Goal: Information Seeking & Learning: Learn about a topic

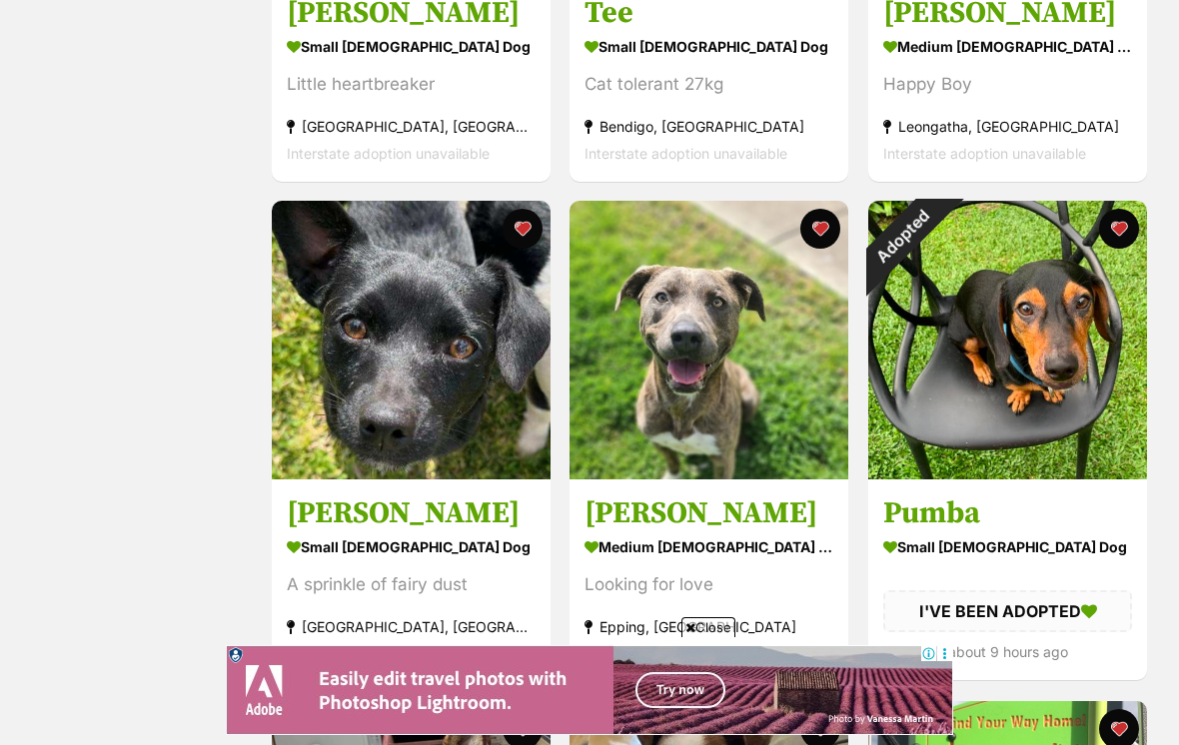
click at [938, 271] on div "Adopted" at bounding box center [903, 236] width 70 height 70
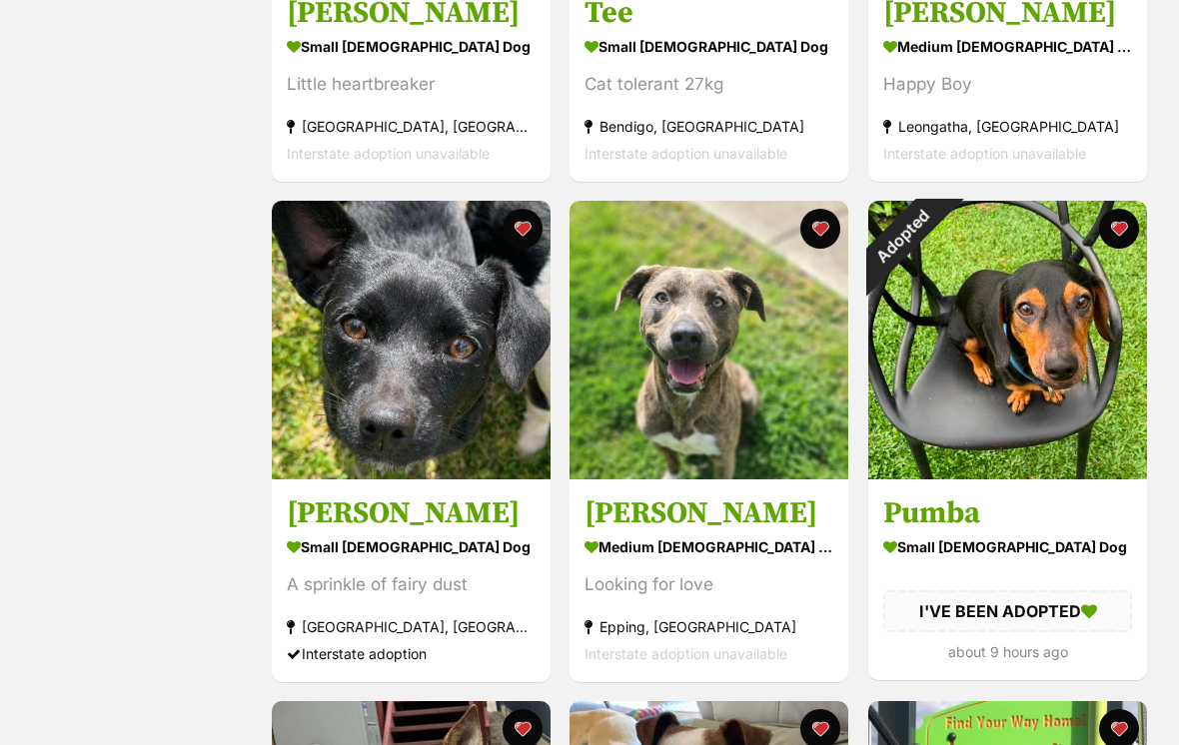
scroll to position [739, 0]
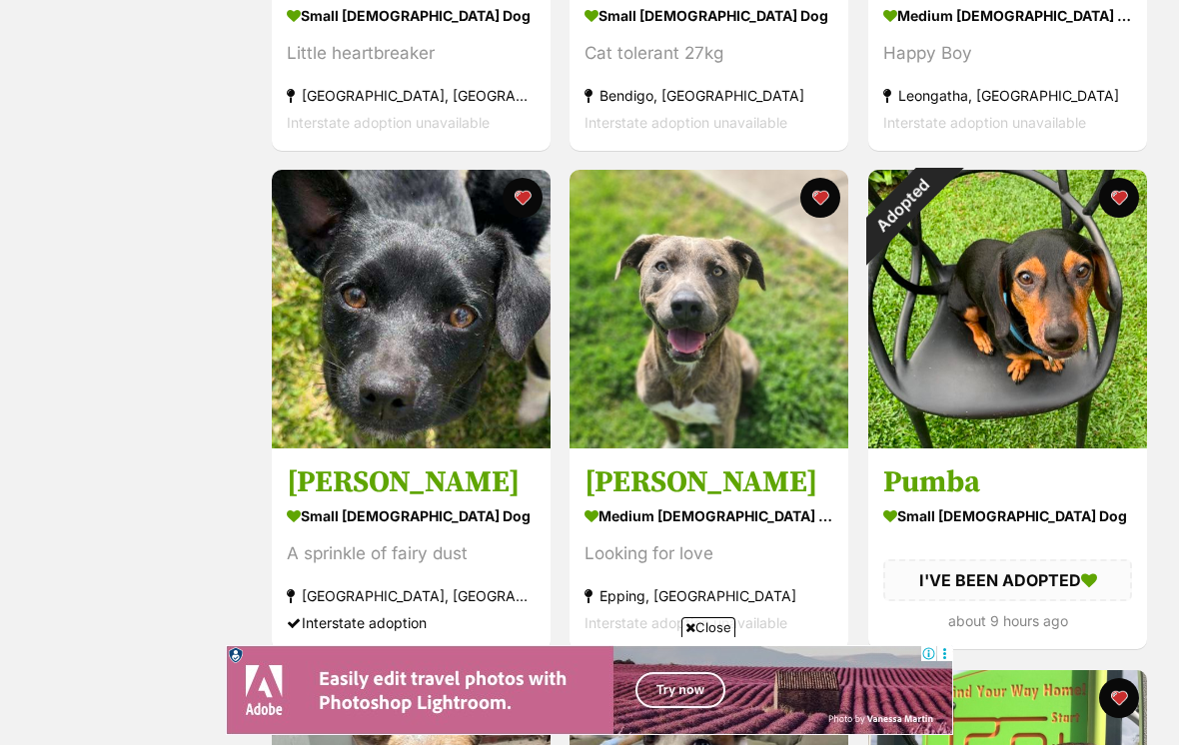
click at [1134, 200] on button "favourite" at bounding box center [1119, 198] width 40 height 40
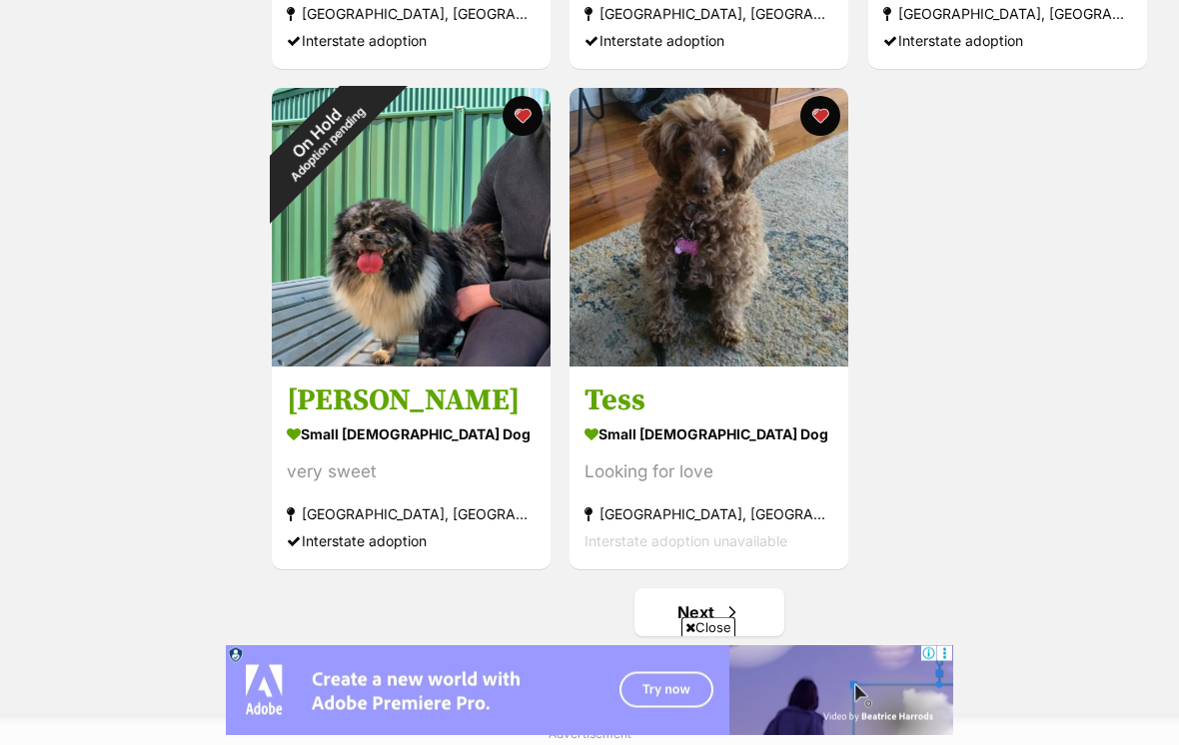
scroll to position [3323, 0]
click at [734, 621] on span "Next page" at bounding box center [732, 612] width 20 height 24
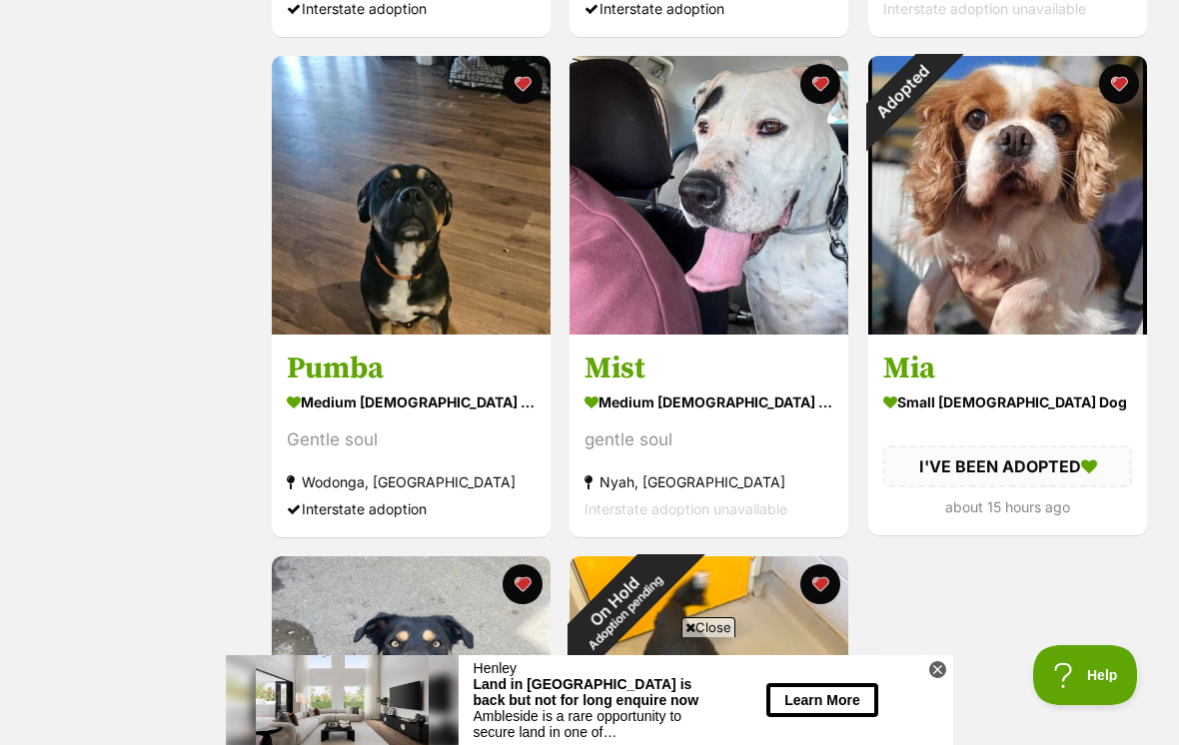
scroll to position [2854, 0]
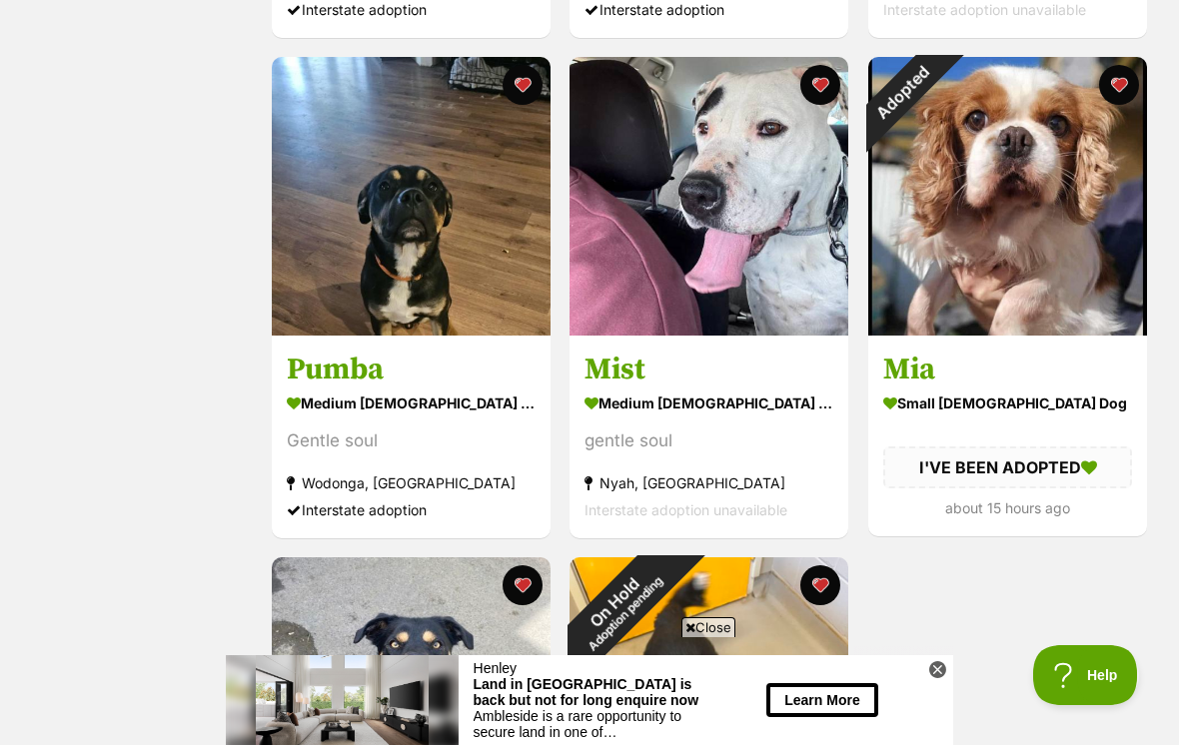
click at [938, 127] on div "Adopted" at bounding box center [903, 92] width 70 height 70
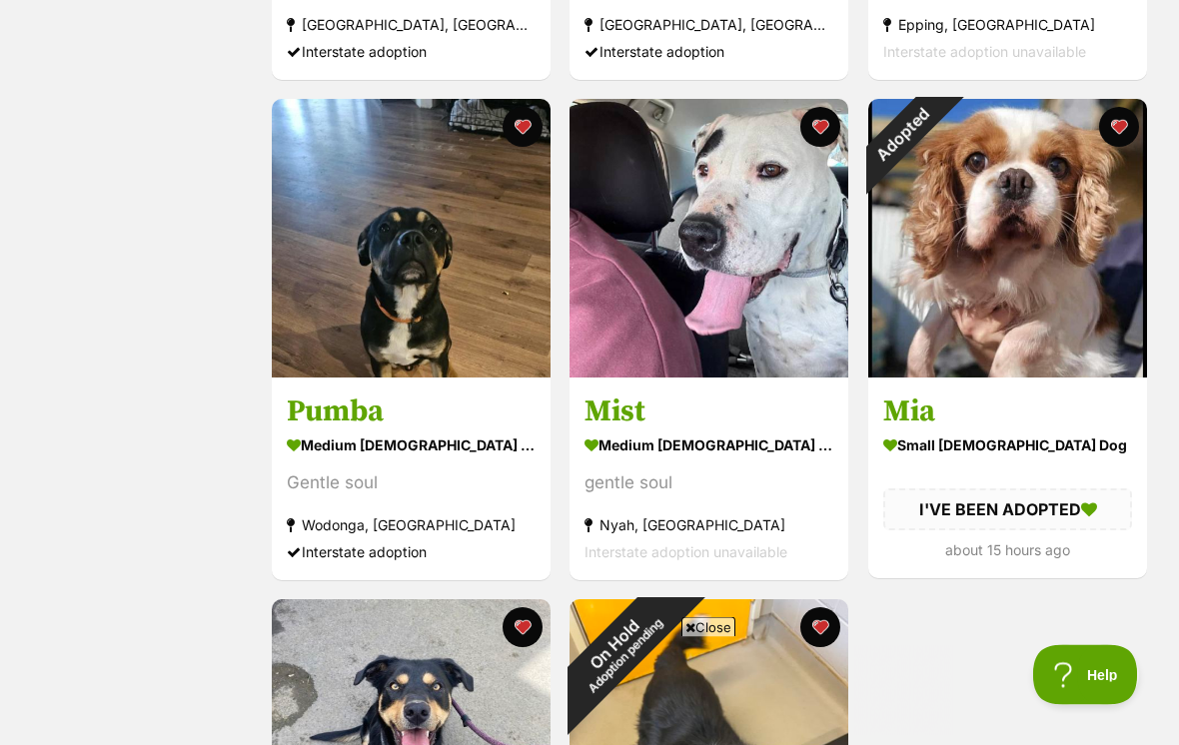
scroll to position [2811, 0]
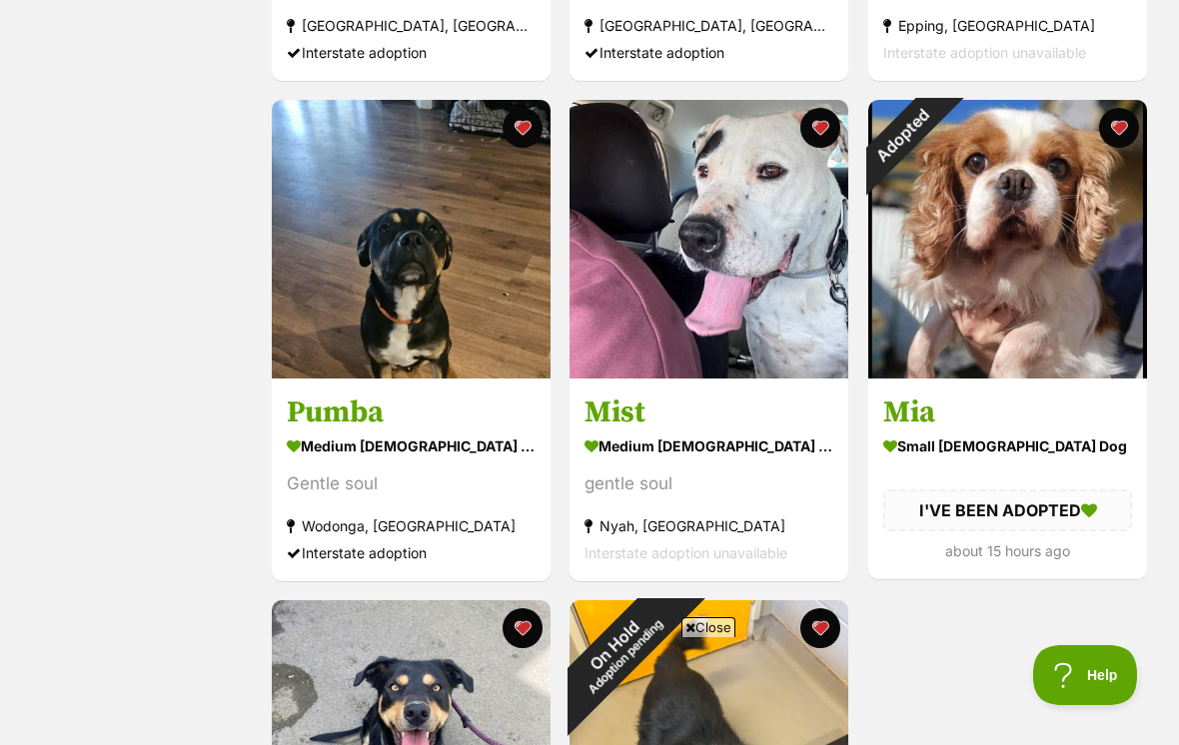
click at [1124, 138] on button "favourite" at bounding box center [1119, 128] width 40 height 40
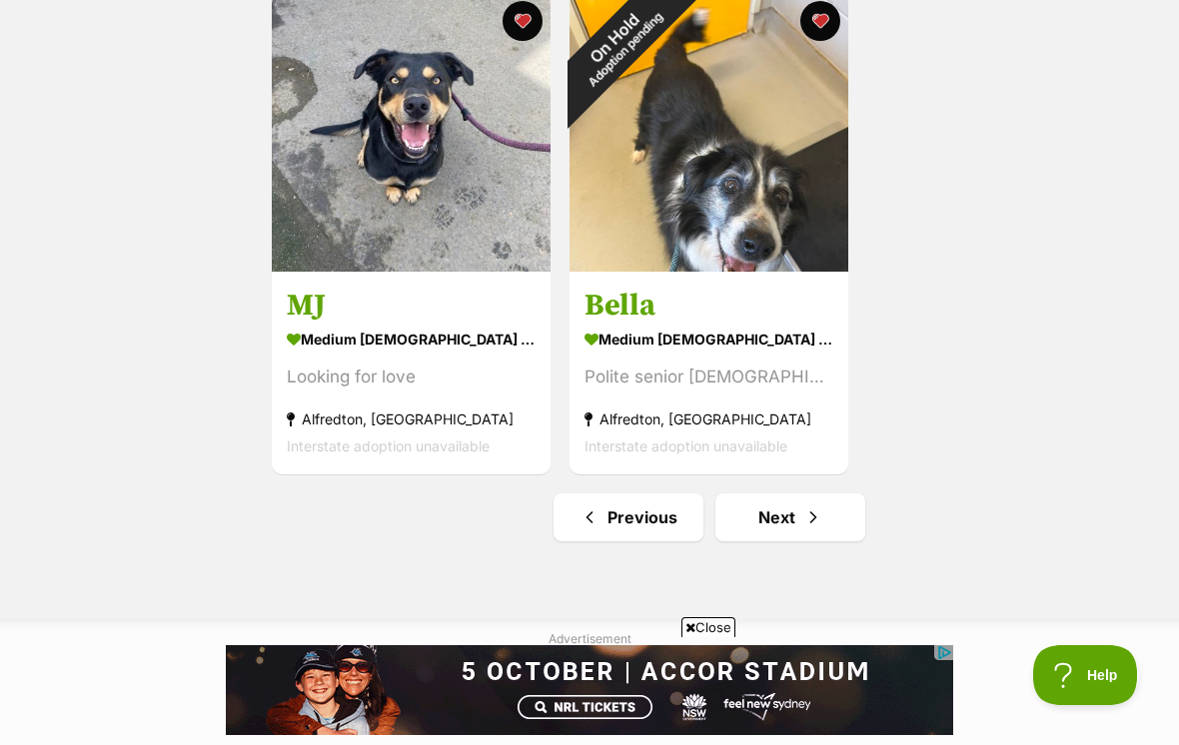
scroll to position [0, 0]
click at [803, 521] on span "Next page" at bounding box center [813, 518] width 20 height 24
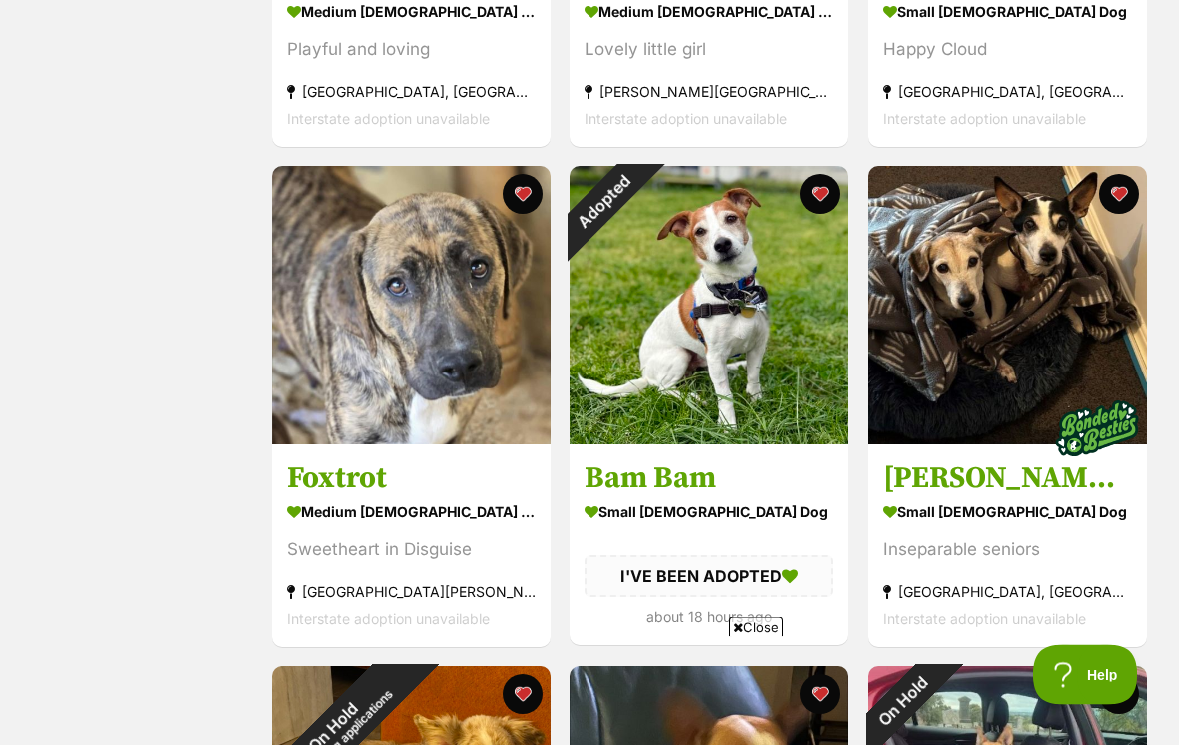
scroll to position [743, 0]
click at [639, 210] on div "Adopted" at bounding box center [605, 201] width 70 height 70
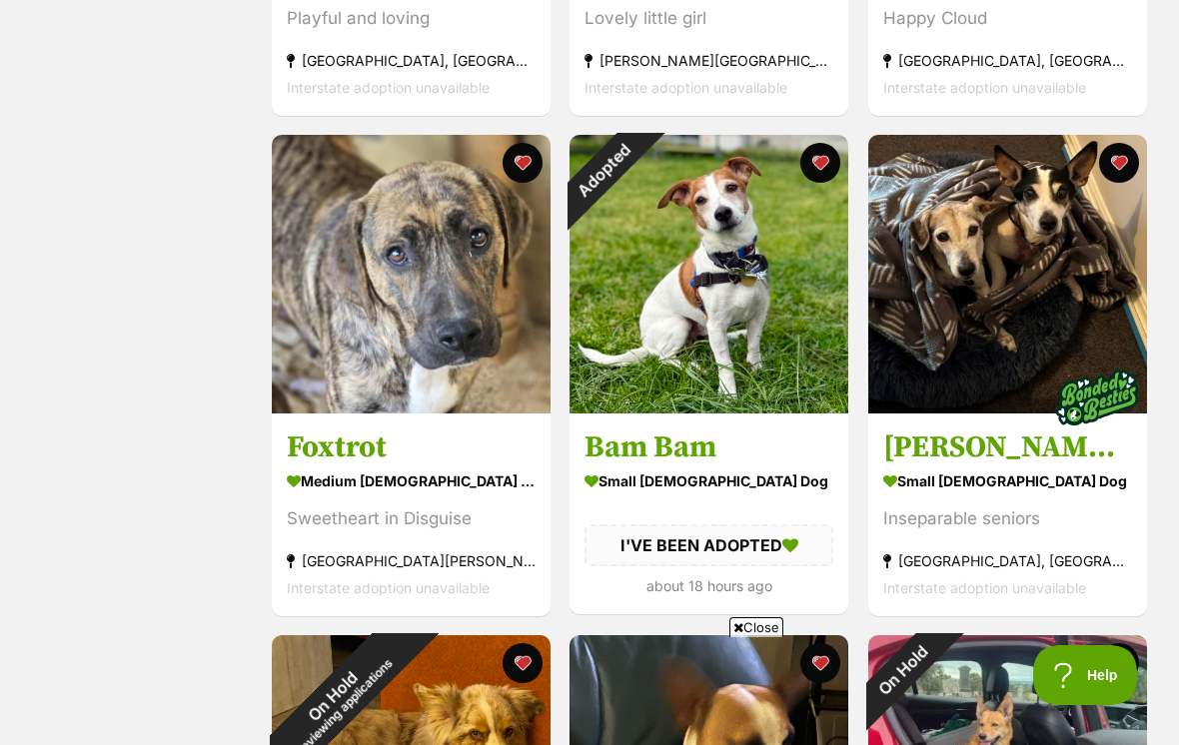
click at [825, 176] on button "favourite" at bounding box center [821, 163] width 40 height 40
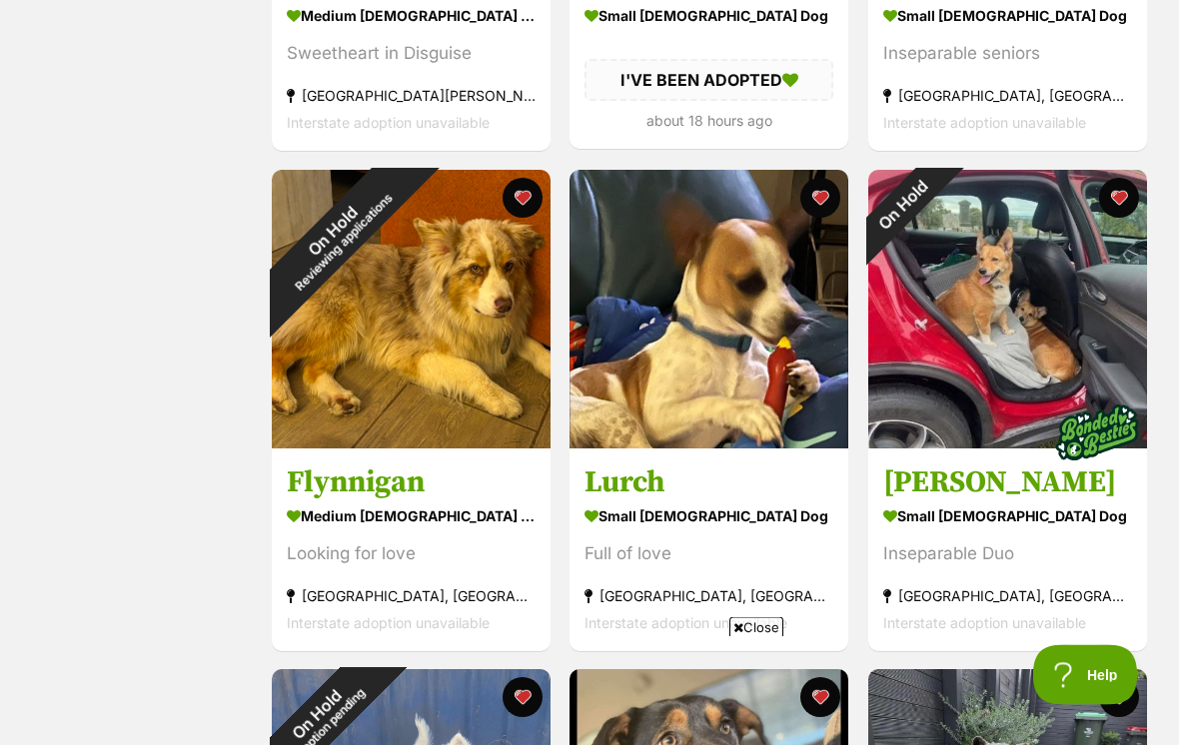
scroll to position [1260, 0]
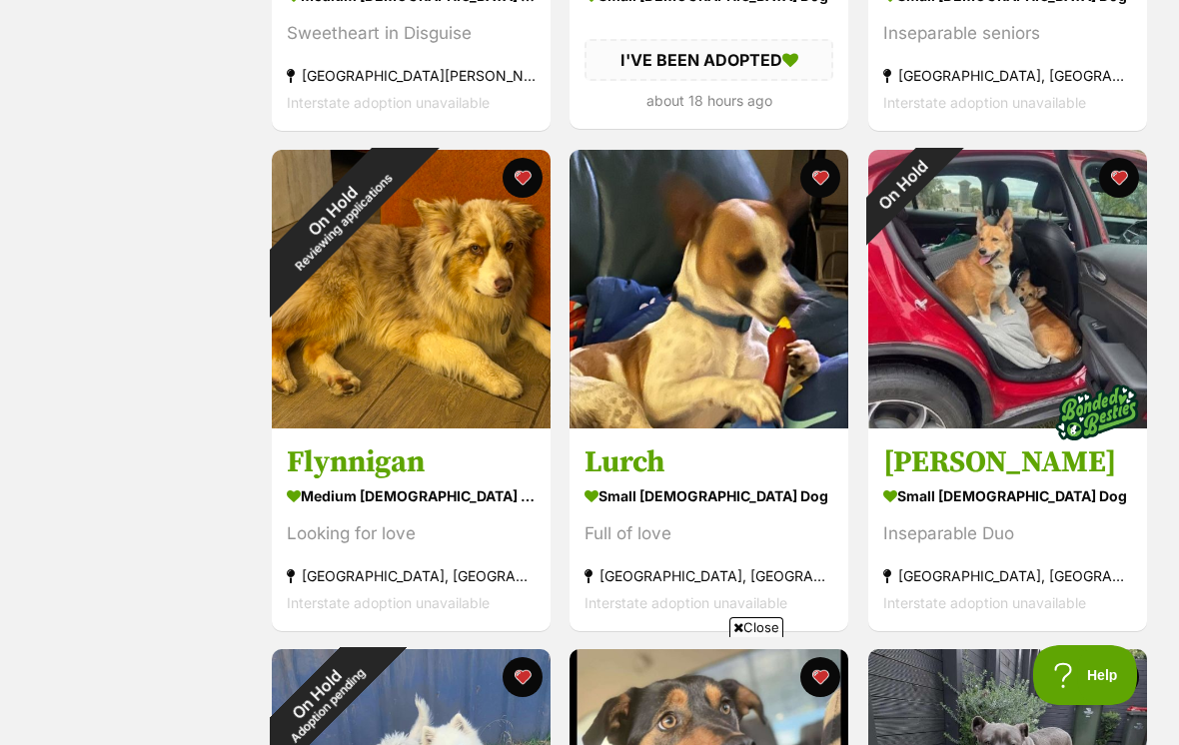
click at [1118, 188] on button "favourite" at bounding box center [1119, 178] width 40 height 40
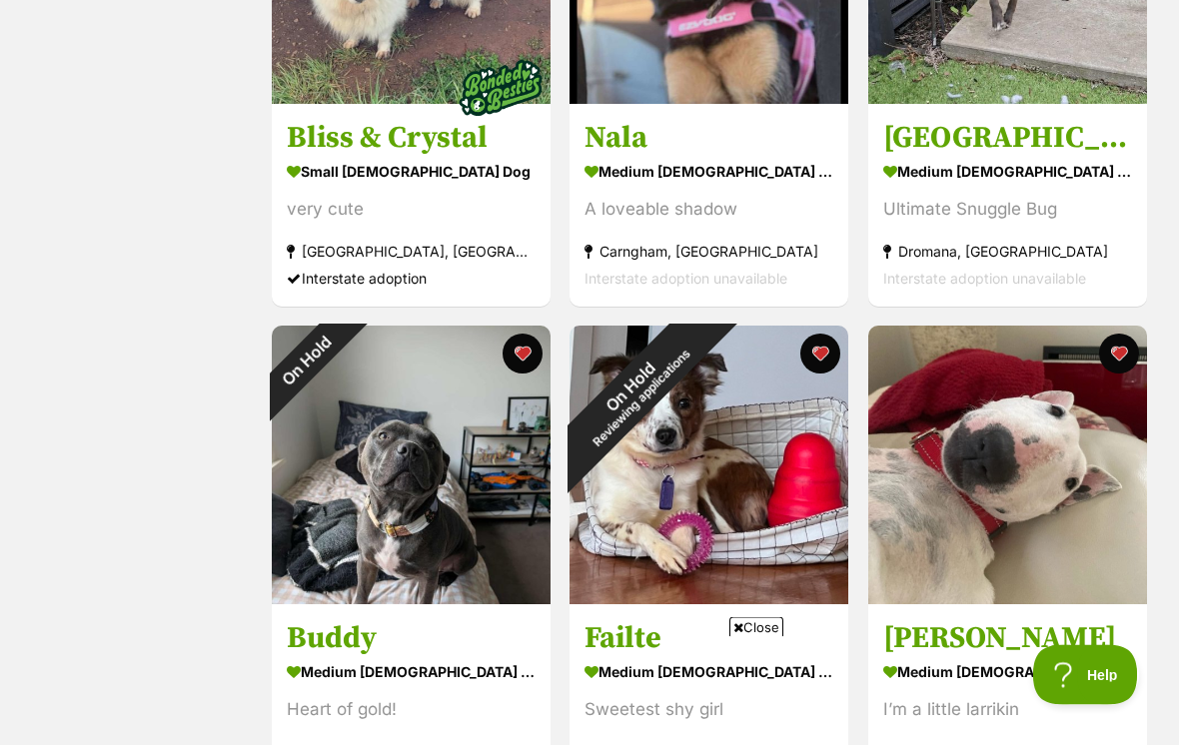
scroll to position [2088, 0]
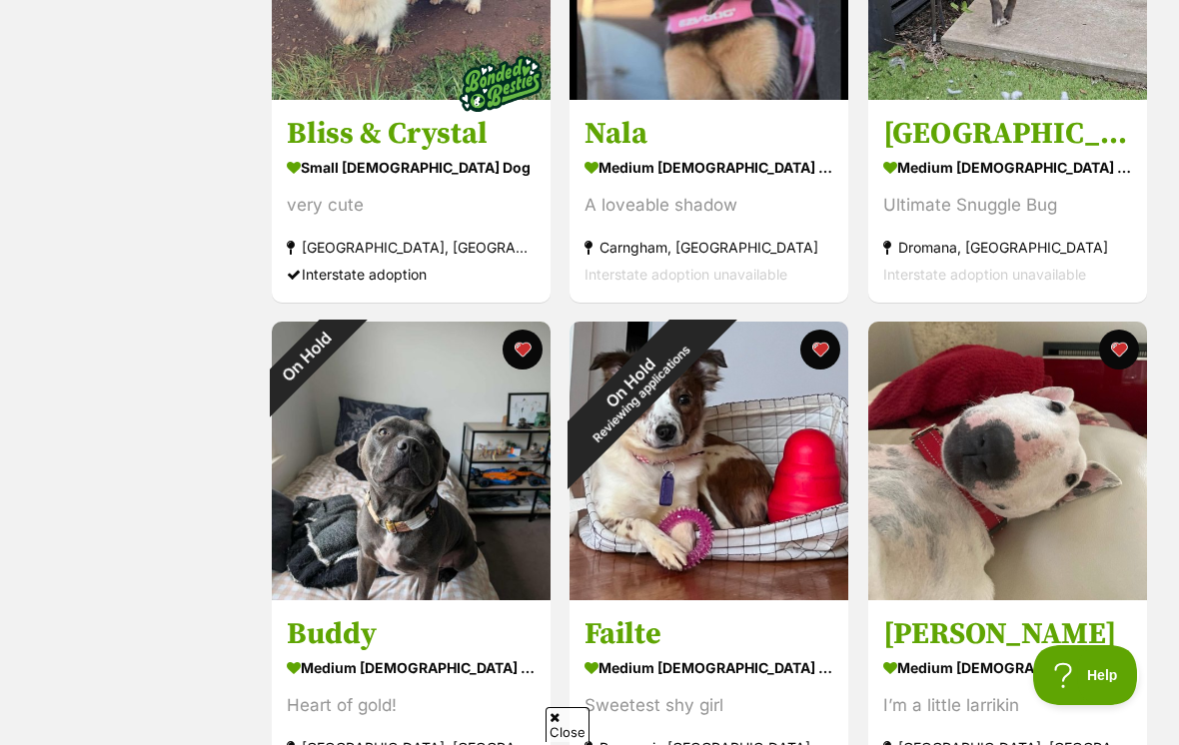
click at [529, 360] on button "favourite" at bounding box center [523, 350] width 40 height 40
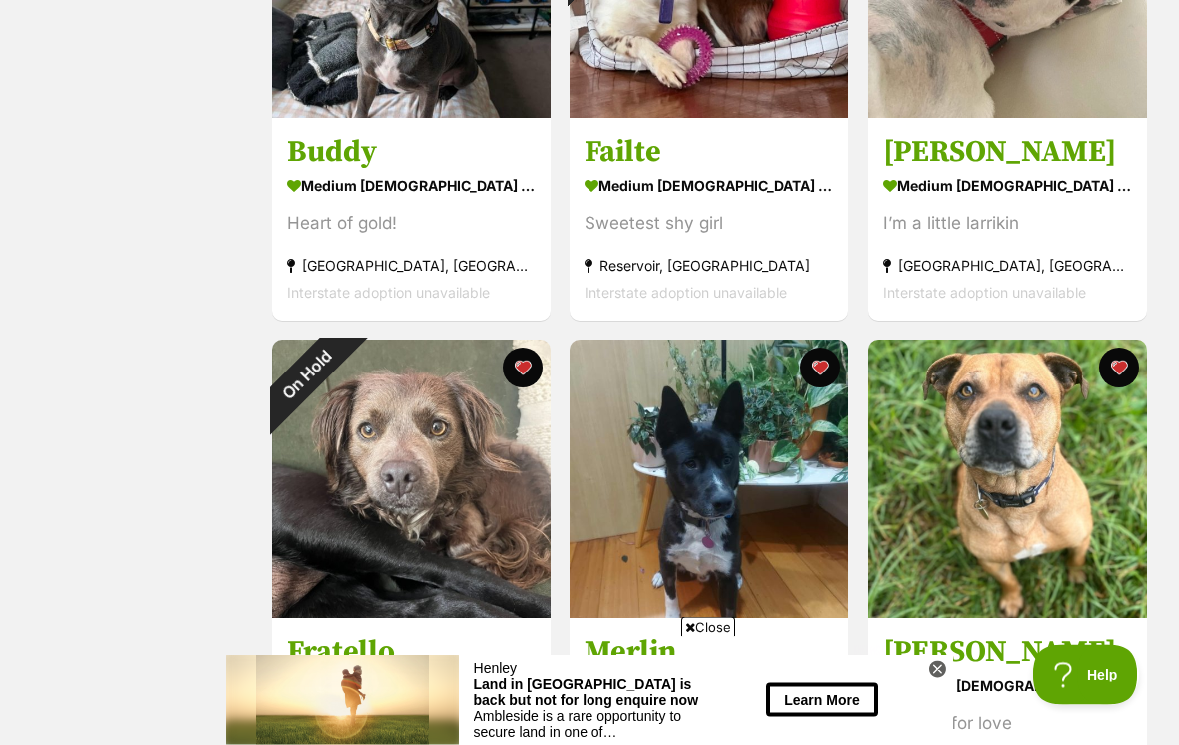
scroll to position [2572, 0]
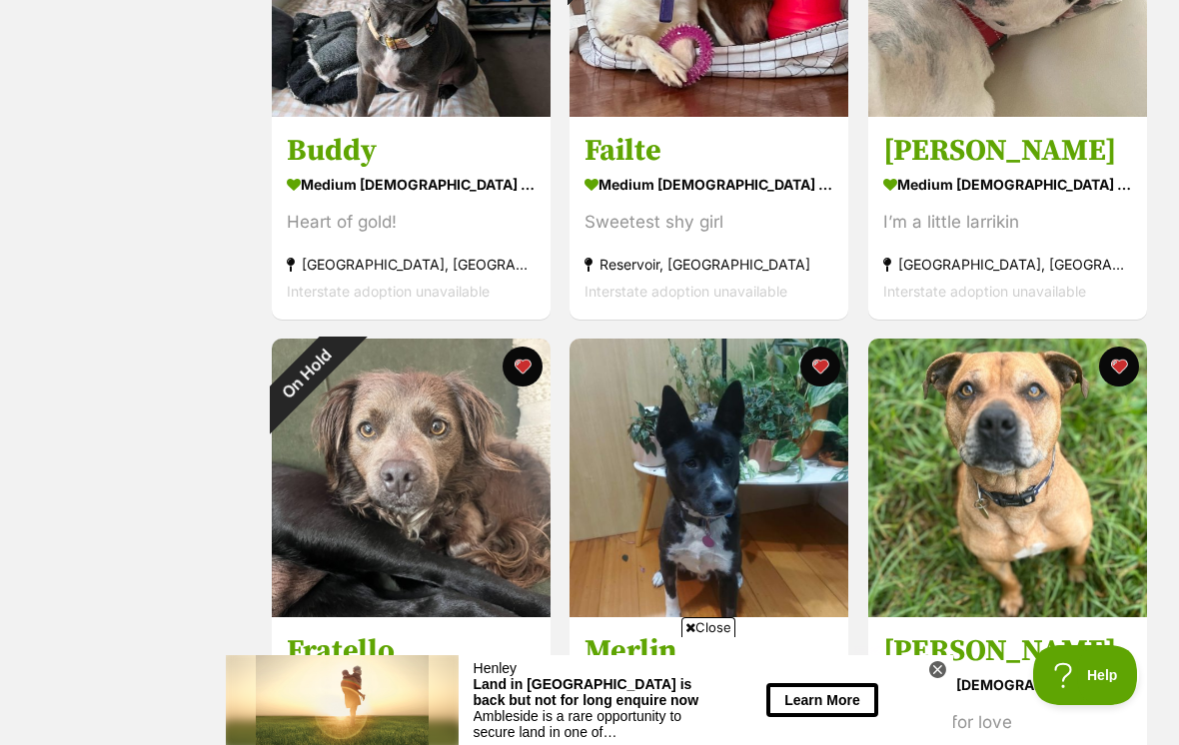
click at [529, 374] on button "favourite" at bounding box center [523, 367] width 40 height 40
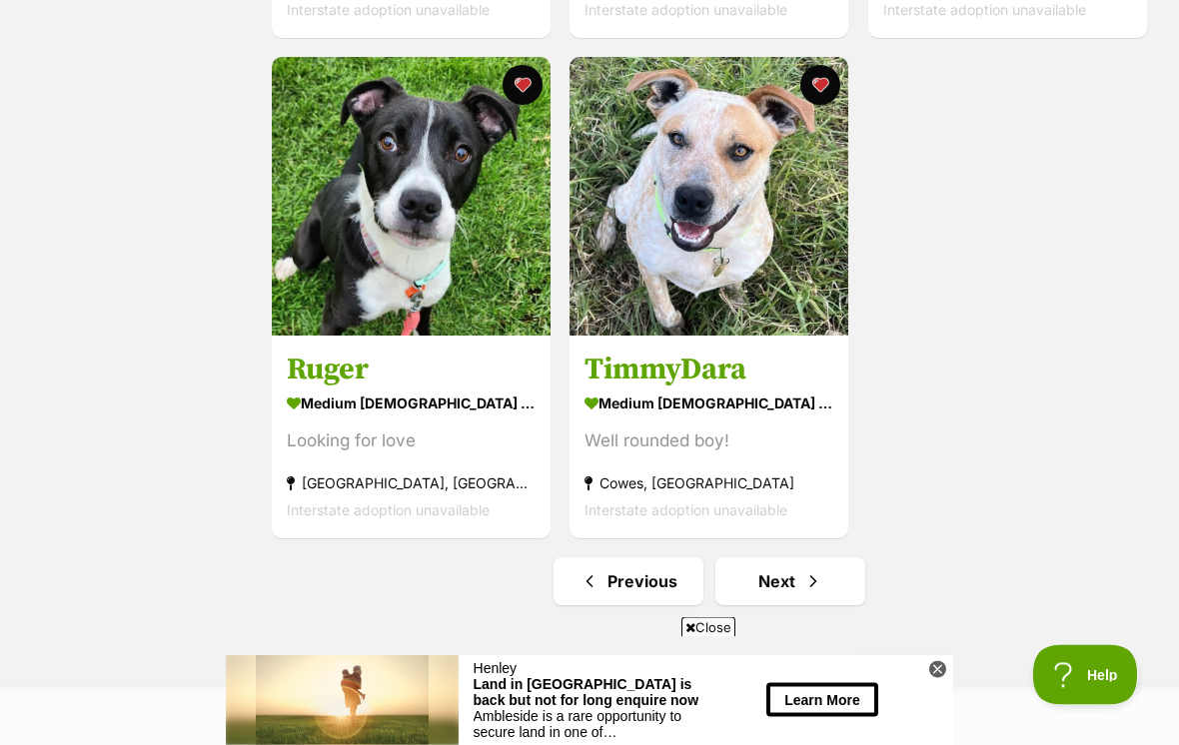
scroll to position [3354, 0]
click at [808, 587] on span "Next page" at bounding box center [813, 582] width 20 height 24
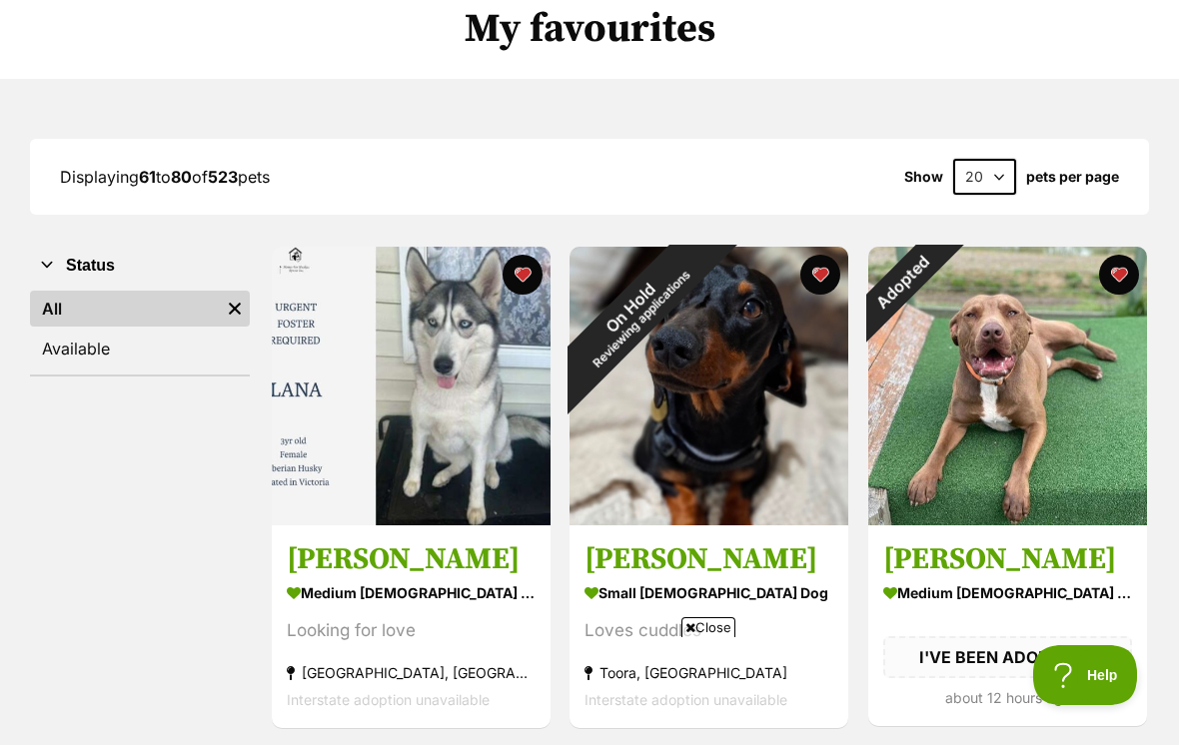
scroll to position [168, 0]
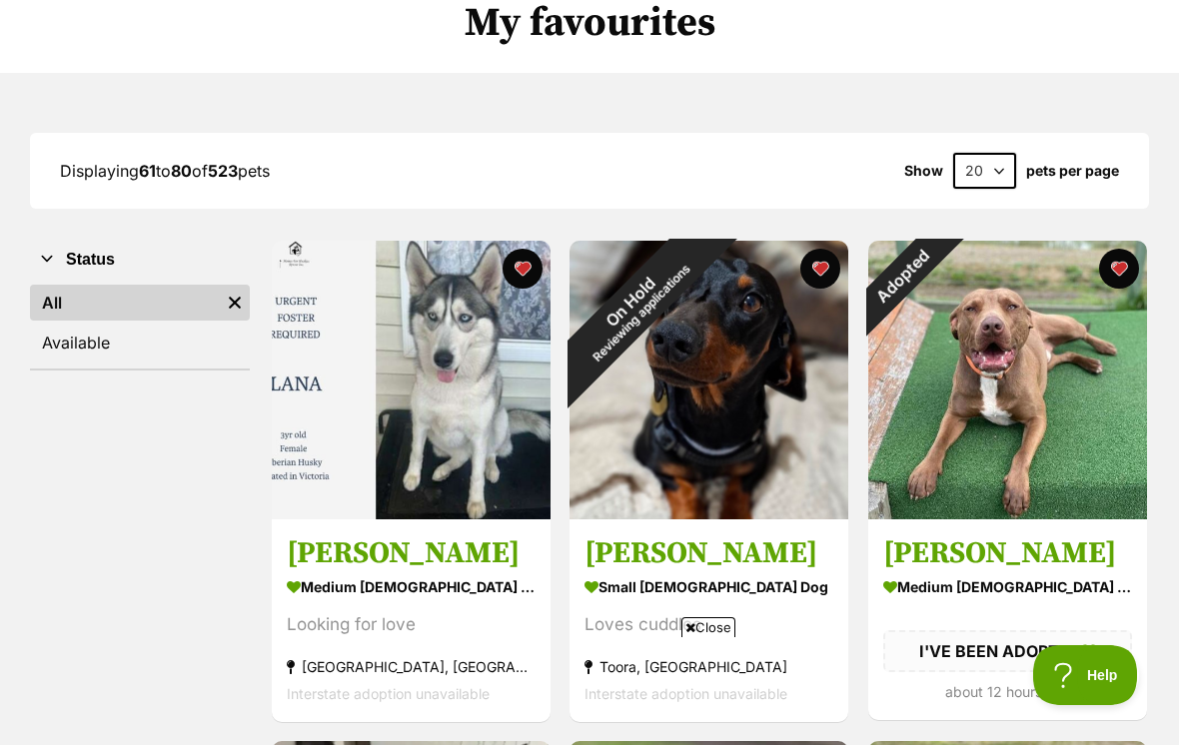
click at [938, 311] on div "Adopted" at bounding box center [903, 276] width 70 height 70
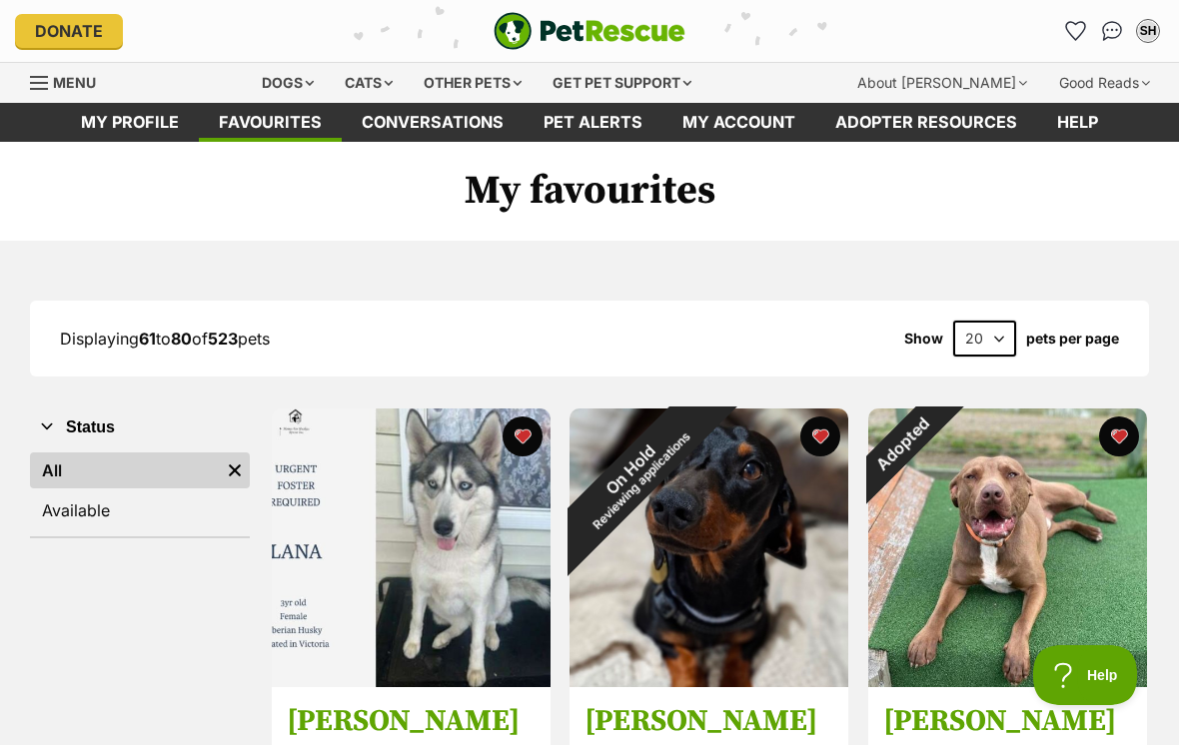
scroll to position [199, 0]
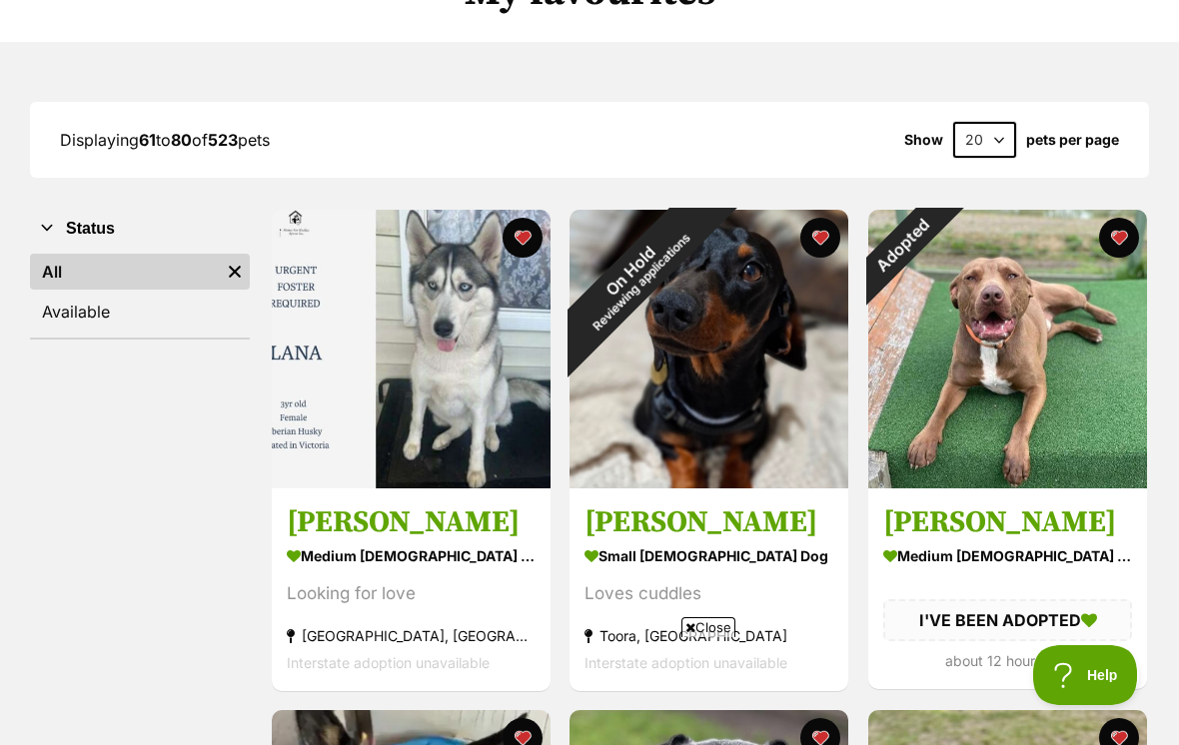
click at [1119, 252] on button "favourite" at bounding box center [1119, 238] width 40 height 40
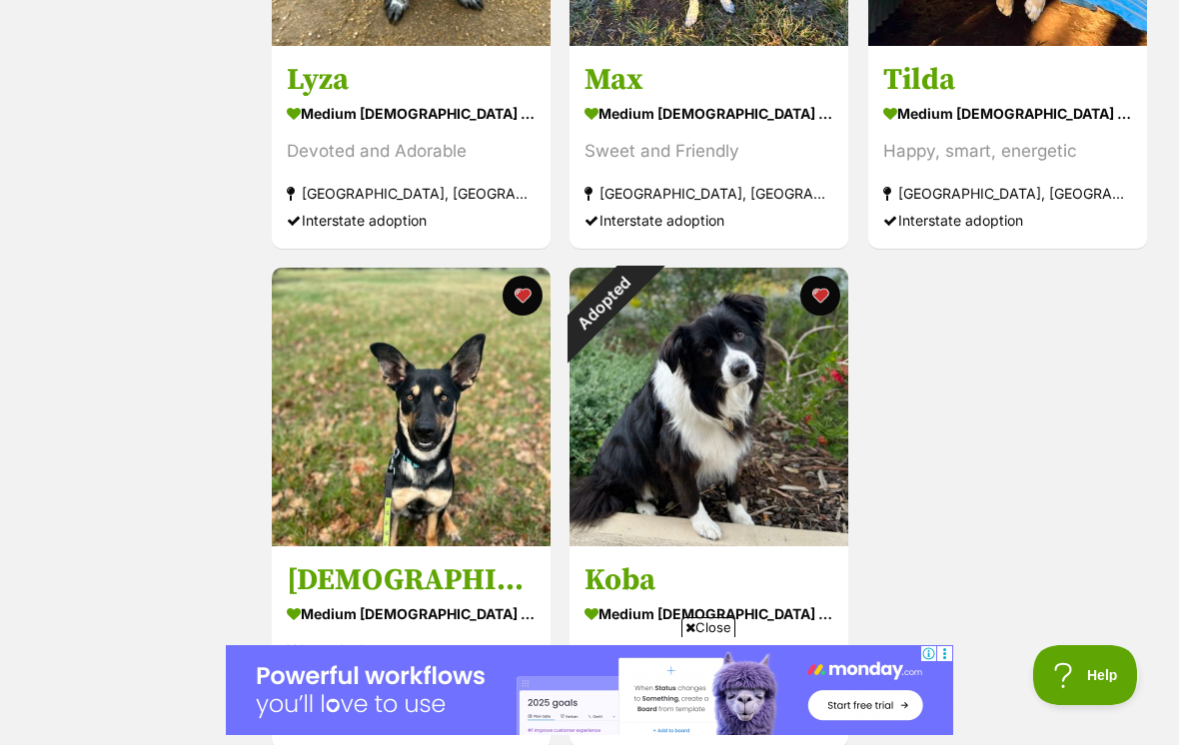
scroll to position [3145, 0]
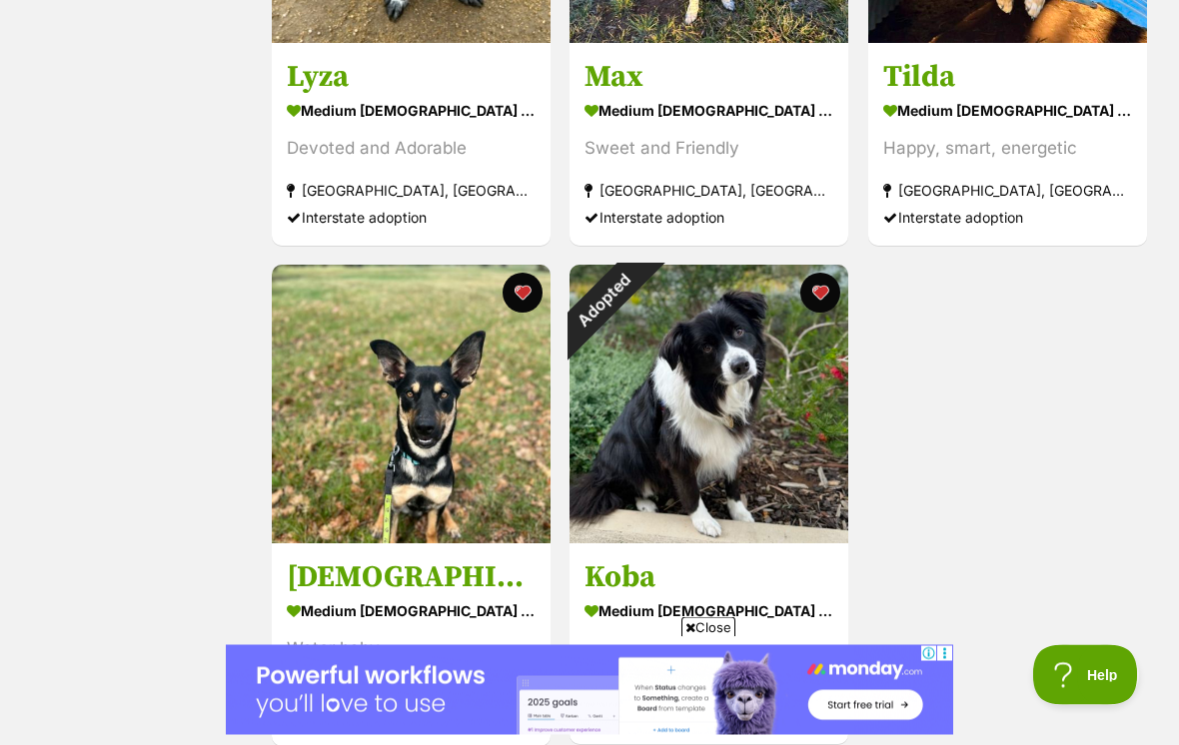
click at [824, 304] on button "favourite" at bounding box center [821, 294] width 40 height 40
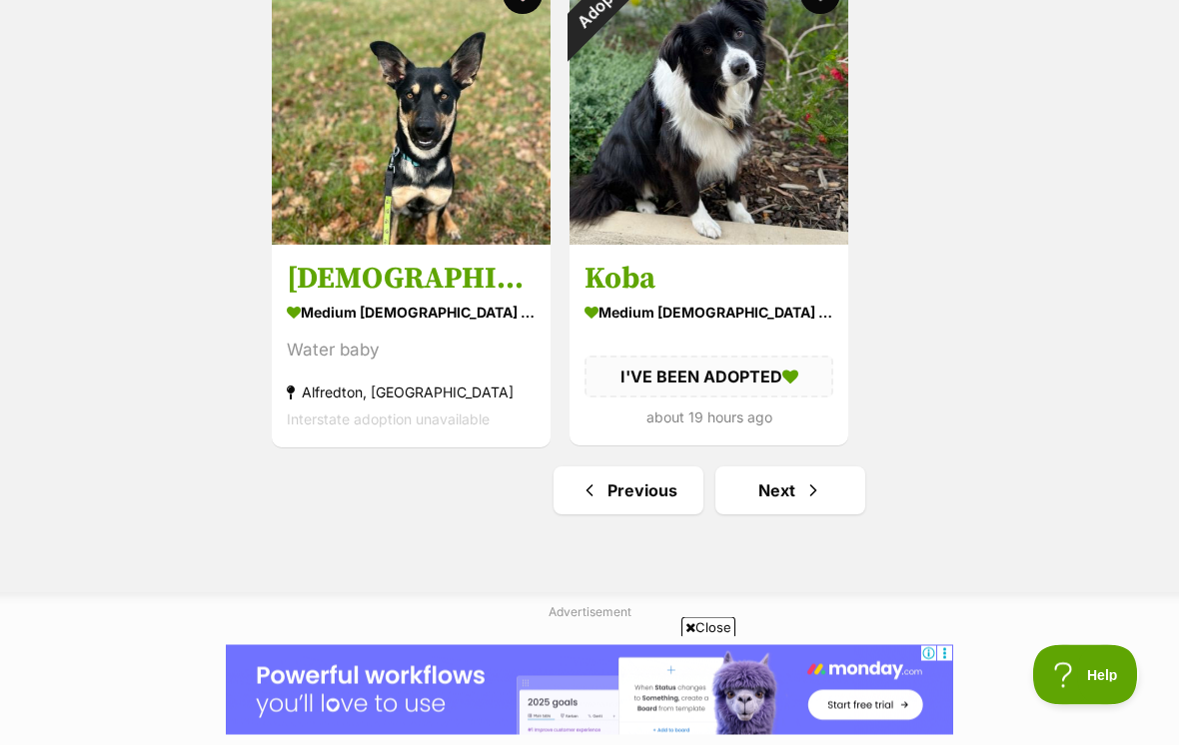
scroll to position [3445, 0]
click at [808, 495] on span "Next page" at bounding box center [813, 491] width 20 height 24
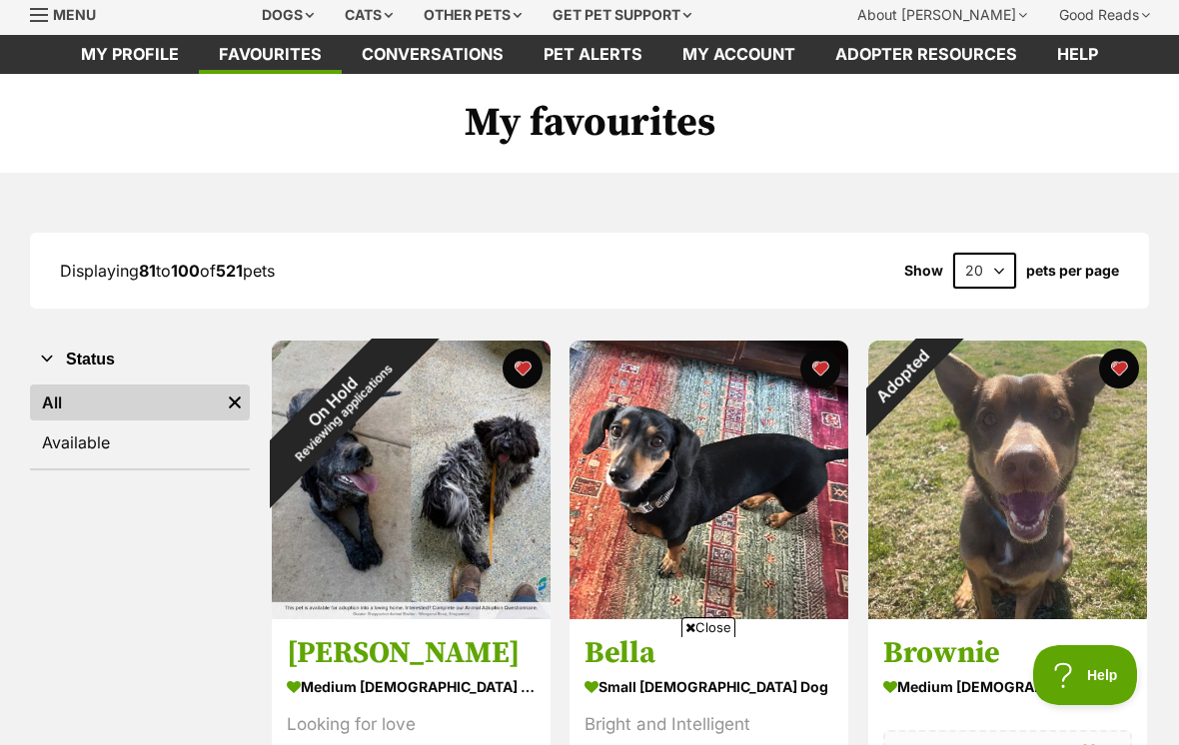
click at [938, 411] on div "Adopted" at bounding box center [903, 376] width 70 height 70
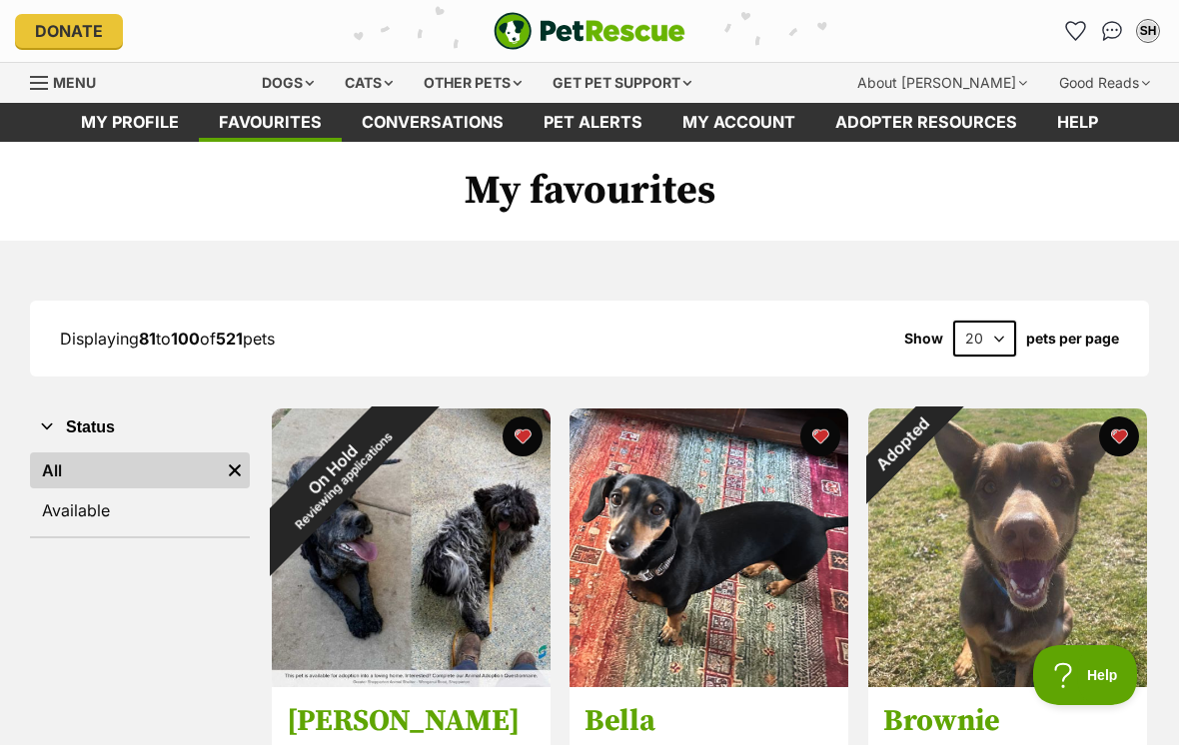
scroll to position [99, 0]
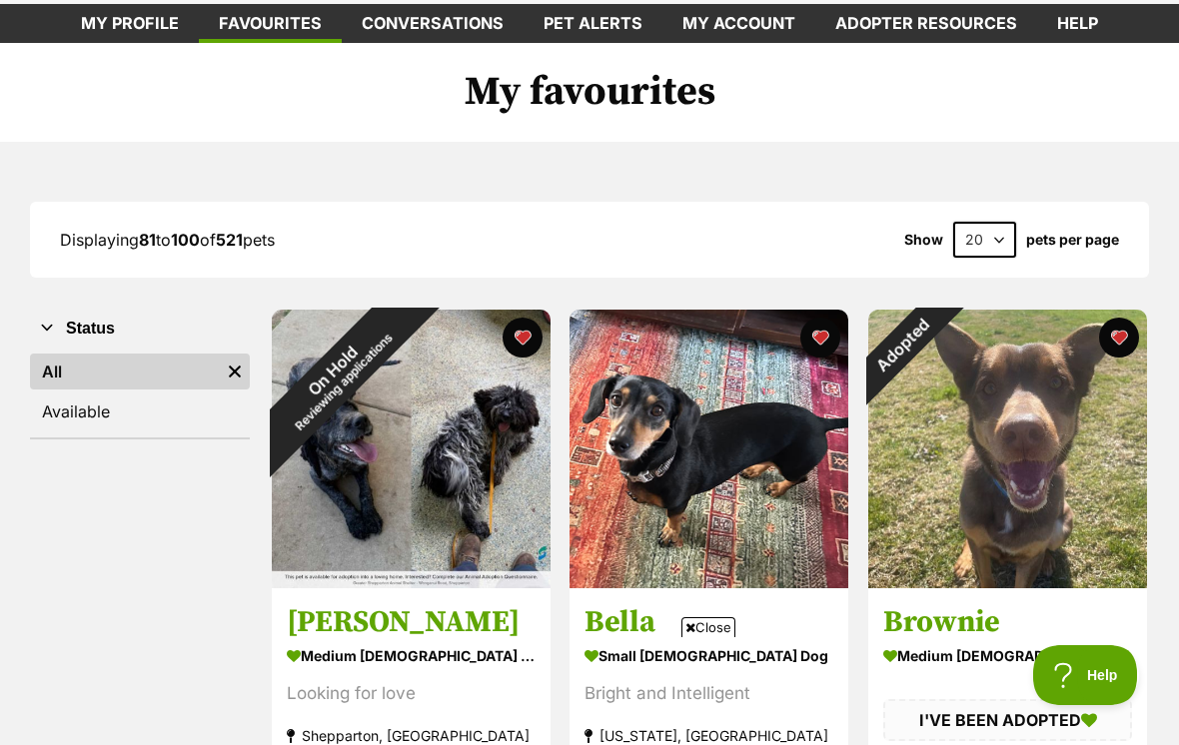
click at [1122, 343] on button "favourite" at bounding box center [1119, 338] width 40 height 40
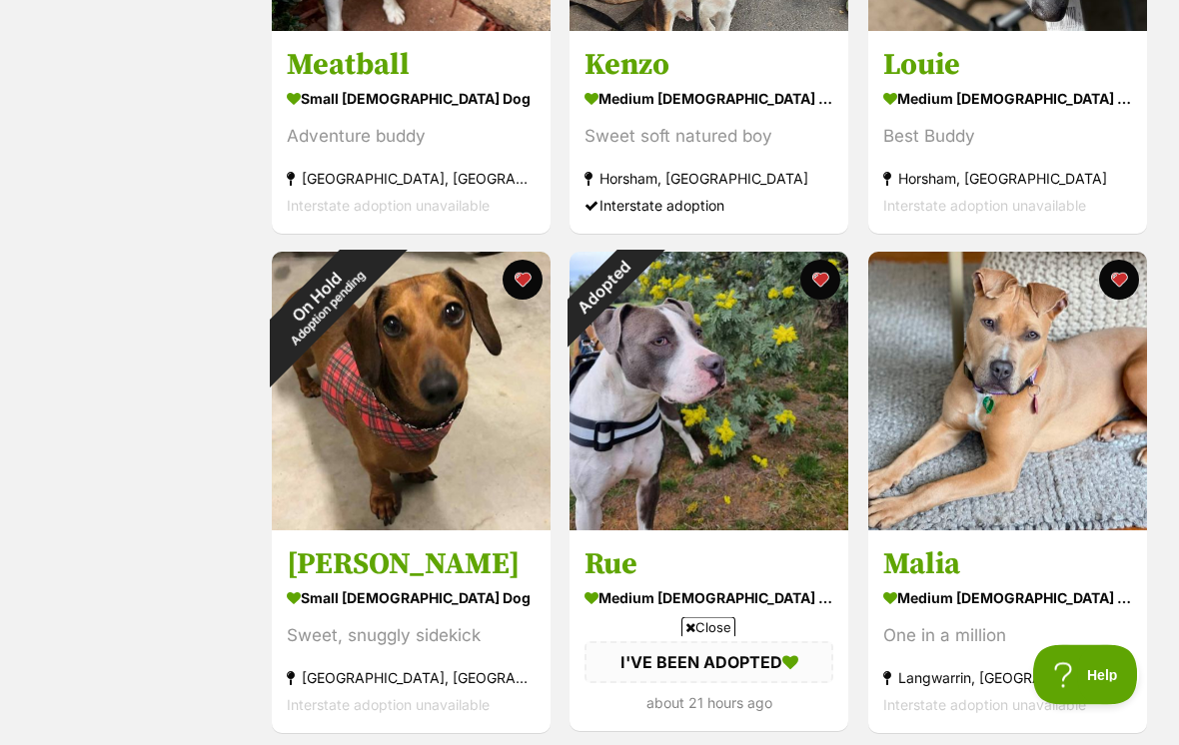
scroll to position [1678, 0]
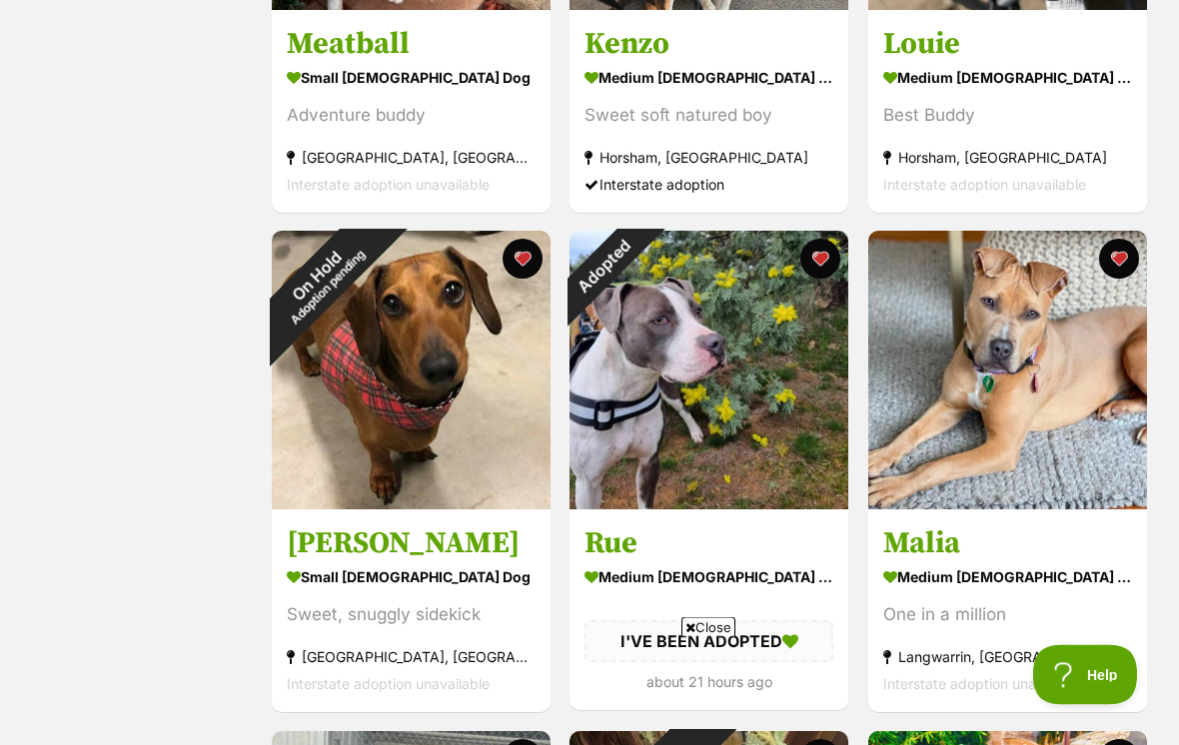
click at [829, 265] on button "favourite" at bounding box center [821, 260] width 40 height 40
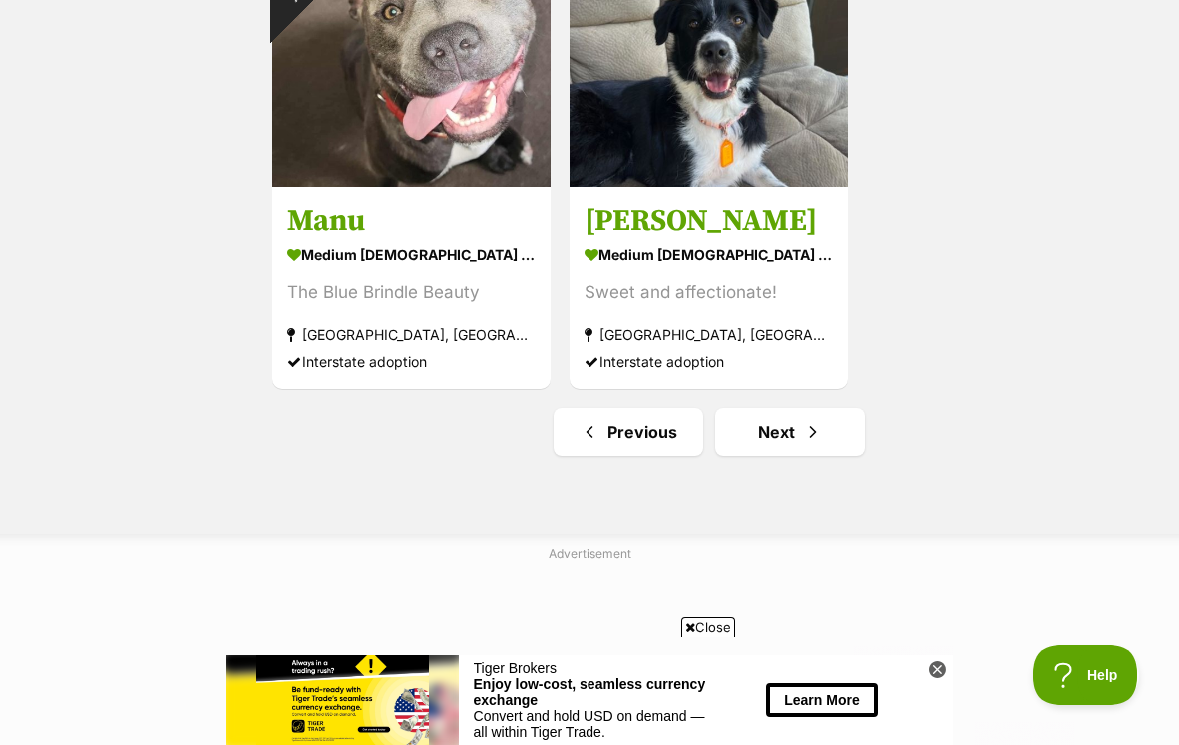
scroll to position [3541, 0]
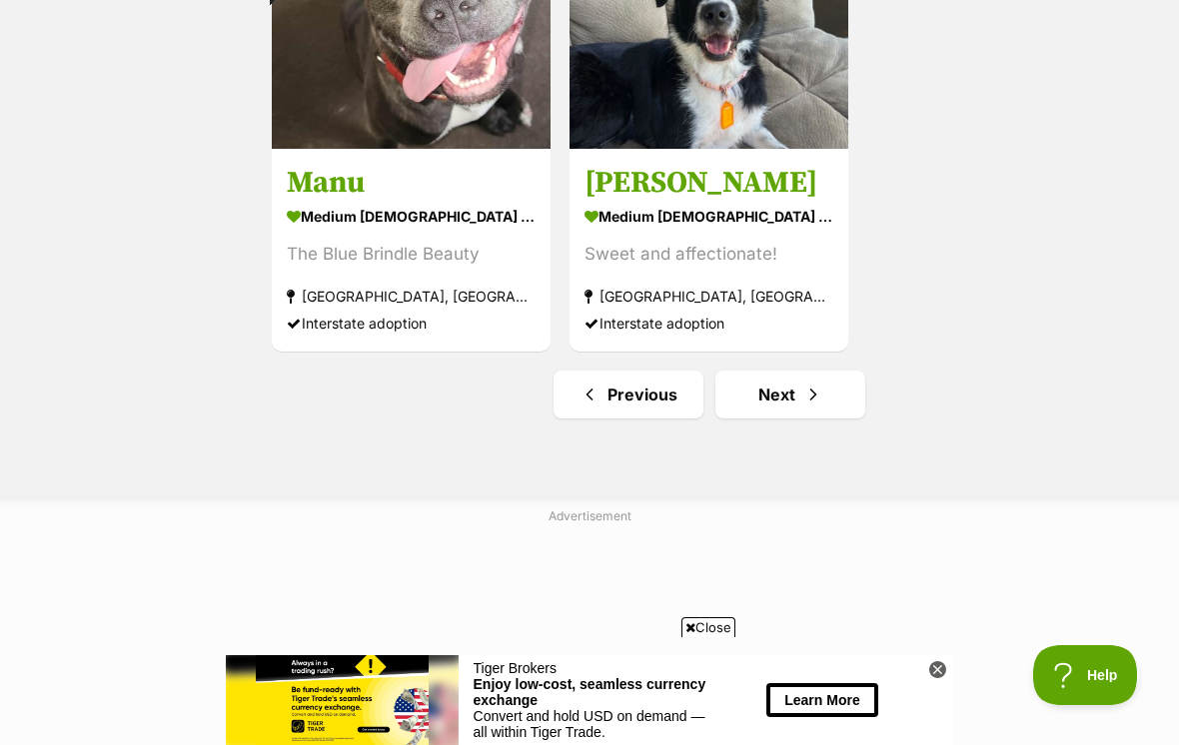
click at [811, 389] on span "Next page" at bounding box center [813, 395] width 20 height 24
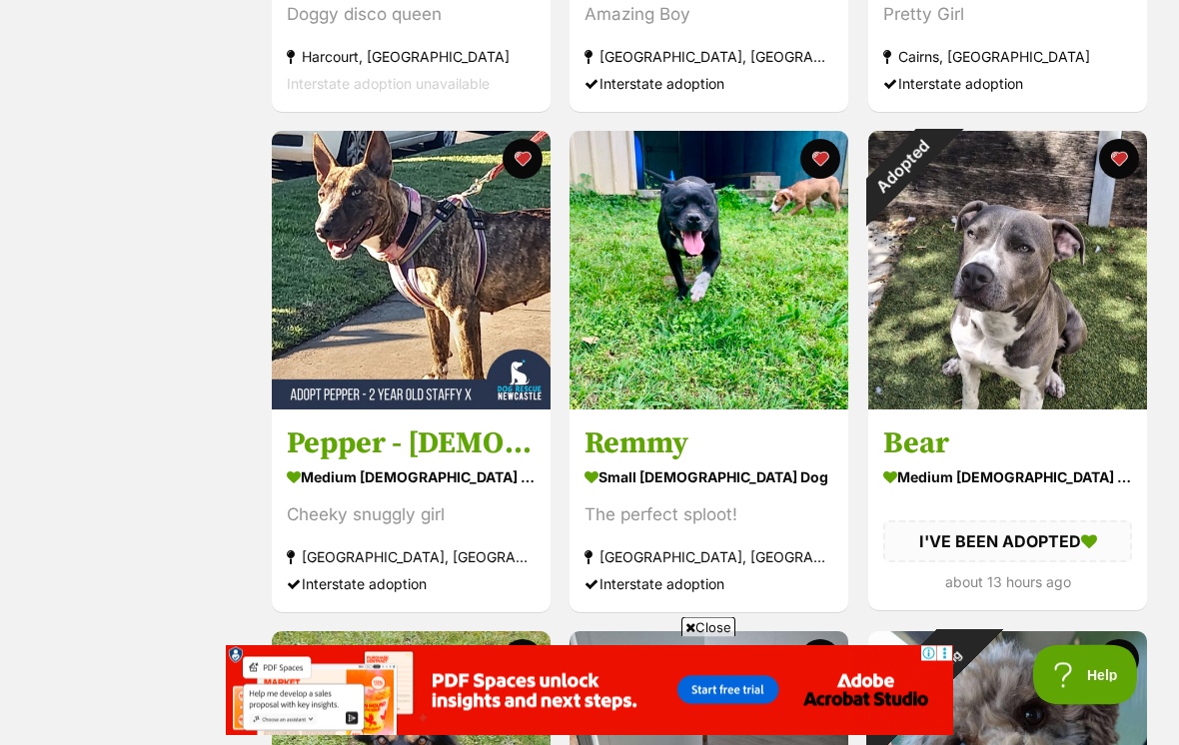
scroll to position [778, 0]
click at [938, 201] on div "Adopted" at bounding box center [903, 166] width 70 height 70
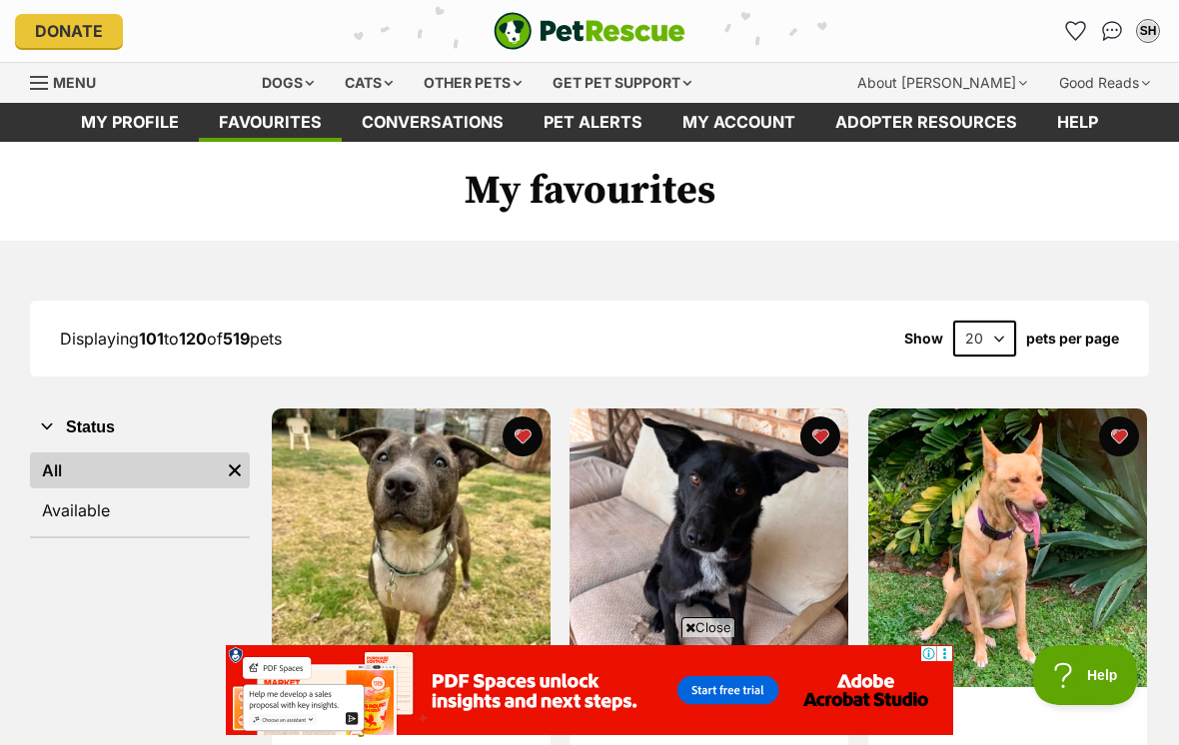
scroll to position [809, 0]
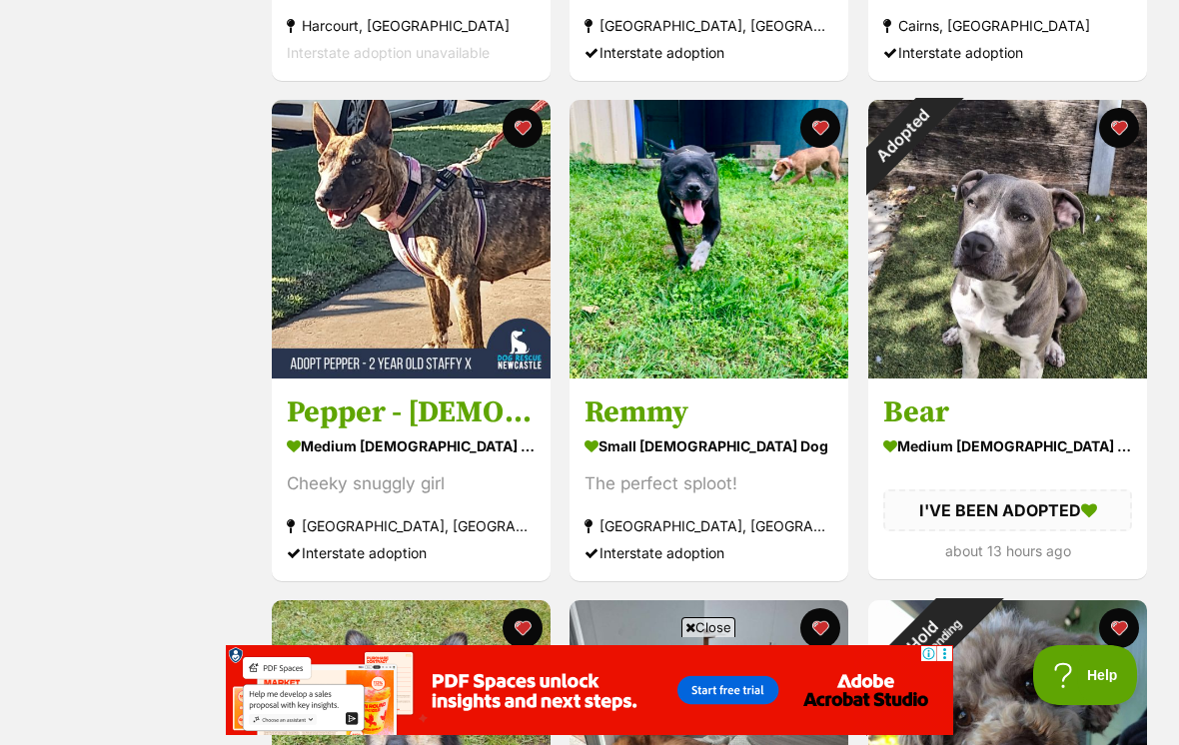
click at [1121, 142] on button "favourite" at bounding box center [1119, 128] width 40 height 40
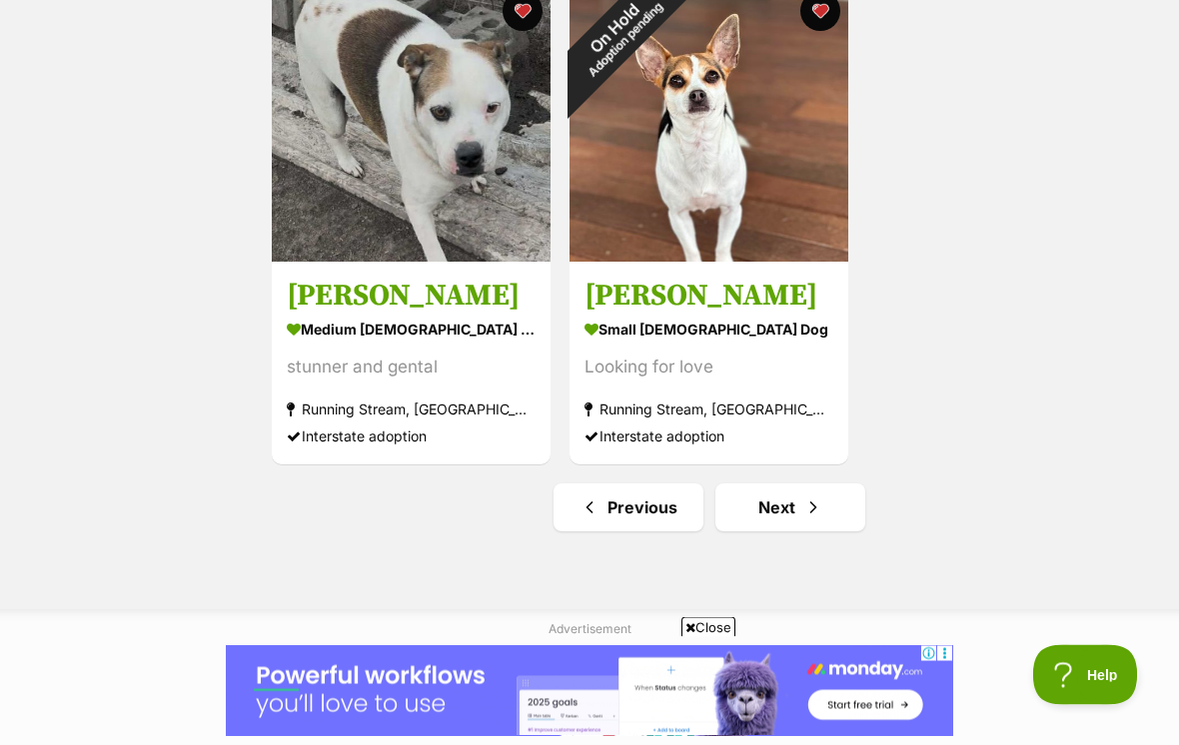
scroll to position [3428, 0]
click at [800, 508] on link "Next" at bounding box center [790, 508] width 150 height 48
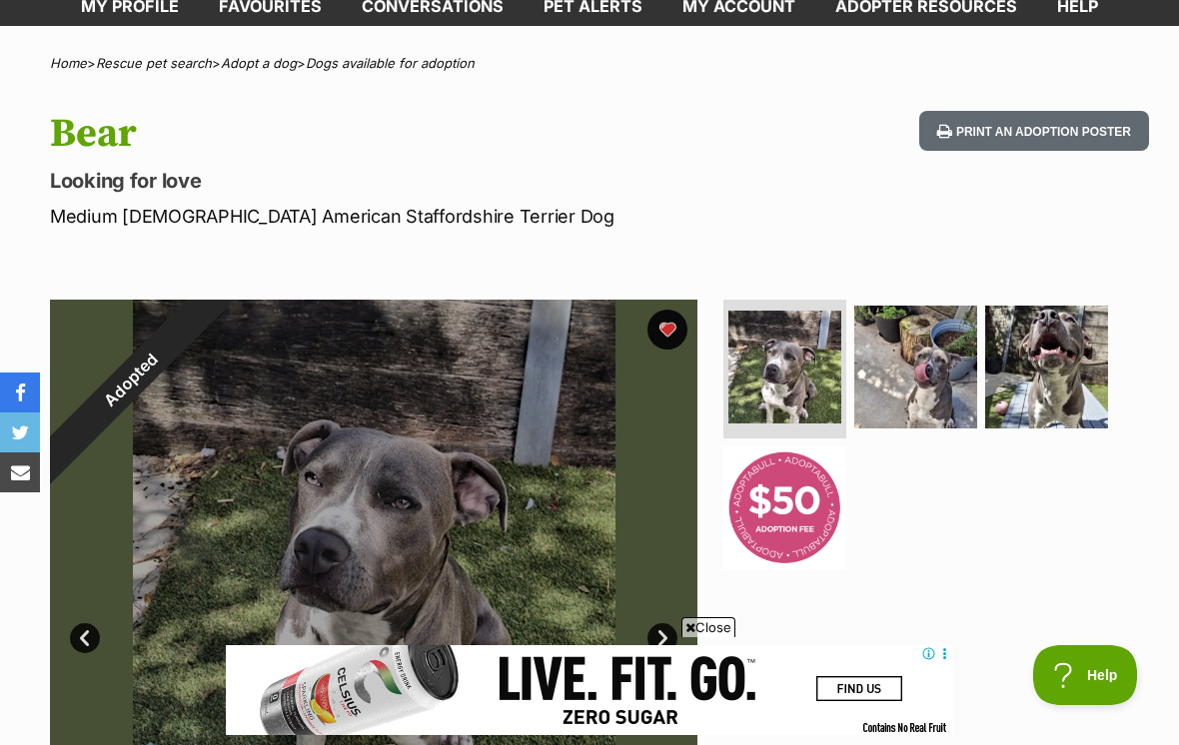
scroll to position [147, 0]
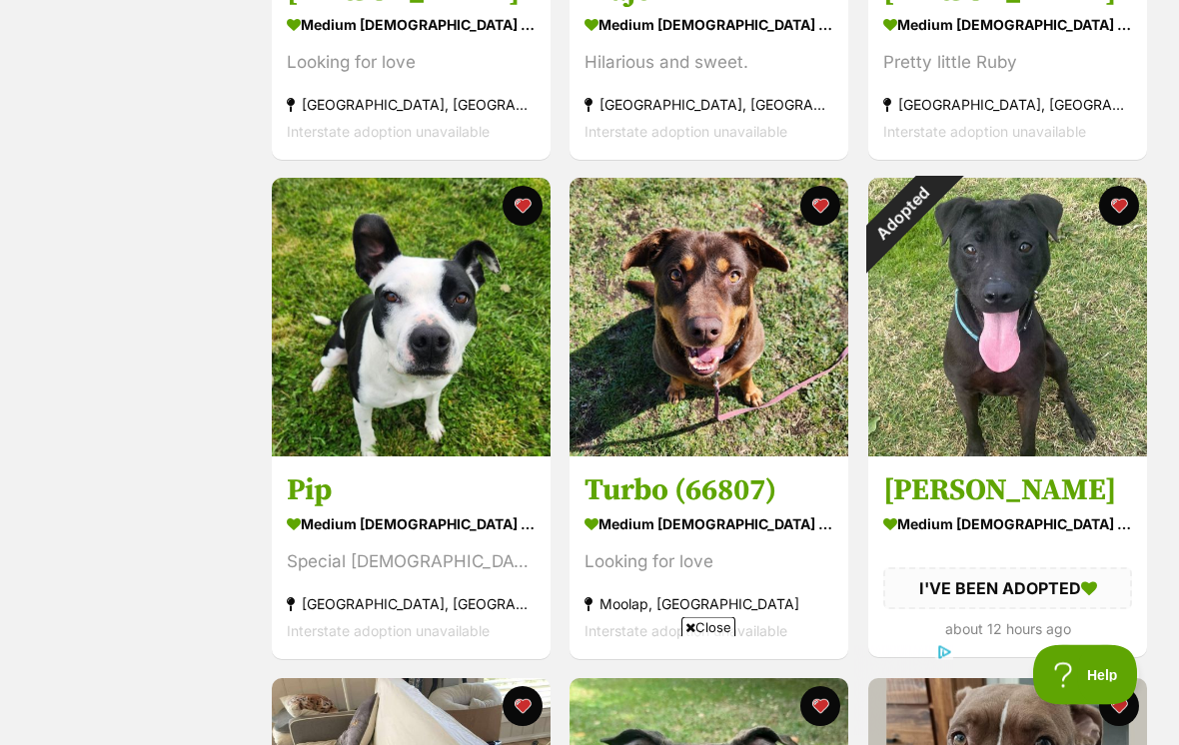
scroll to position [1732, 0]
click at [938, 248] on div "Adopted" at bounding box center [903, 213] width 70 height 70
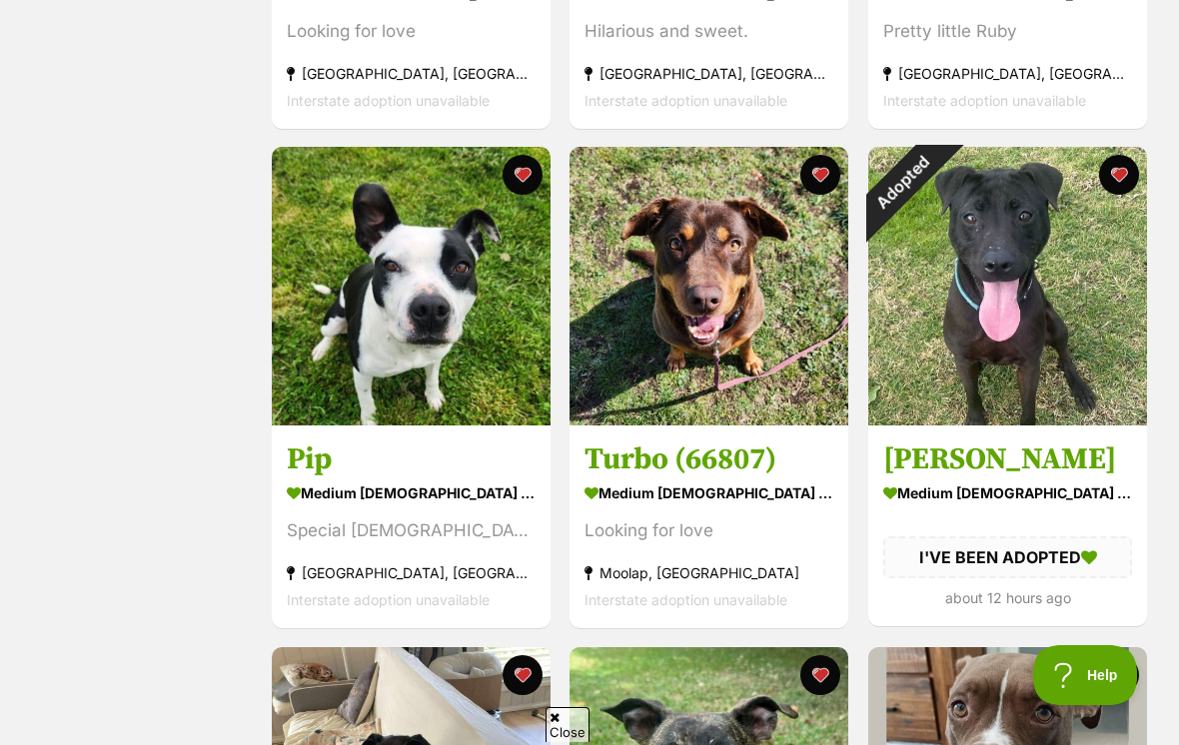
click at [1126, 192] on button "favourite" at bounding box center [1119, 175] width 40 height 40
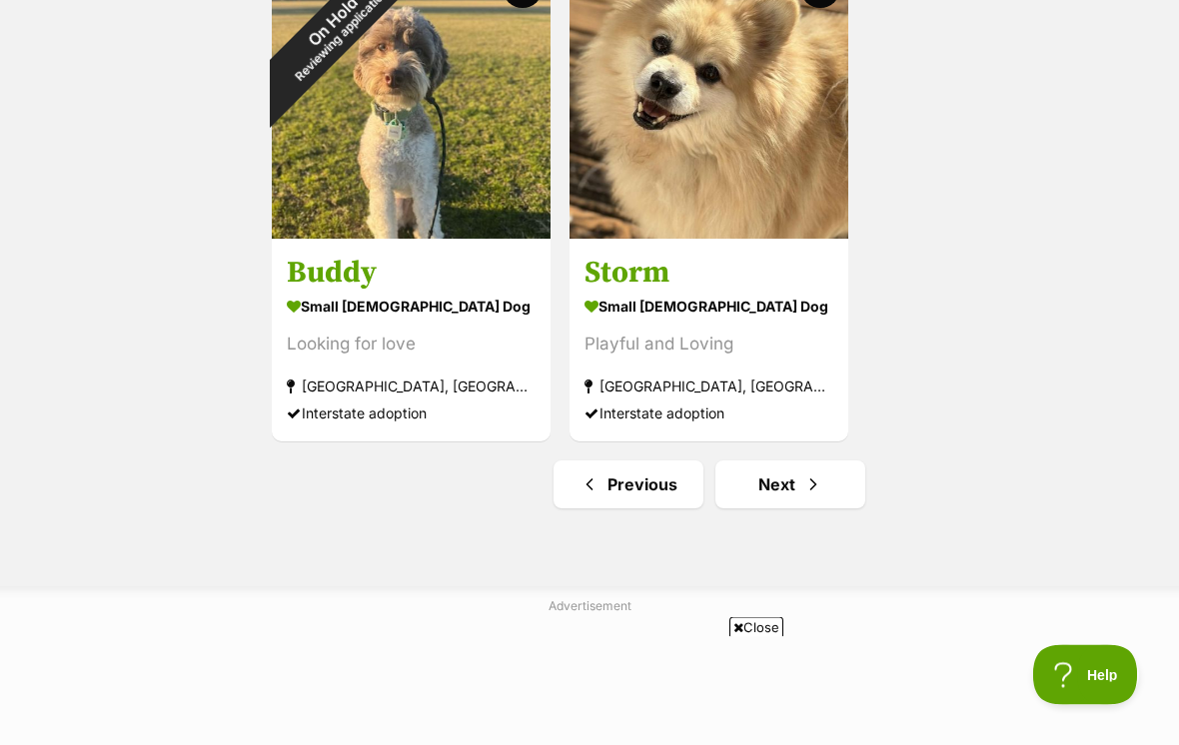
scroll to position [3455, 0]
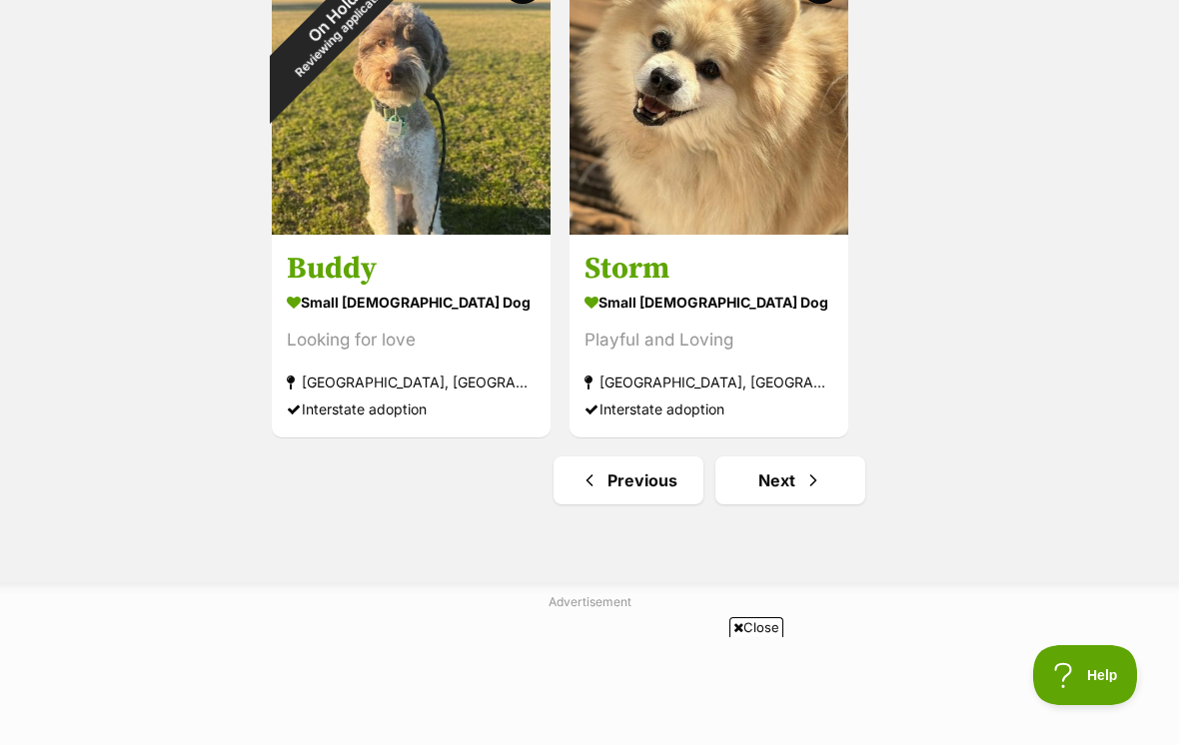
click at [804, 480] on span "Next page" at bounding box center [813, 481] width 20 height 24
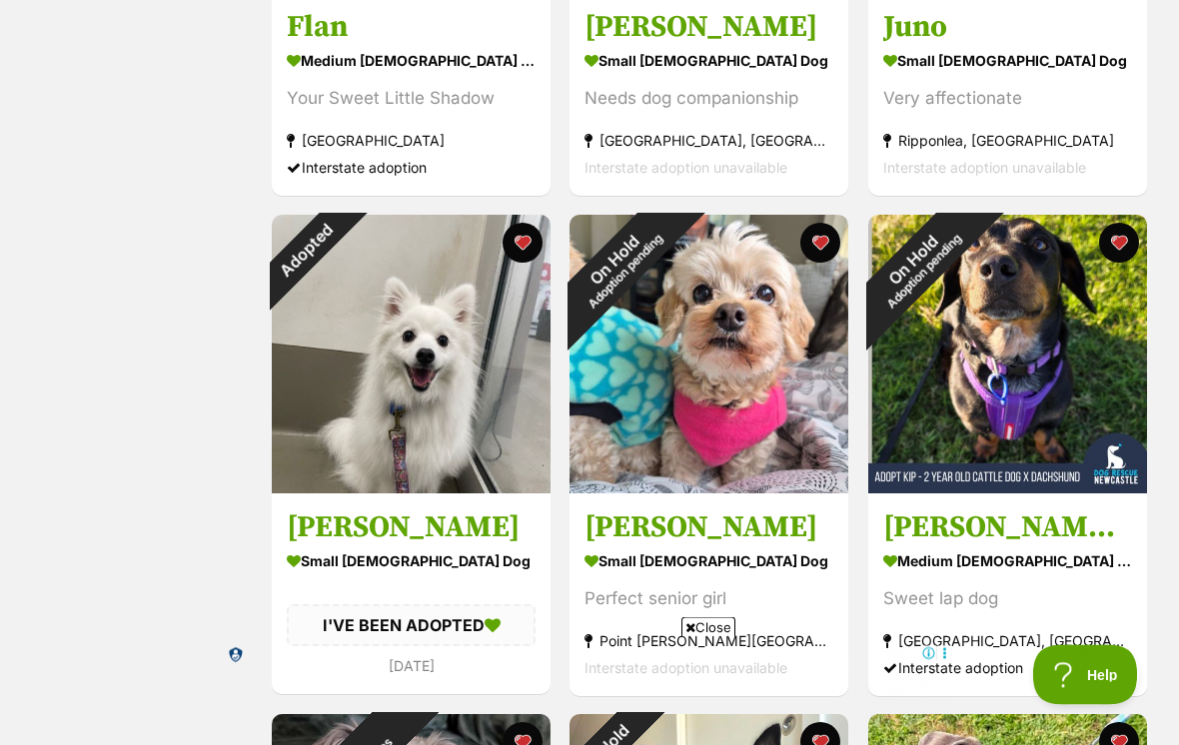
scroll to position [1195, 0]
click at [342, 285] on div "Adopted" at bounding box center [307, 250] width 70 height 70
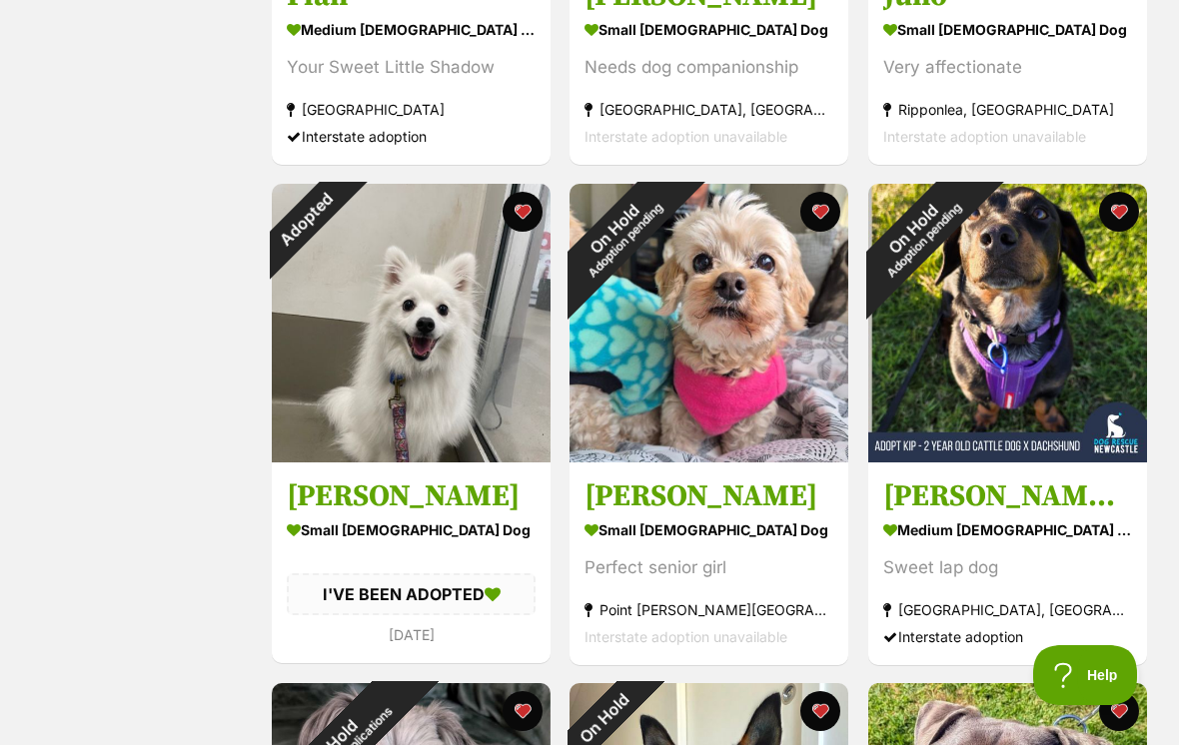
scroll to position [0, 0]
click at [534, 218] on button "favourite" at bounding box center [523, 212] width 40 height 40
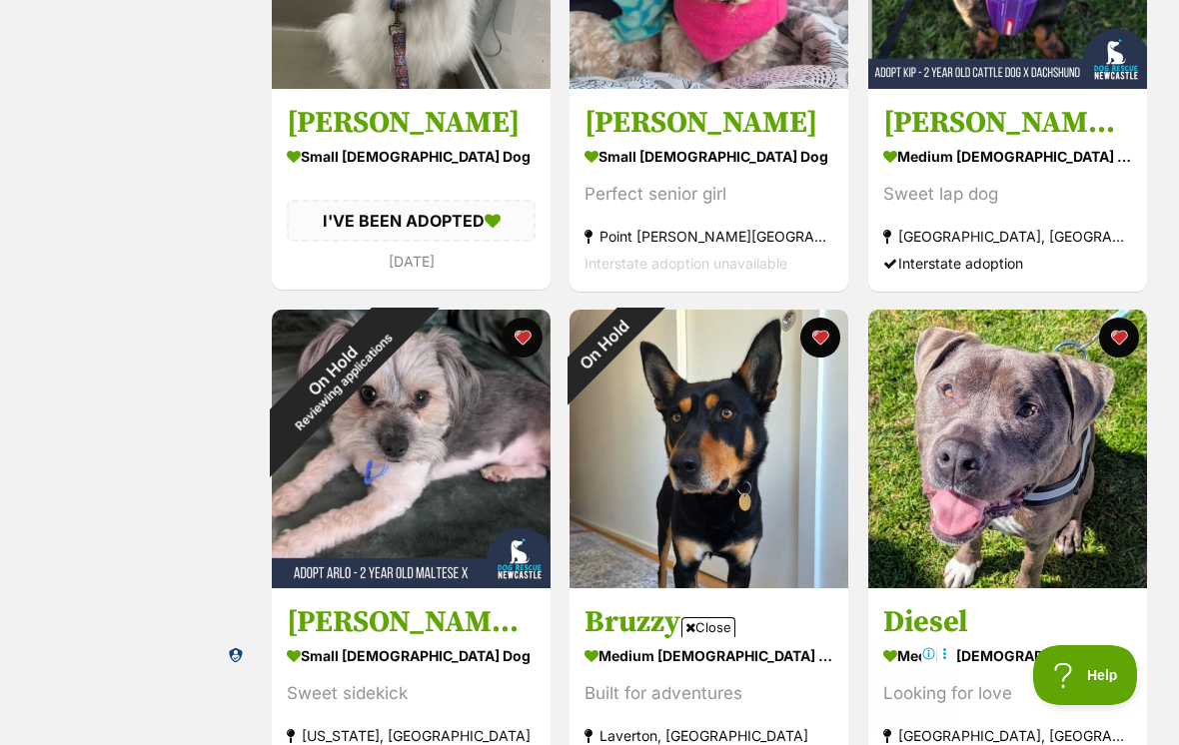
scroll to position [1644, 0]
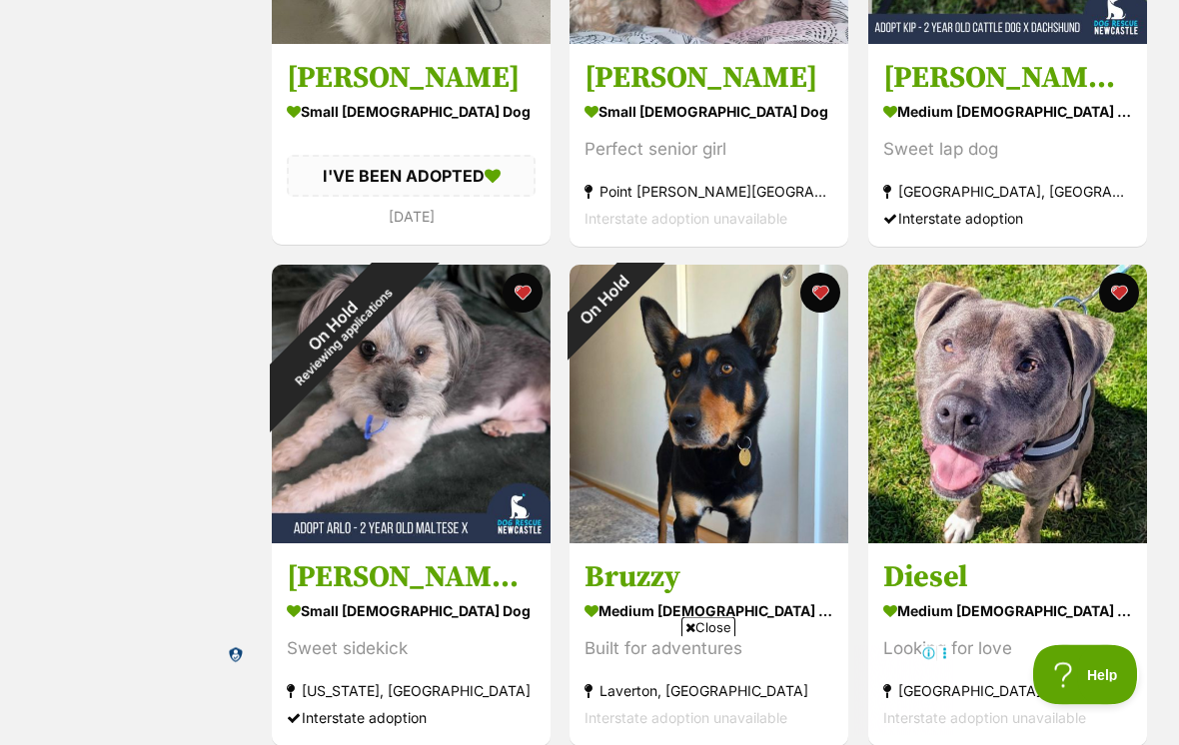
click at [825, 301] on button "favourite" at bounding box center [821, 294] width 40 height 40
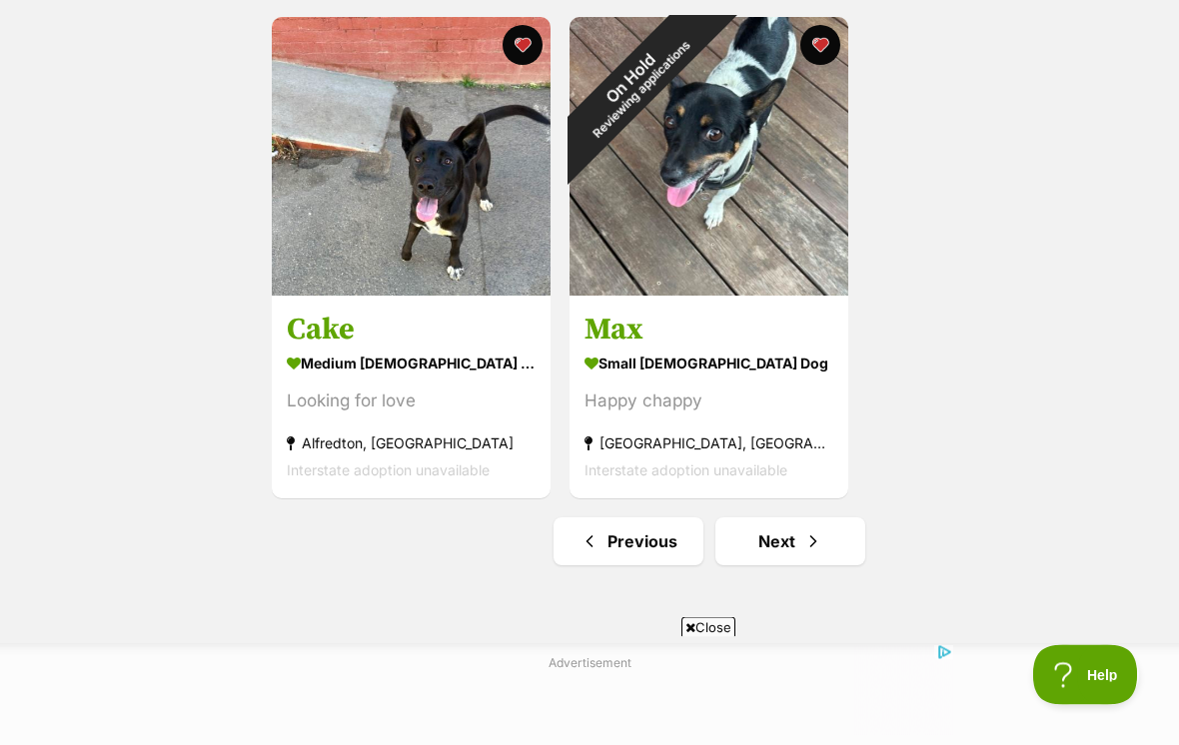
scroll to position [3394, 0]
click at [803, 540] on span "Next page" at bounding box center [813, 542] width 20 height 24
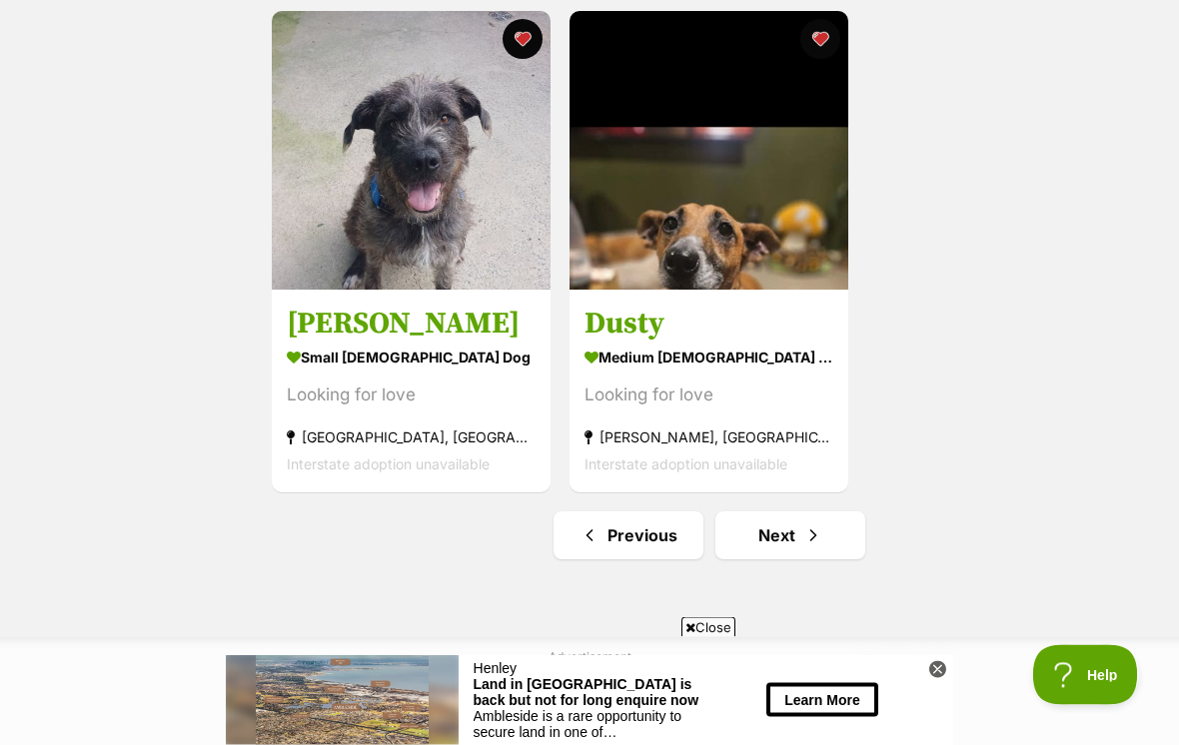
scroll to position [3400, 0]
click at [803, 548] on span "Next page" at bounding box center [813, 536] width 20 height 24
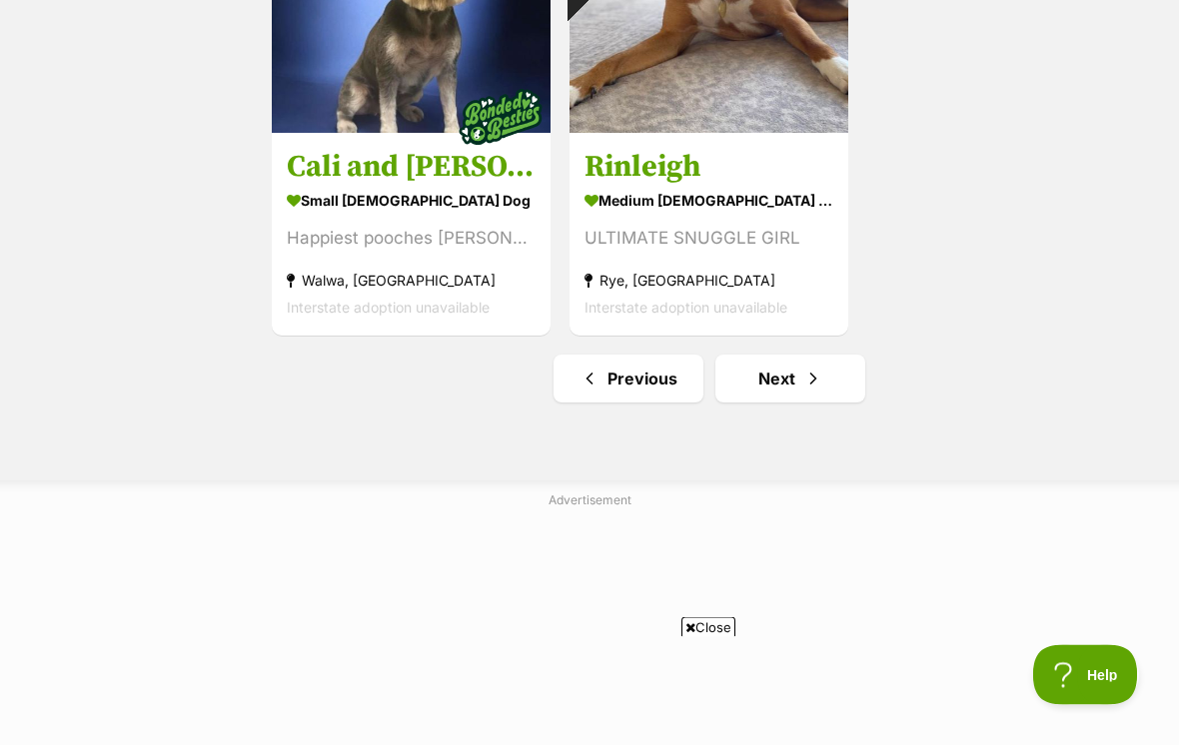
scroll to position [3557, 0]
click at [807, 376] on span "Next page" at bounding box center [813, 379] width 20 height 24
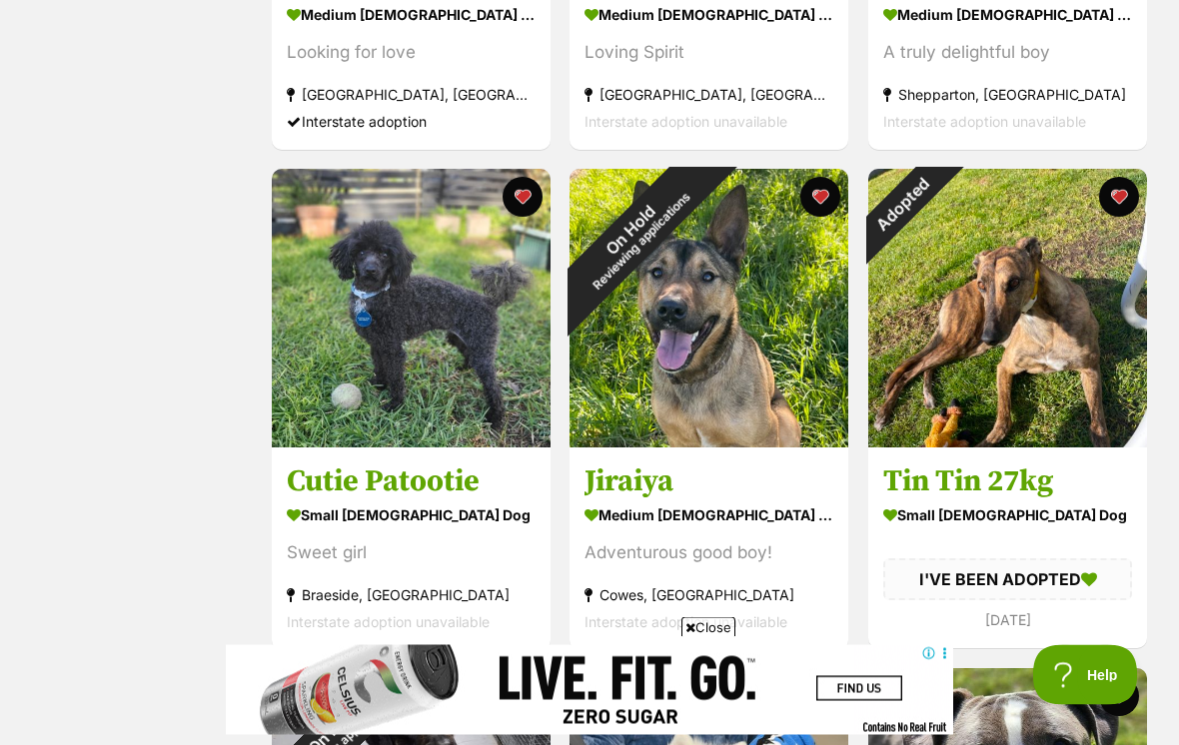
scroll to position [1241, 0]
click at [938, 210] on div "Adopted" at bounding box center [903, 204] width 70 height 70
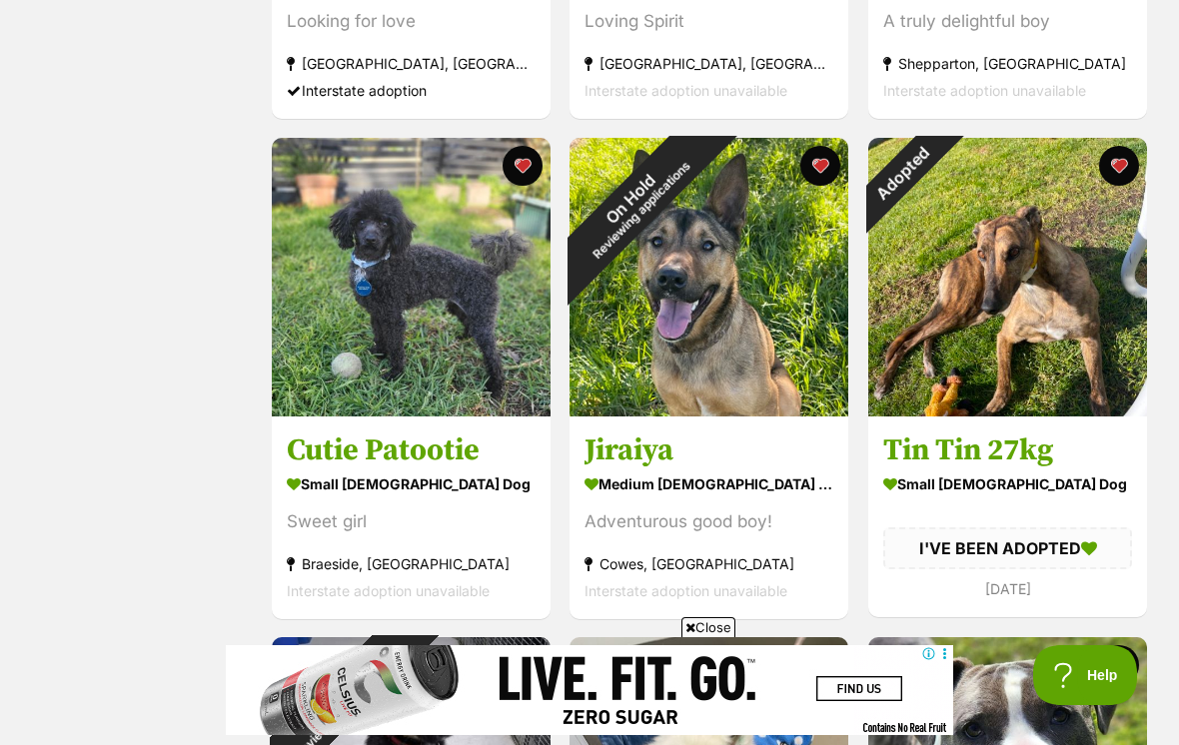
click at [1124, 180] on button "favourite" at bounding box center [1119, 166] width 40 height 40
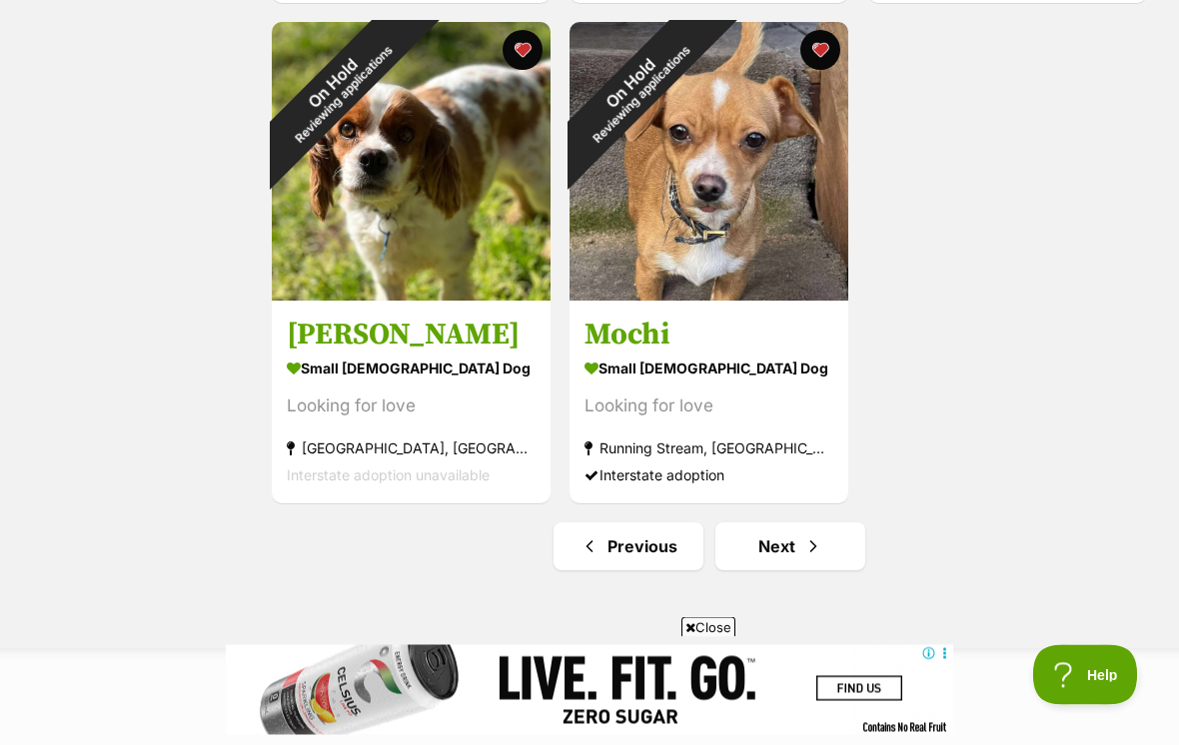
scroll to position [3391, 0]
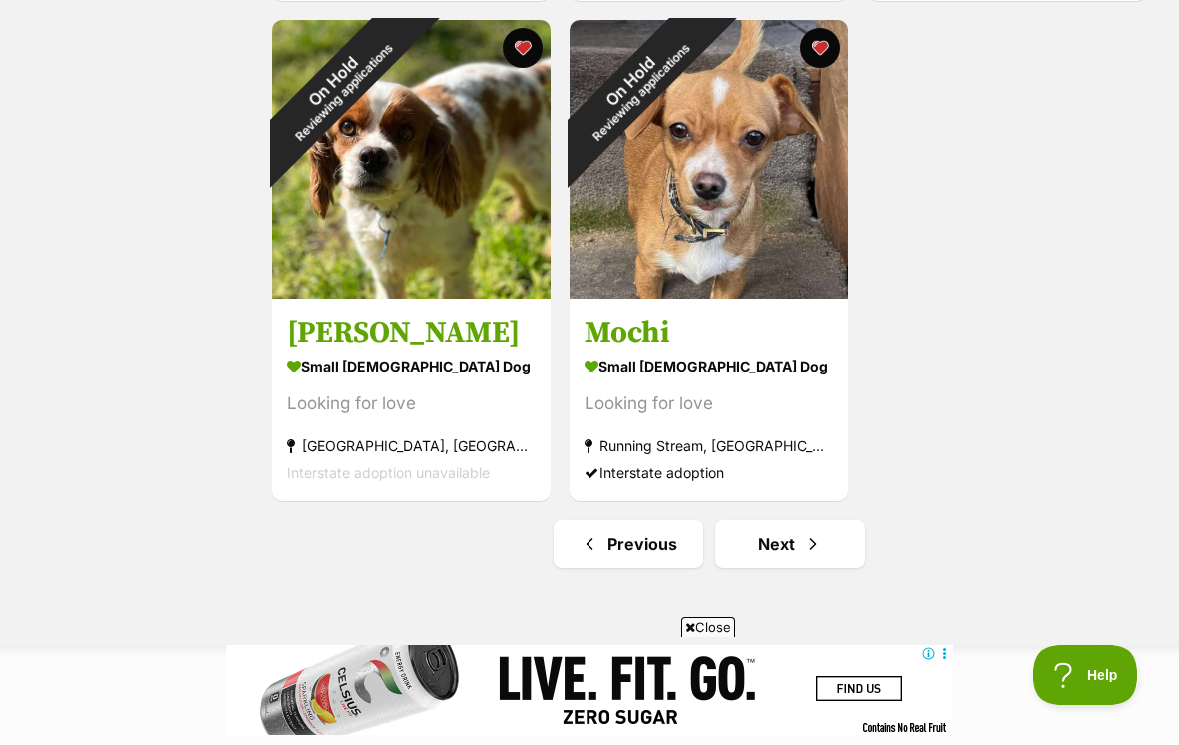
click at [796, 560] on link "Next" at bounding box center [790, 545] width 150 height 48
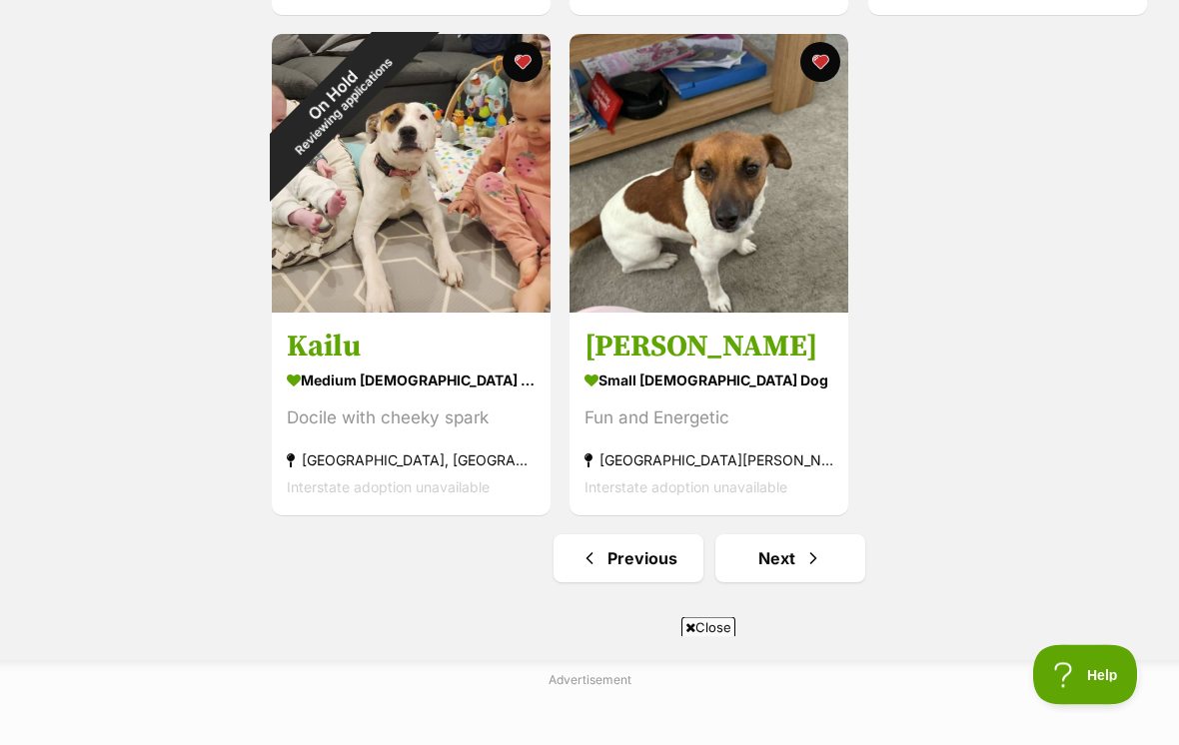
scroll to position [3377, 0]
click at [812, 567] on span "Next page" at bounding box center [813, 559] width 20 height 24
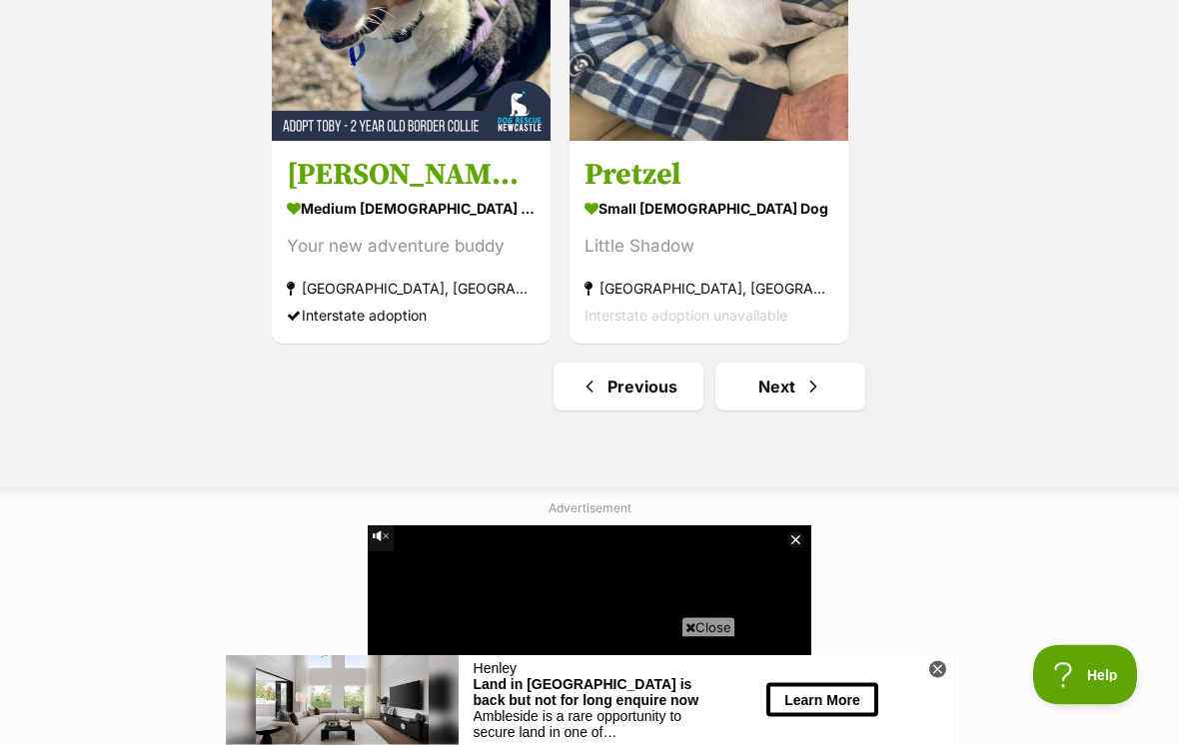
scroll to position [3549, 0]
click at [807, 391] on span "Next page" at bounding box center [813, 387] width 20 height 24
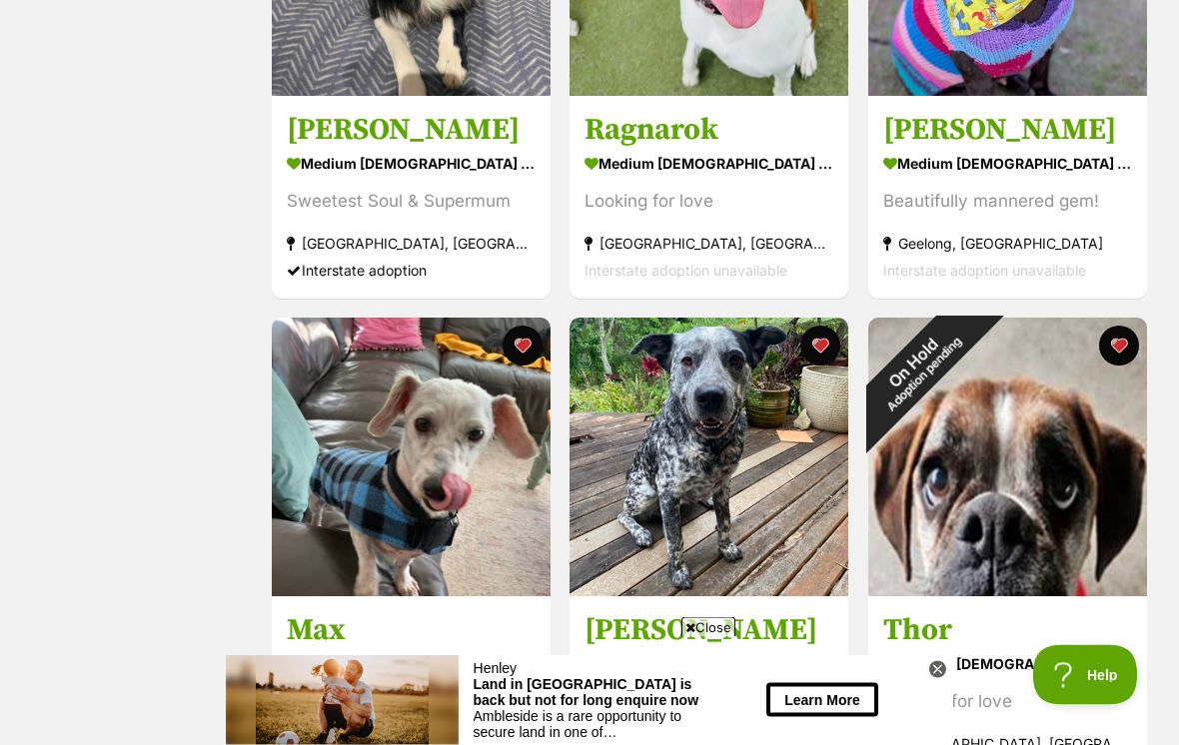
scroll to position [1092, 0]
click at [968, 418] on div "On Hold Adoption pending" at bounding box center [918, 368] width 100 height 100
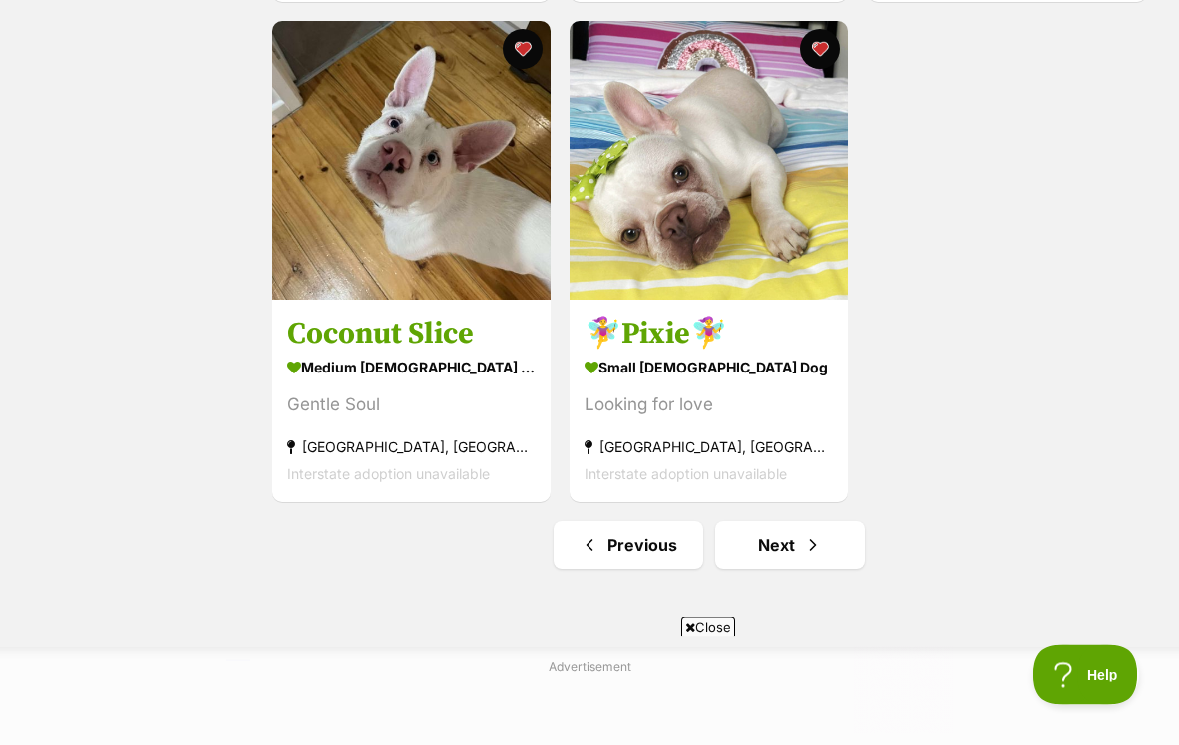
scroll to position [3390, 0]
click at [809, 568] on link "Next" at bounding box center [790, 546] width 150 height 48
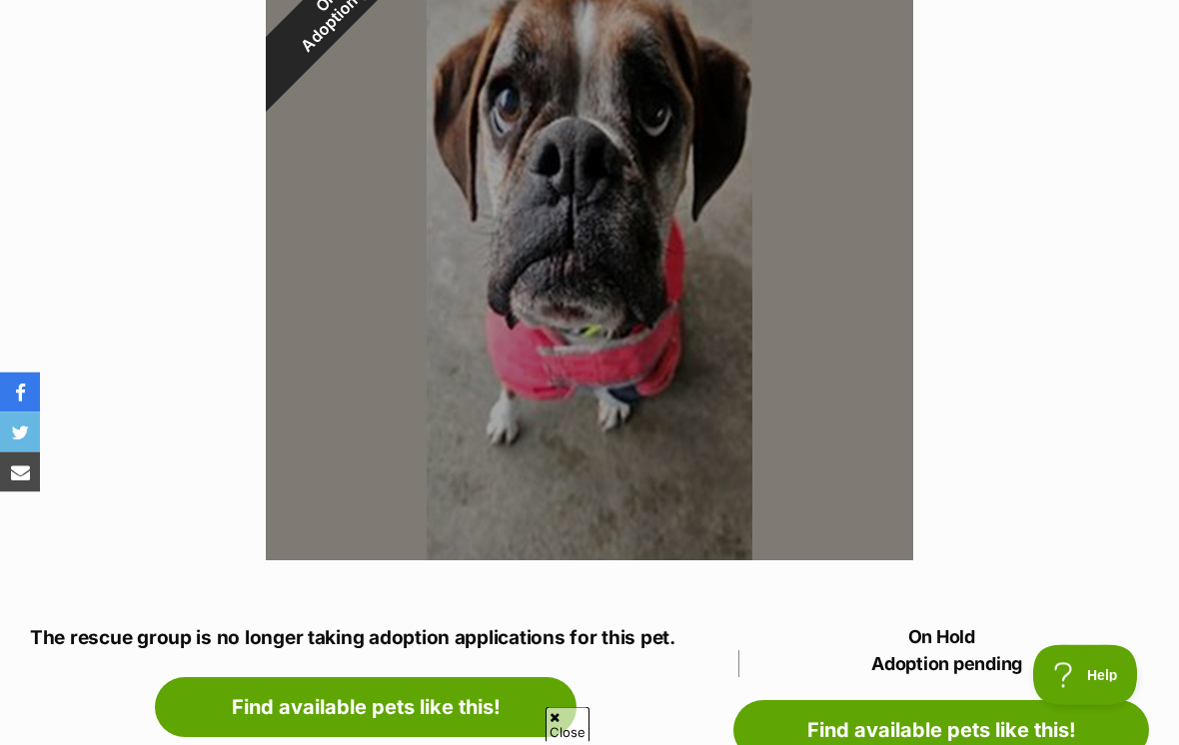
scroll to position [505, 0]
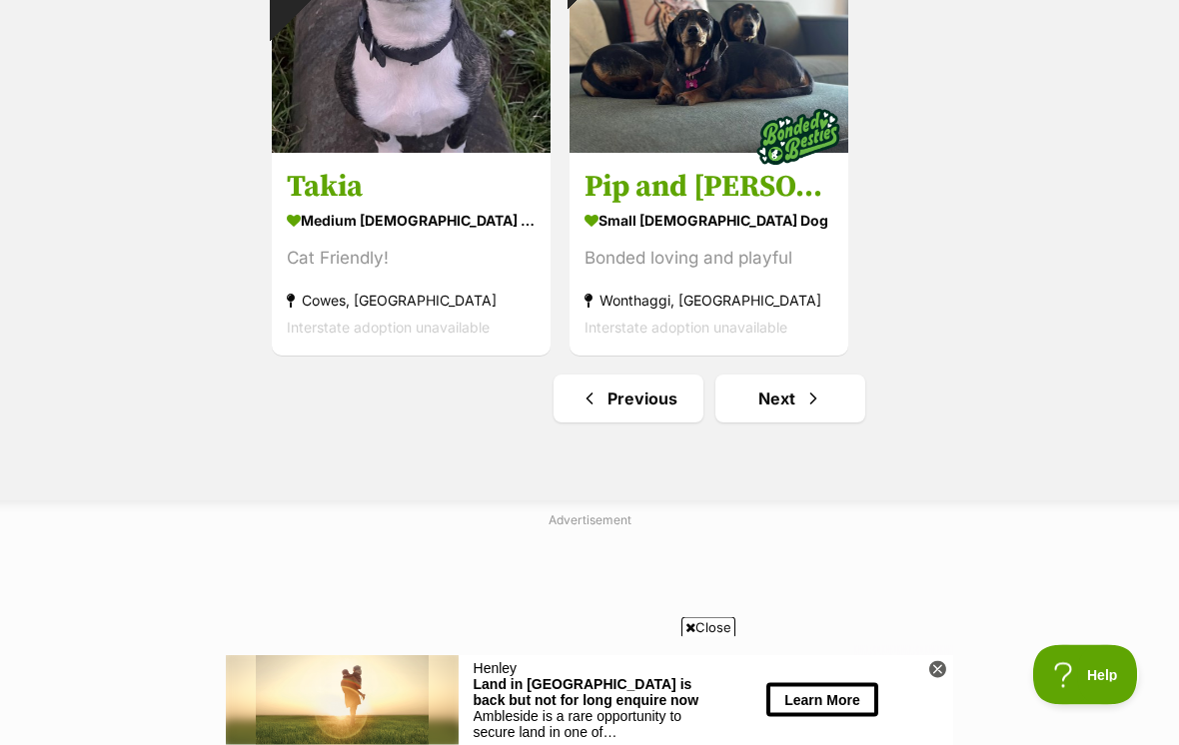
scroll to position [3537, 0]
click at [803, 414] on link "Next" at bounding box center [790, 399] width 150 height 48
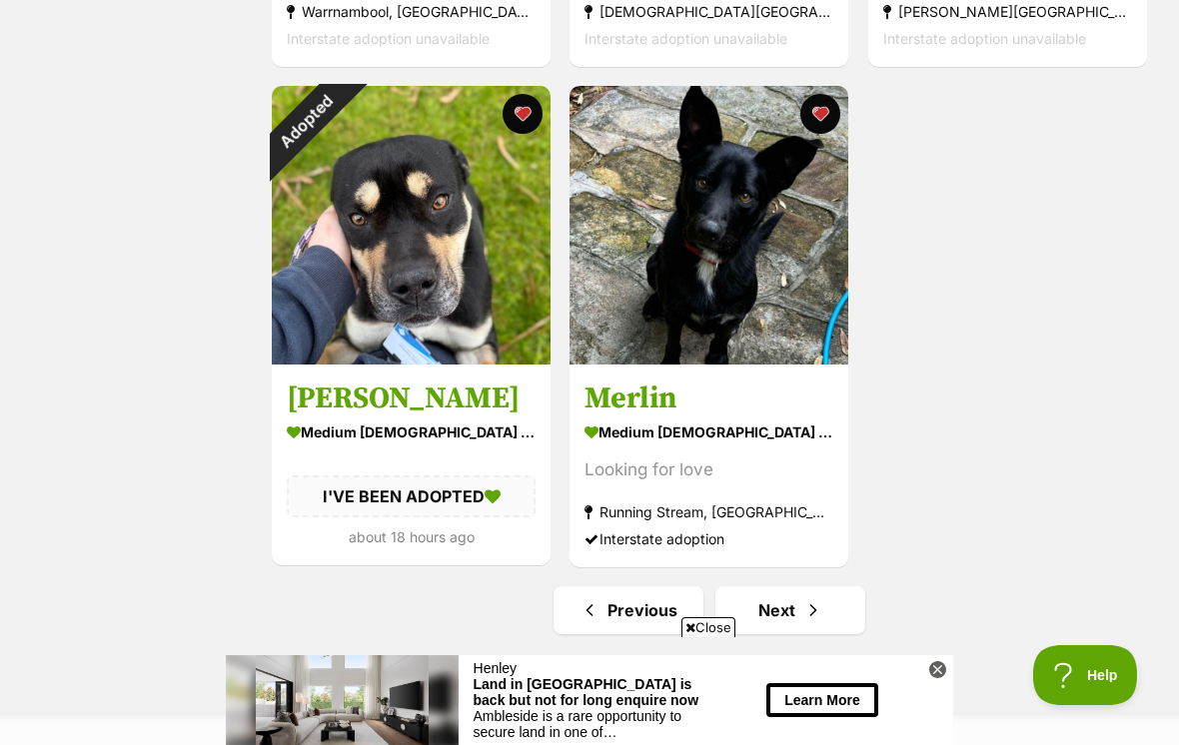
click at [342, 156] on div "Adopted" at bounding box center [307, 121] width 70 height 70
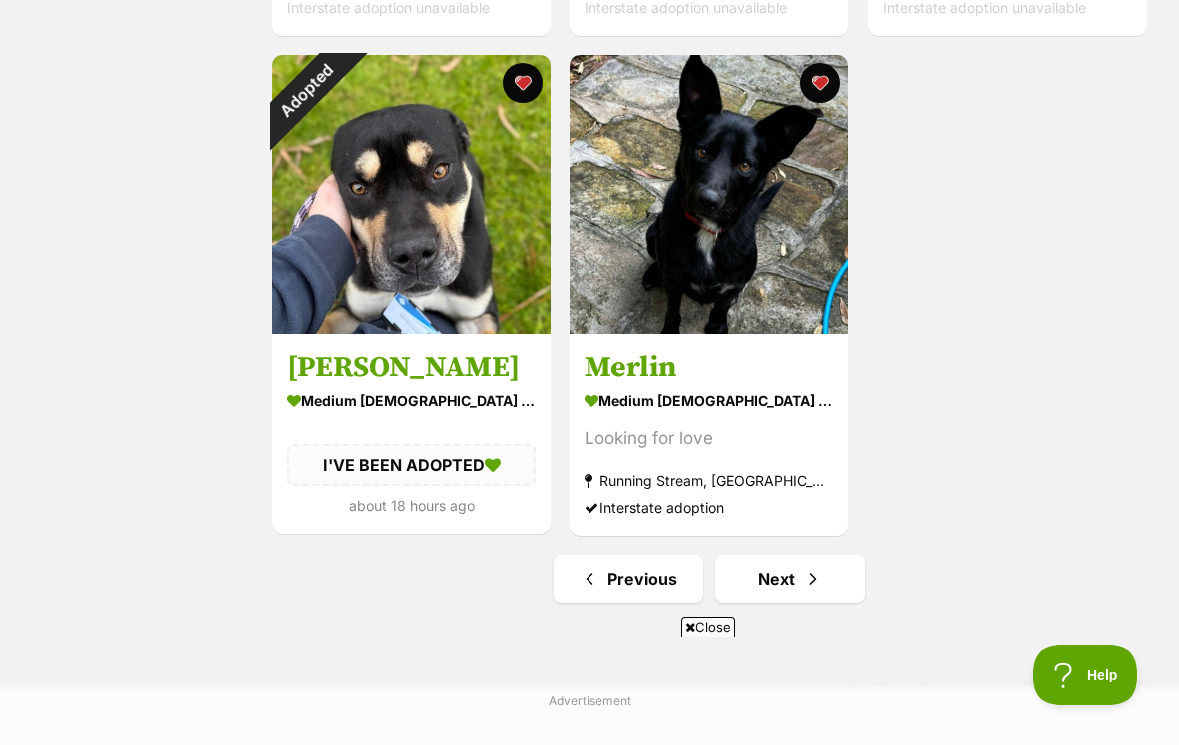
click at [536, 90] on button "favourite" at bounding box center [523, 83] width 40 height 40
click at [825, 574] on link "Next" at bounding box center [790, 580] width 150 height 48
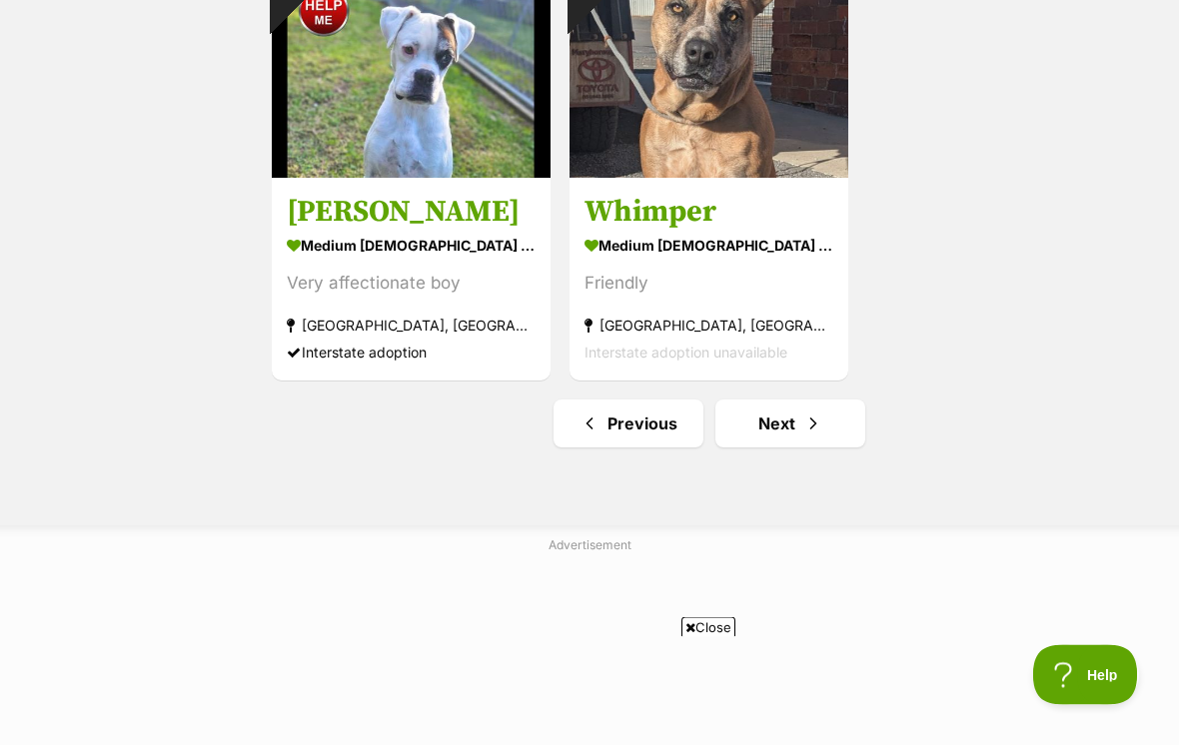
scroll to position [3512, 0]
click at [807, 432] on span "Next page" at bounding box center [813, 424] width 20 height 24
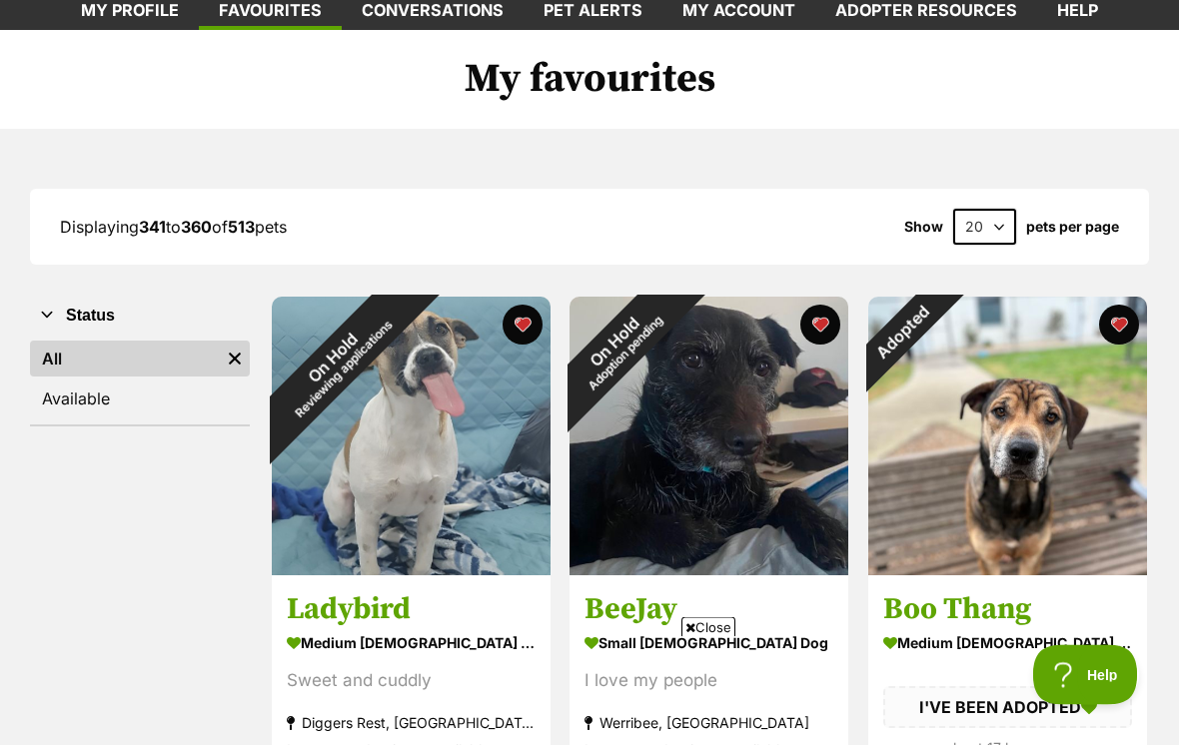
scroll to position [112, 0]
click at [938, 340] on div "Adopted" at bounding box center [903, 332] width 70 height 70
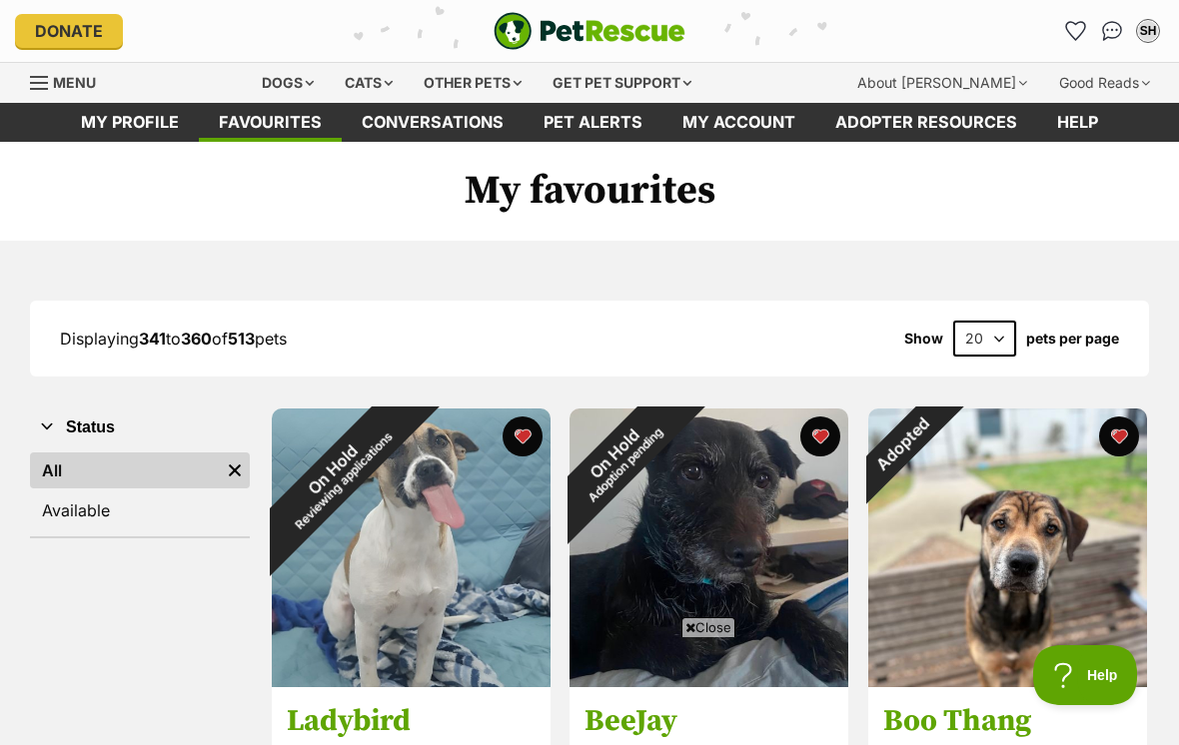
scroll to position [143, 0]
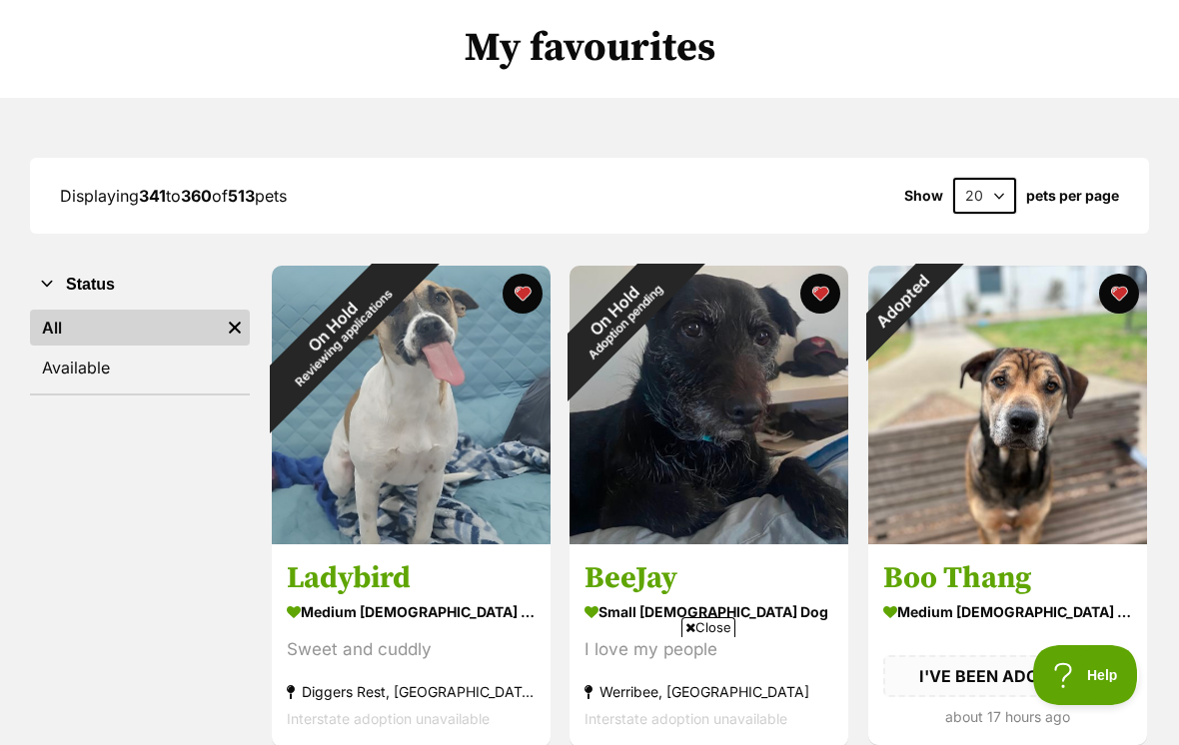
click at [1132, 302] on button "favourite" at bounding box center [1119, 294] width 40 height 40
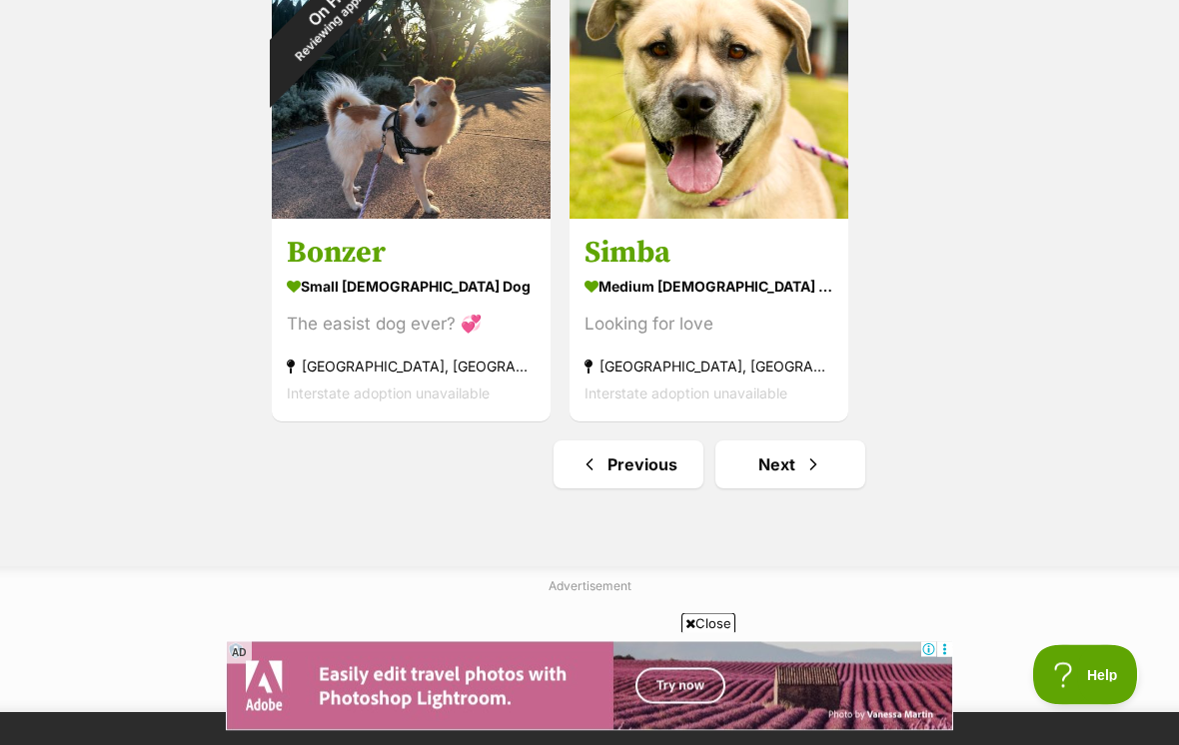
scroll to position [3472, 0]
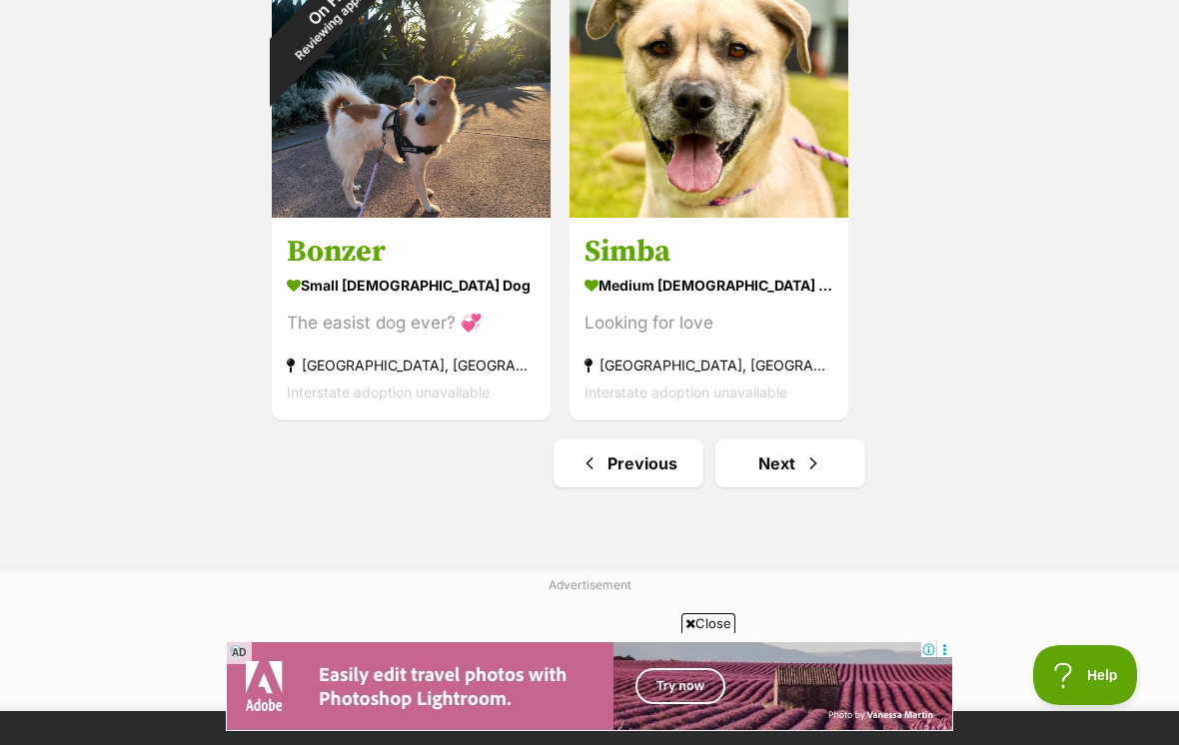
click at [813, 475] on span "Next page" at bounding box center [813, 464] width 20 height 24
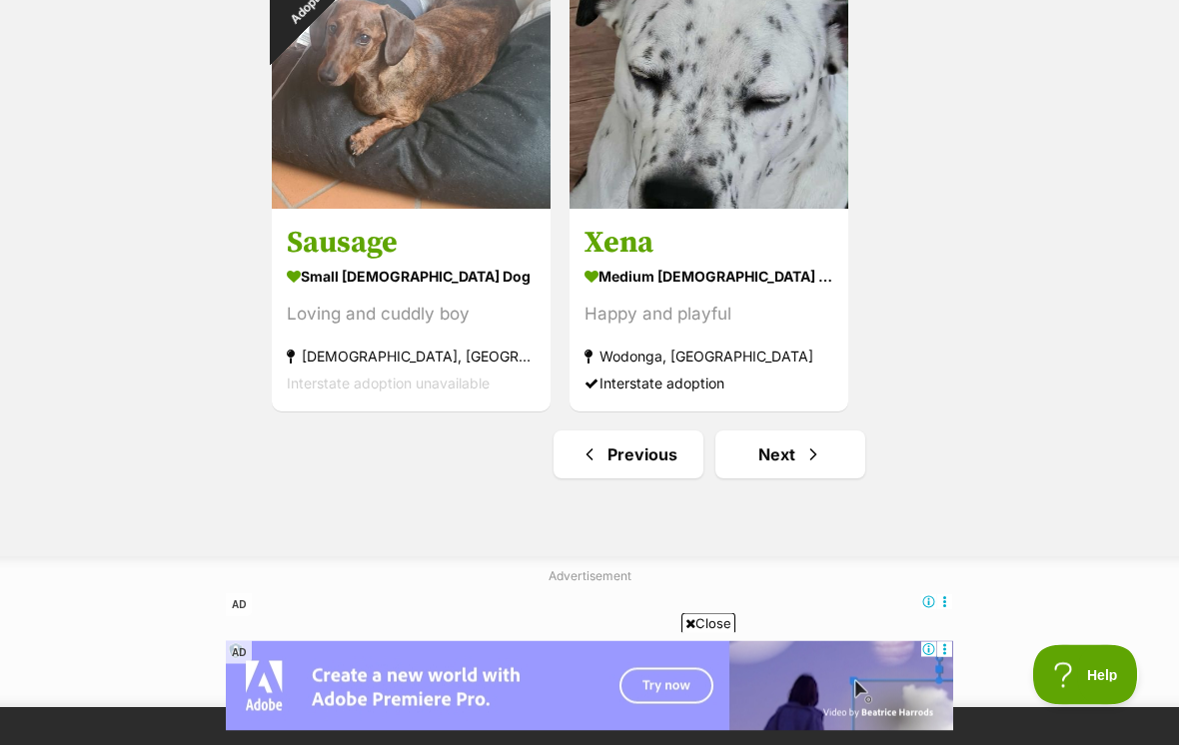
scroll to position [3481, 0]
click at [830, 460] on link "Next" at bounding box center [790, 455] width 150 height 48
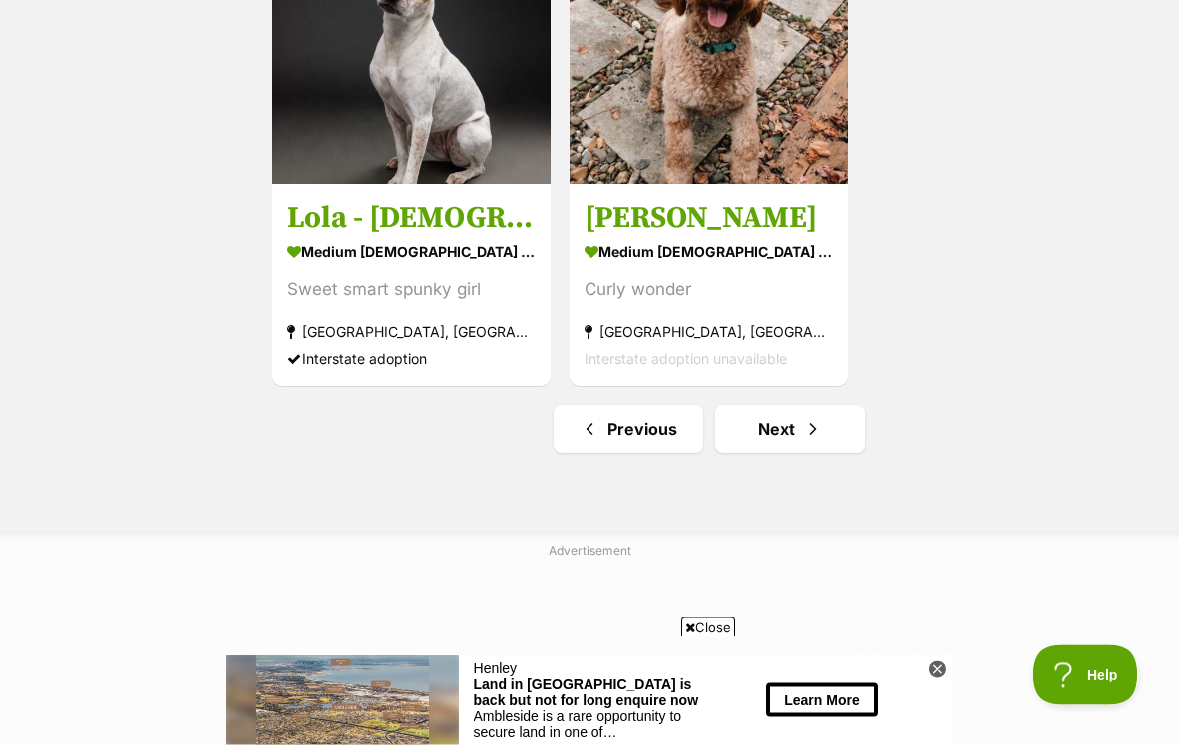
scroll to position [3506, 0]
click at [807, 426] on span "Next page" at bounding box center [813, 430] width 20 height 24
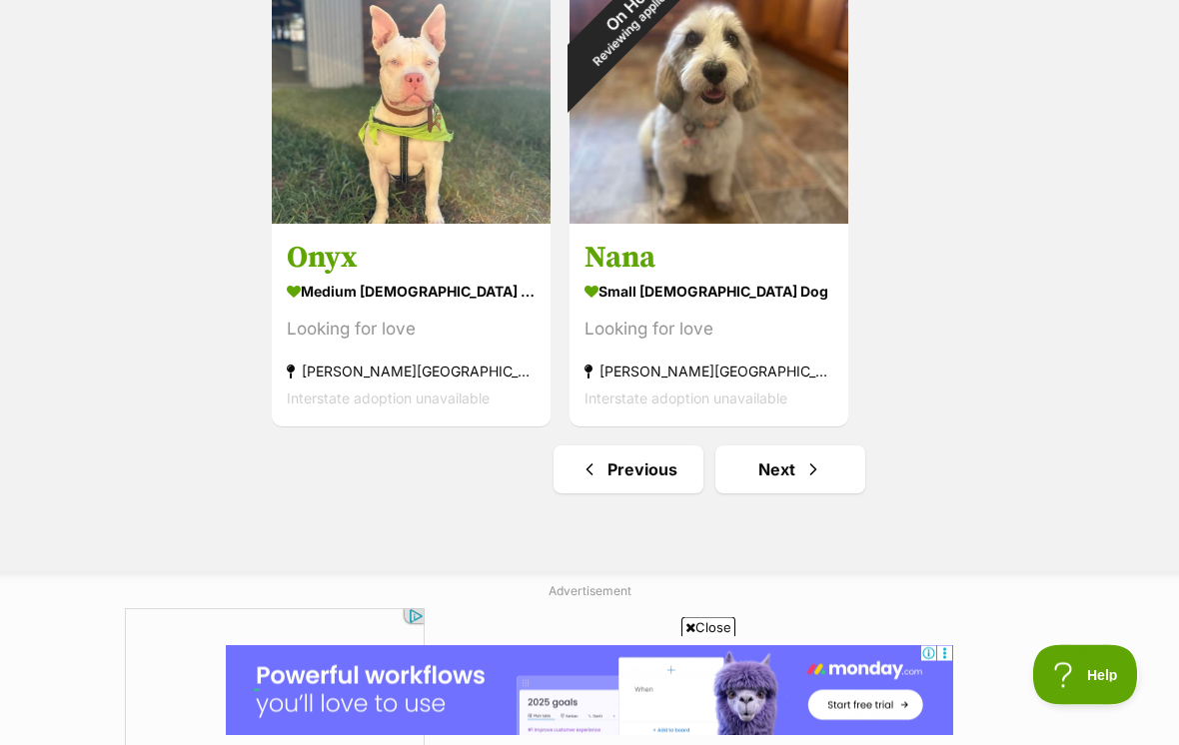
scroll to position [3466, 0]
click at [798, 456] on link "Next" at bounding box center [790, 470] width 150 height 48
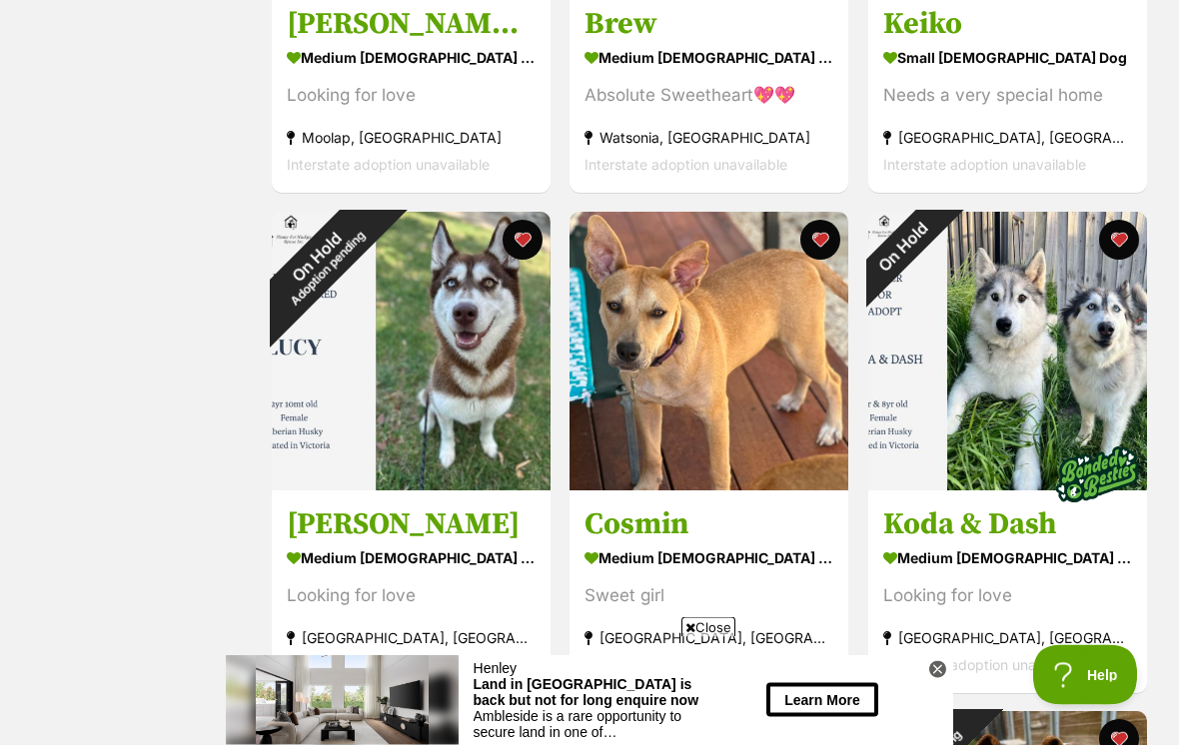
scroll to position [1198, 0]
click at [938, 258] on div "On Hold" at bounding box center [903, 247] width 70 height 70
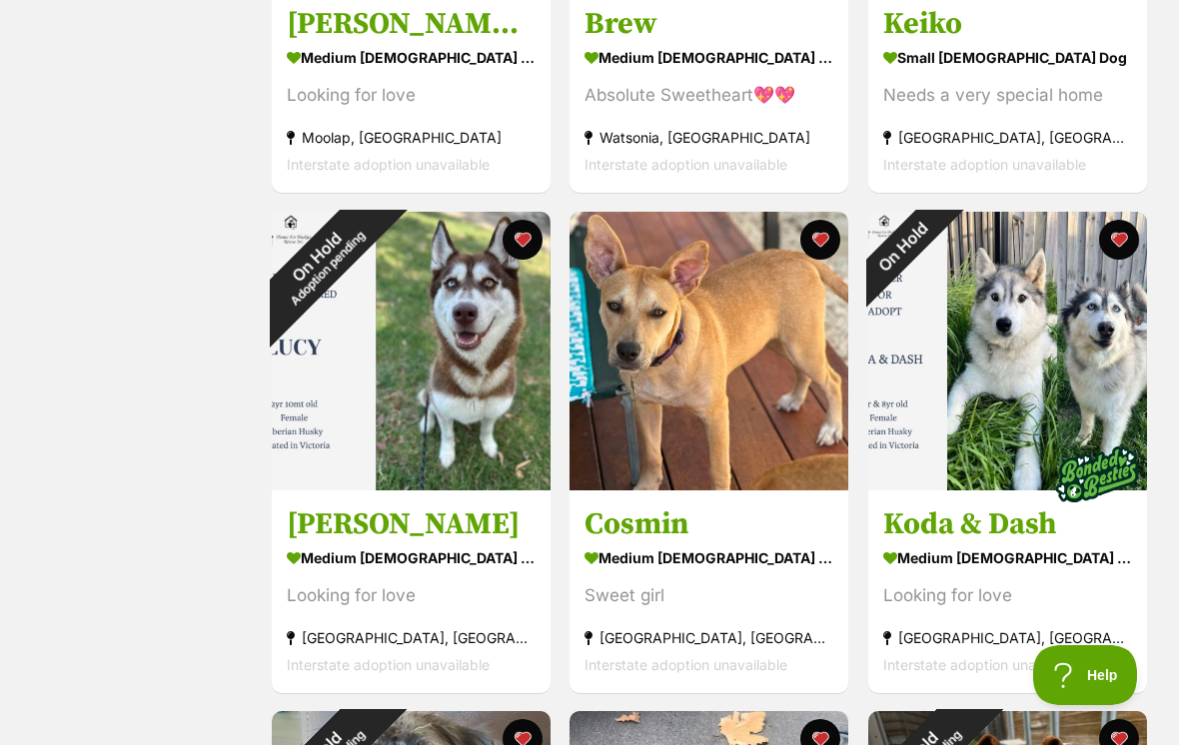
scroll to position [1229, 0]
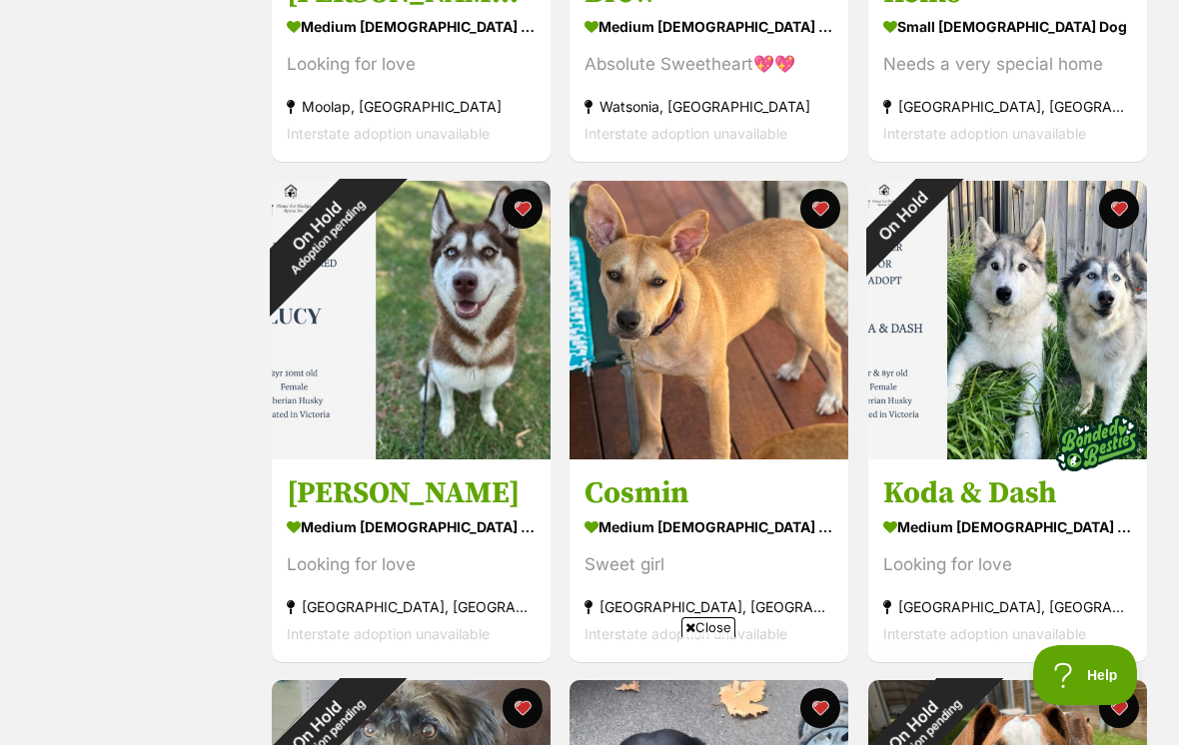
click at [1126, 225] on button "favourite" at bounding box center [1119, 209] width 40 height 40
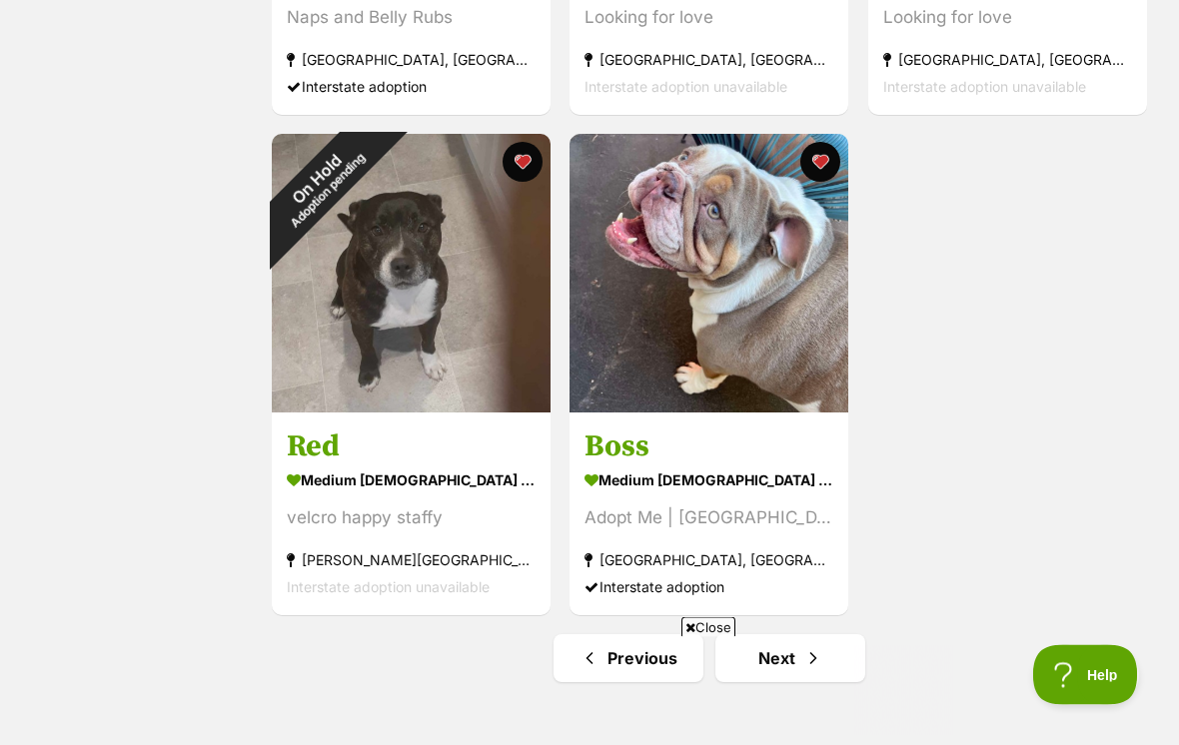
scroll to position [3277, 0]
click at [797, 662] on link "Next" at bounding box center [790, 658] width 150 height 48
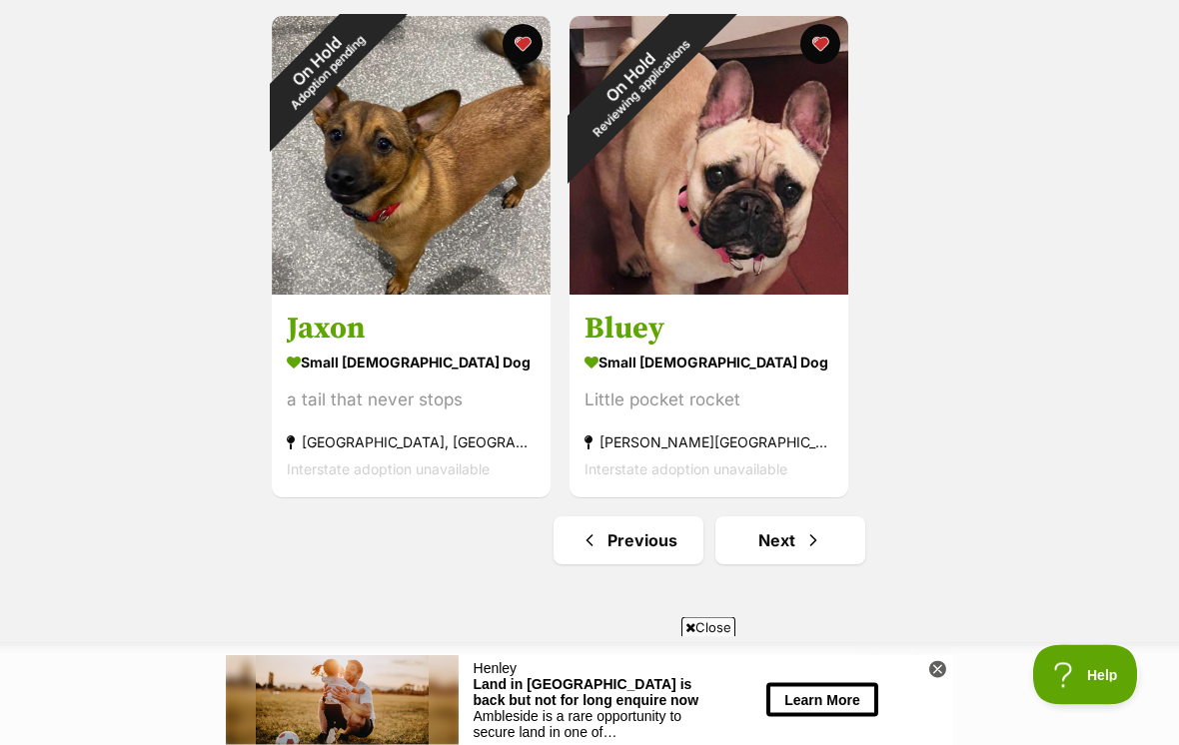
scroll to position [3398, 0]
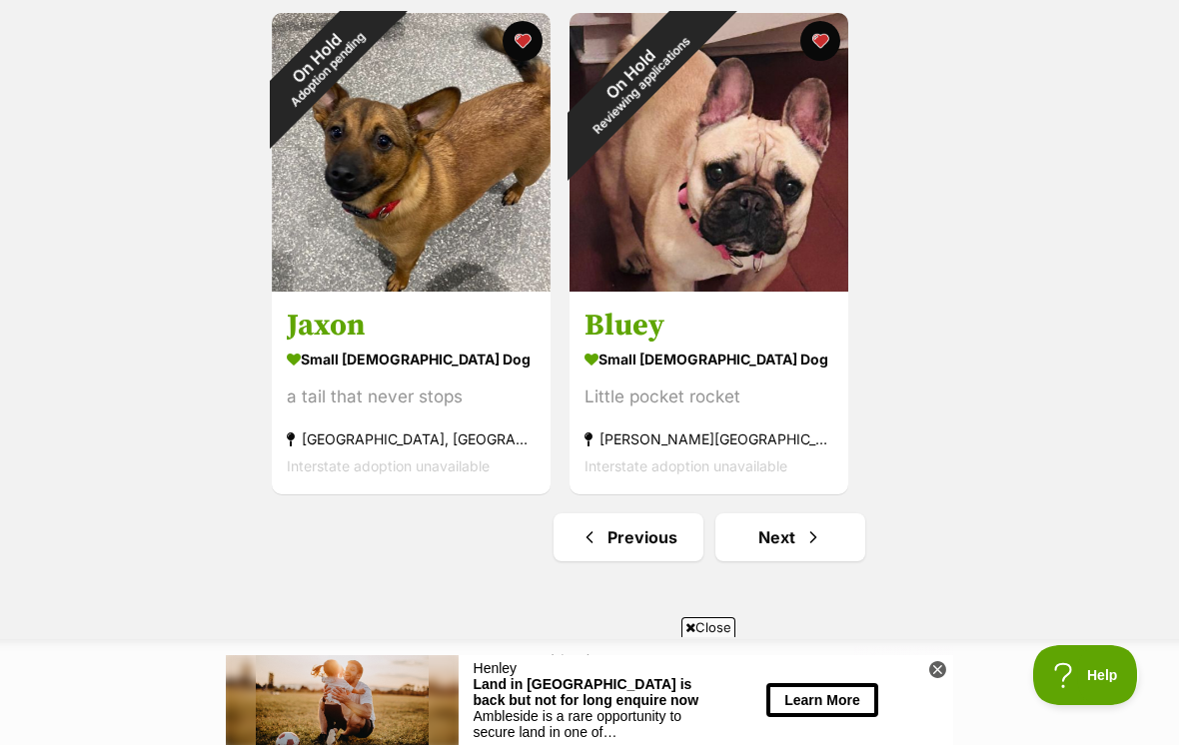
click at [834, 537] on link "Next" at bounding box center [790, 538] width 150 height 48
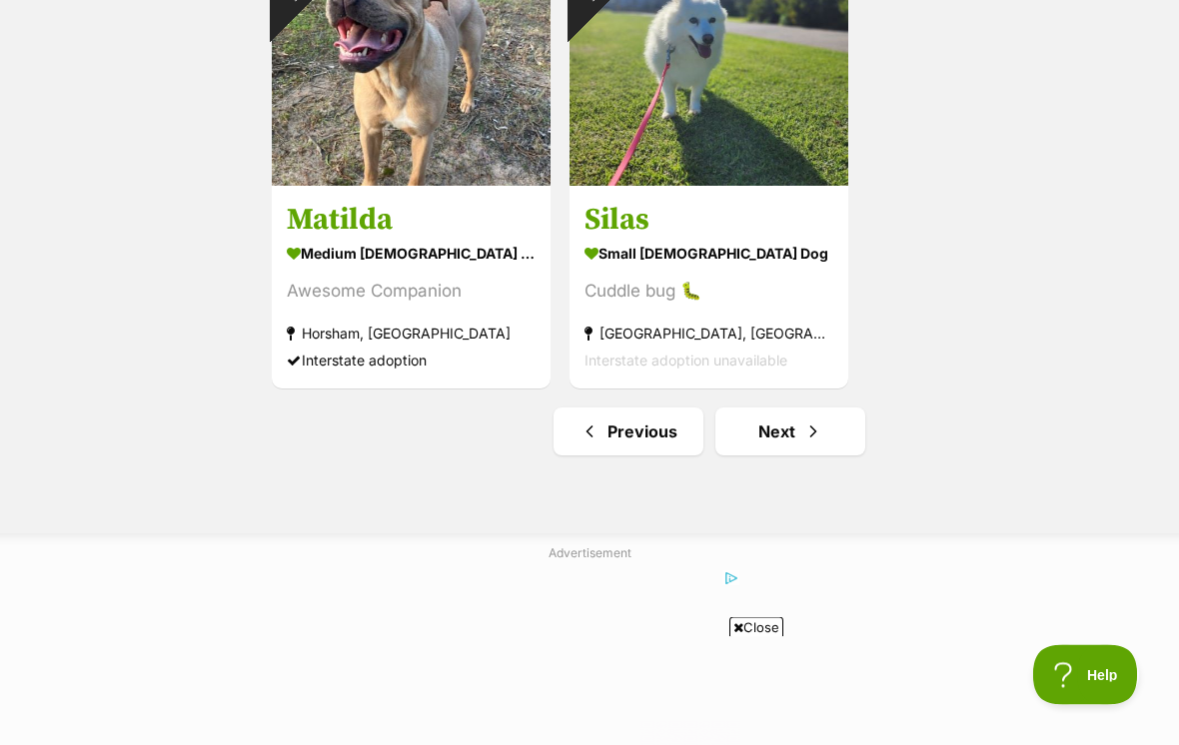
scroll to position [3504, 0]
click at [824, 432] on link "Next" at bounding box center [790, 432] width 150 height 48
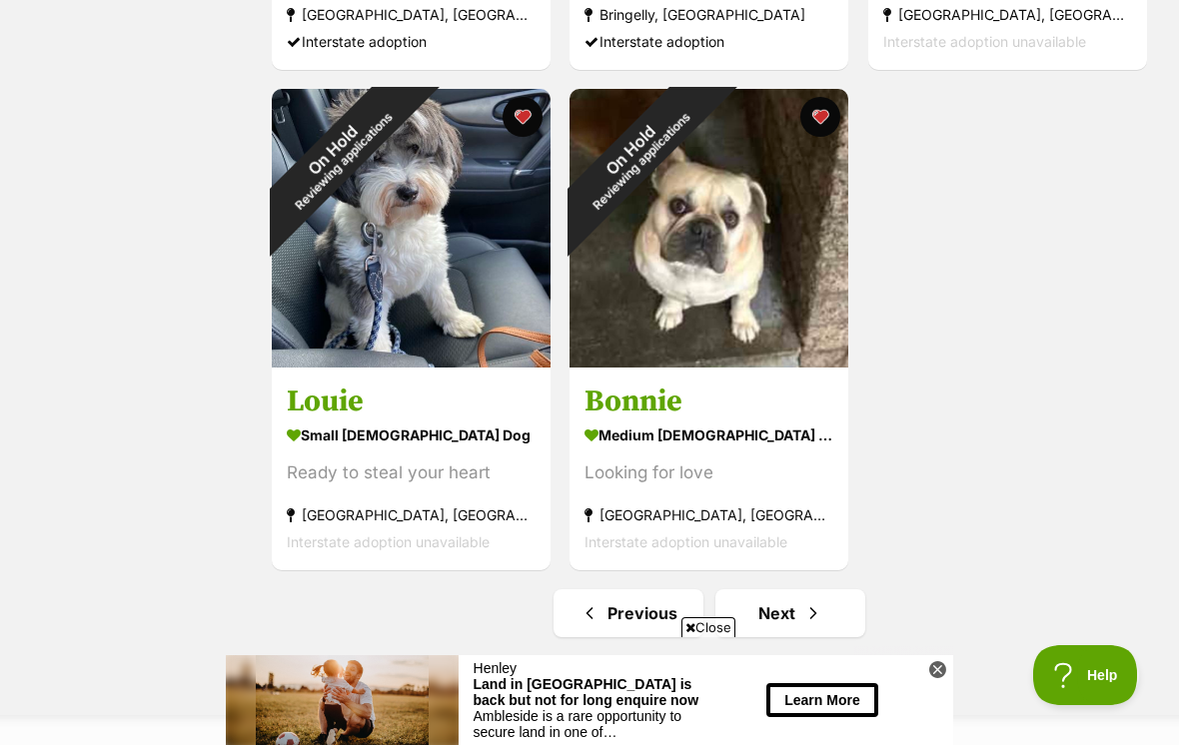
scroll to position [3323, 0]
click at [809, 629] on link "Next" at bounding box center [790, 612] width 150 height 48
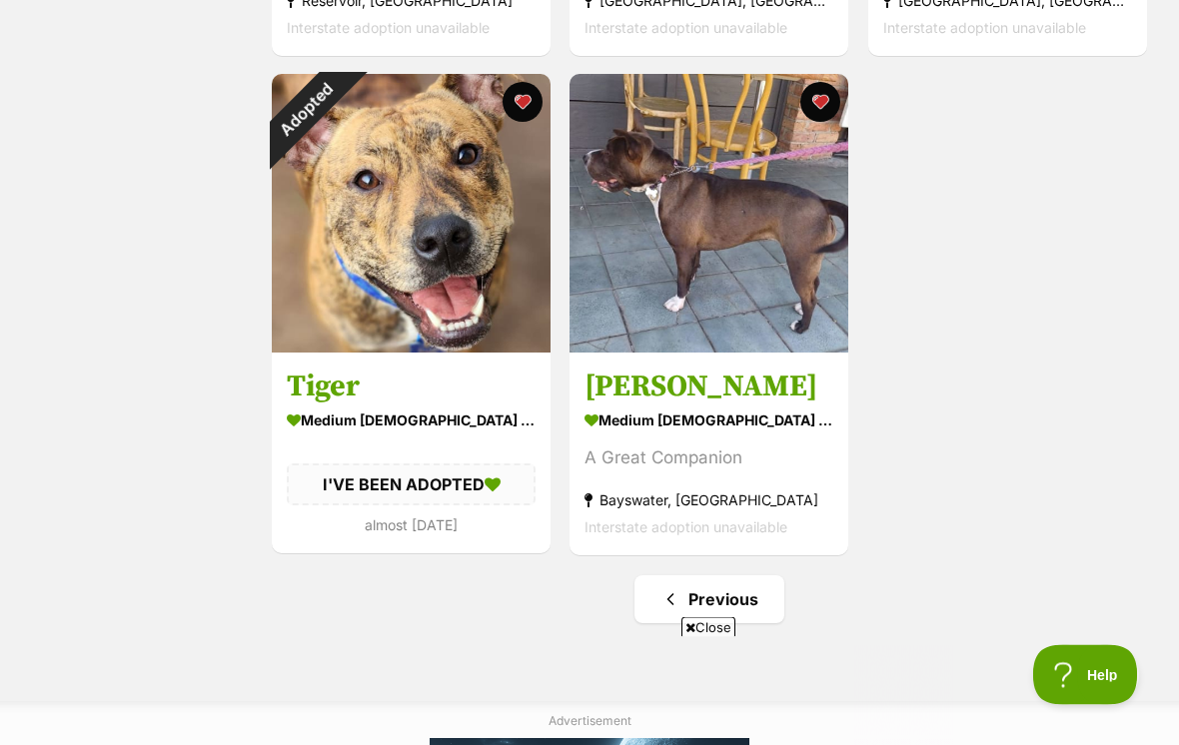
scroll to position [1835, 0]
